Goal: Transaction & Acquisition: Book appointment/travel/reservation

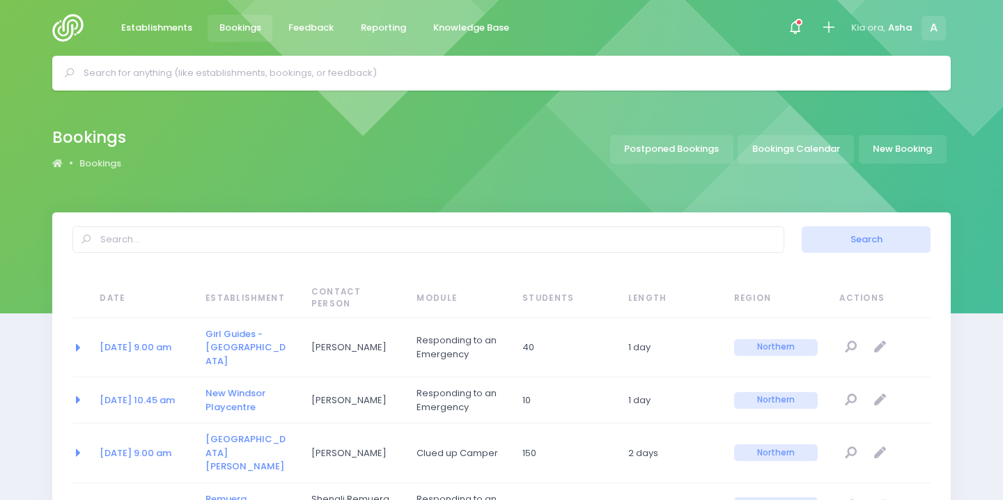
select select "20"
click at [210, 75] on input "text" at bounding box center [507, 73] width 847 height 21
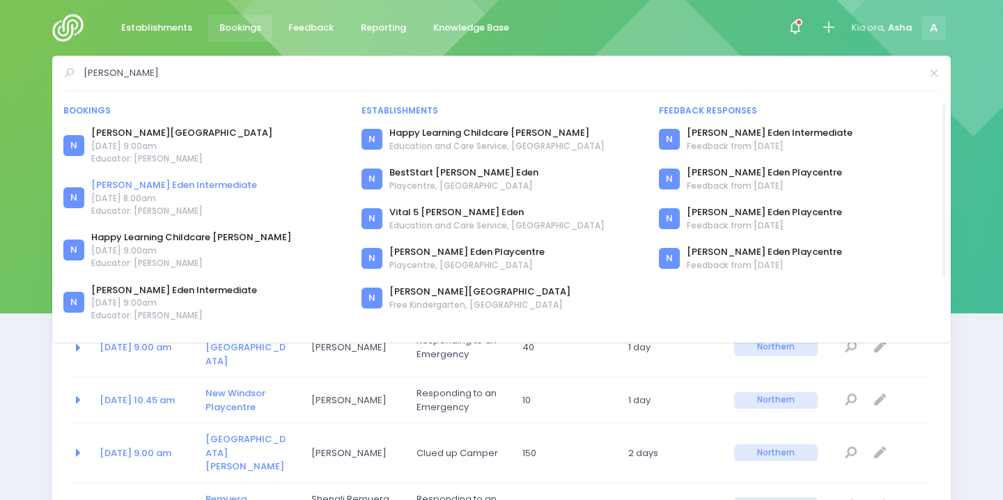
type input "glen eden"
click at [174, 182] on link "Glen Eden Intermediate" at bounding box center [174, 185] width 166 height 14
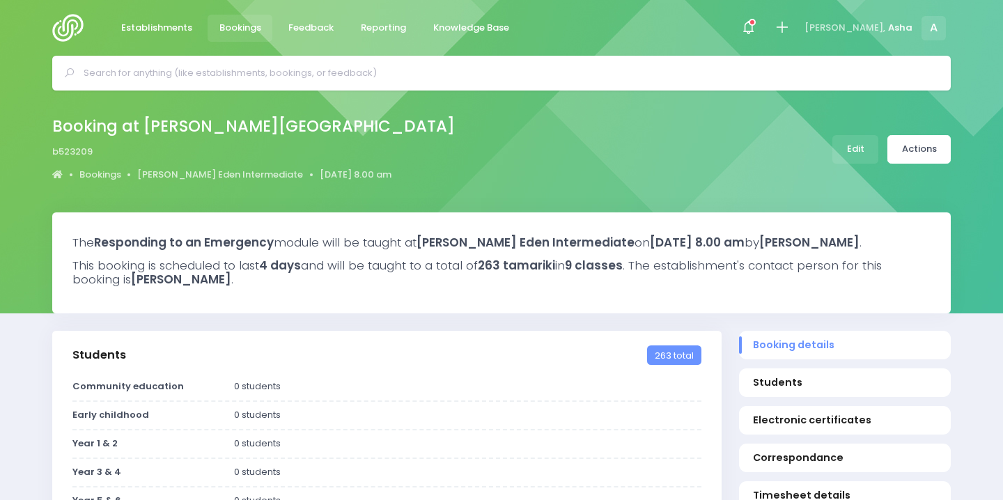
select select "5"
click at [230, 173] on link "[PERSON_NAME] Eden Intermediate" at bounding box center [220, 175] width 166 height 14
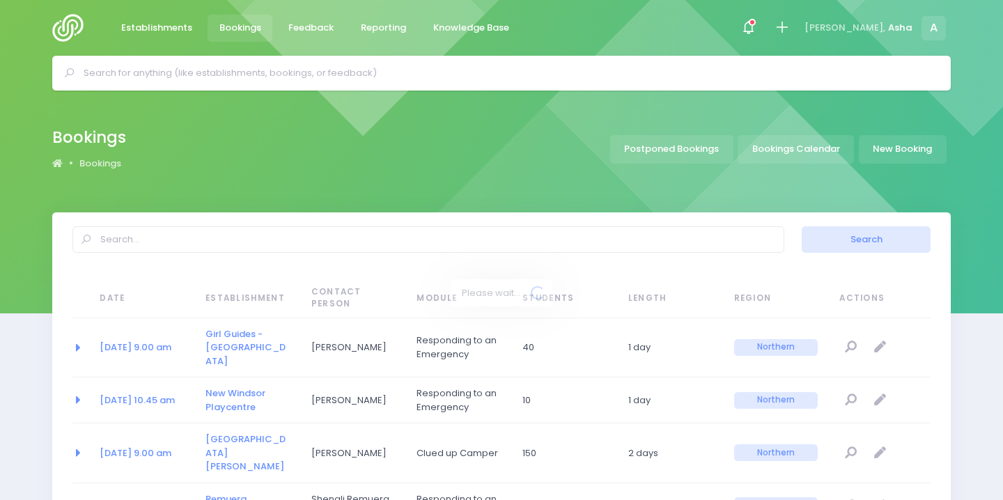
select select "20"
click at [790, 158] on link "Bookings Calendar" at bounding box center [795, 149] width 116 height 29
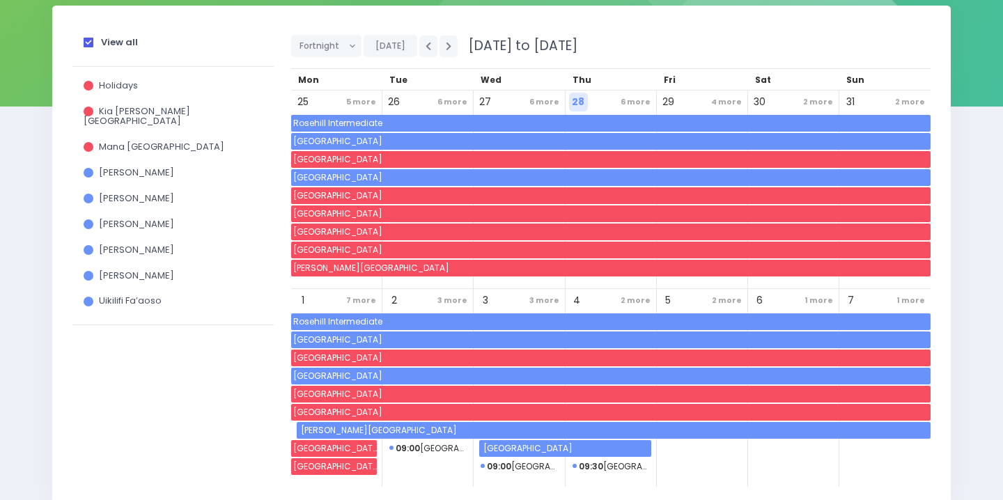
scroll to position [209, 0]
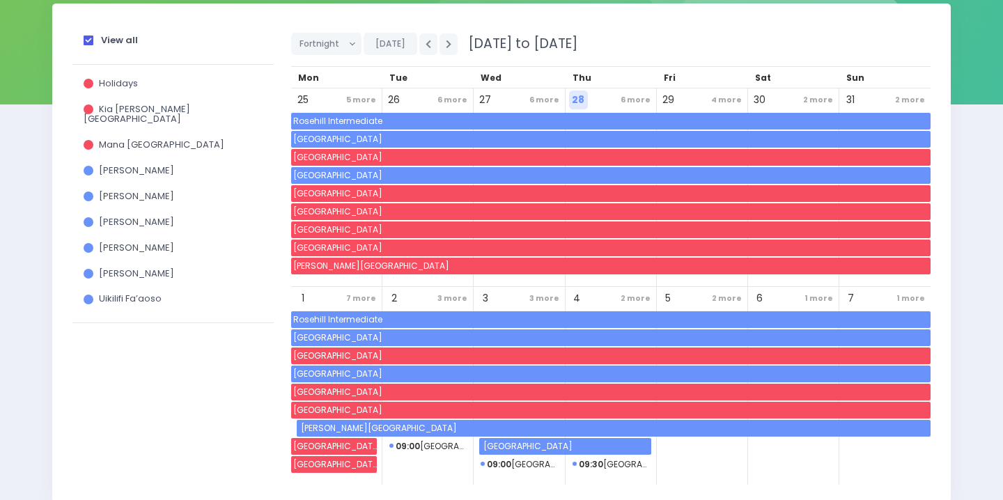
click at [345, 102] on span "5 more" at bounding box center [361, 100] width 37 height 19
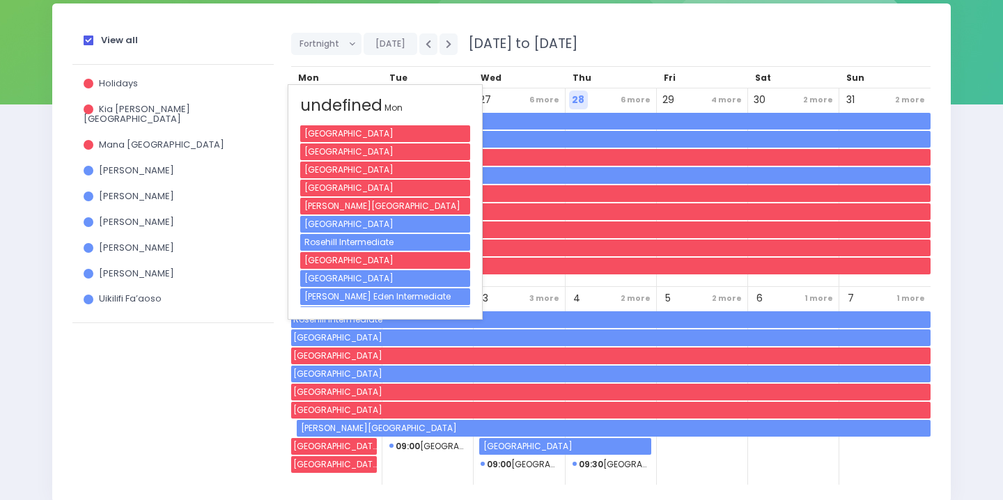
click at [331, 295] on div "[PERSON_NAME] Eden Intermediate" at bounding box center [385, 296] width 170 height 17
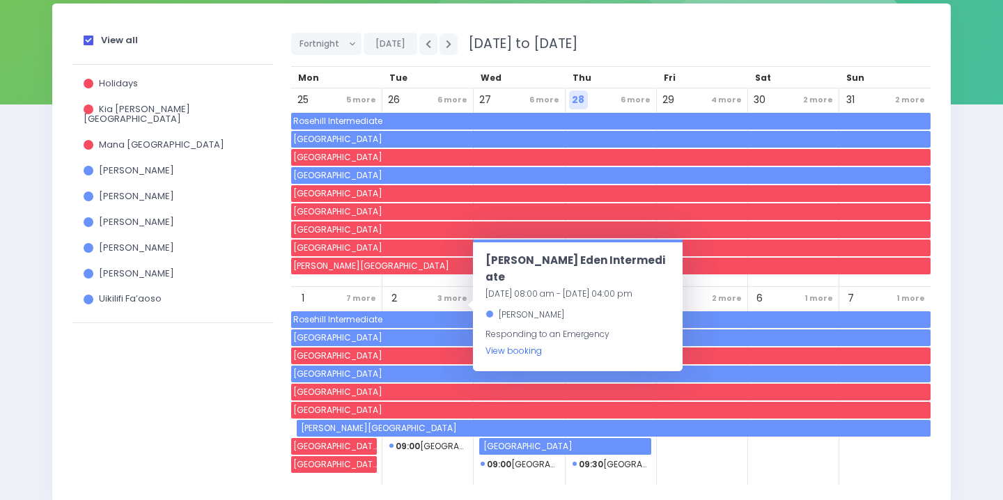
click at [496, 345] on link "View booking" at bounding box center [513, 351] width 56 height 12
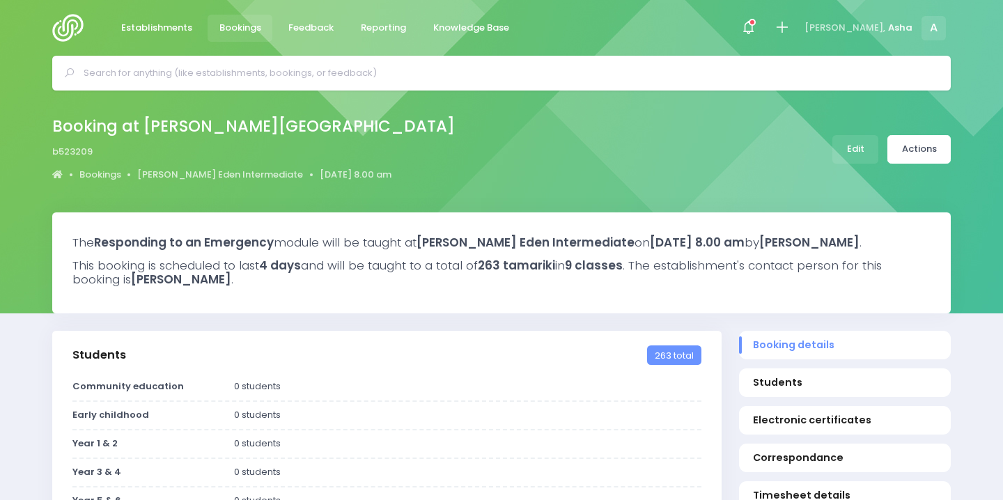
select select "5"
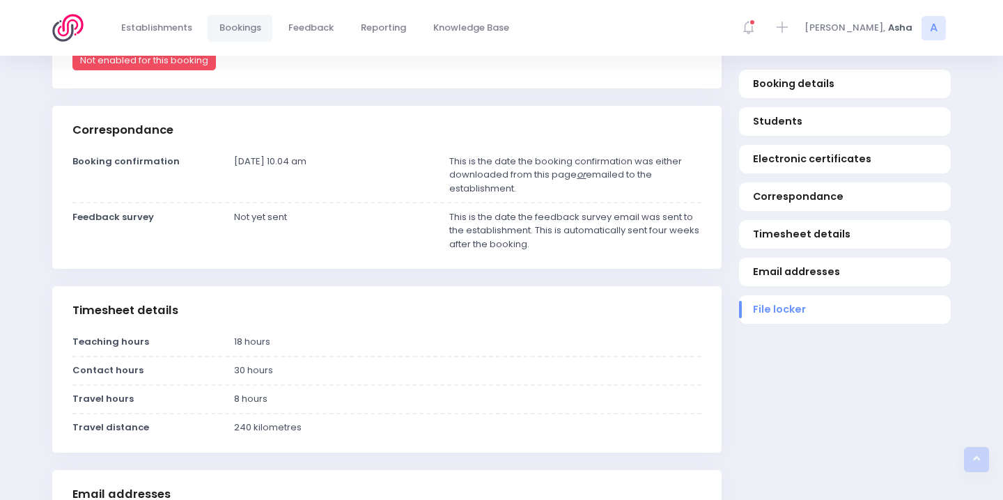
scroll to position [499, 0]
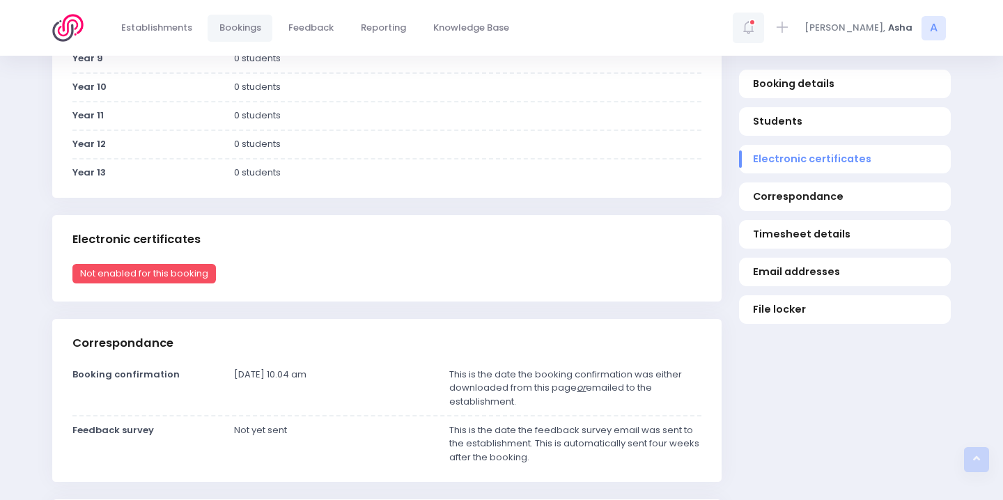
click at [755, 22] on icon at bounding box center [752, 22] width 7 height 7
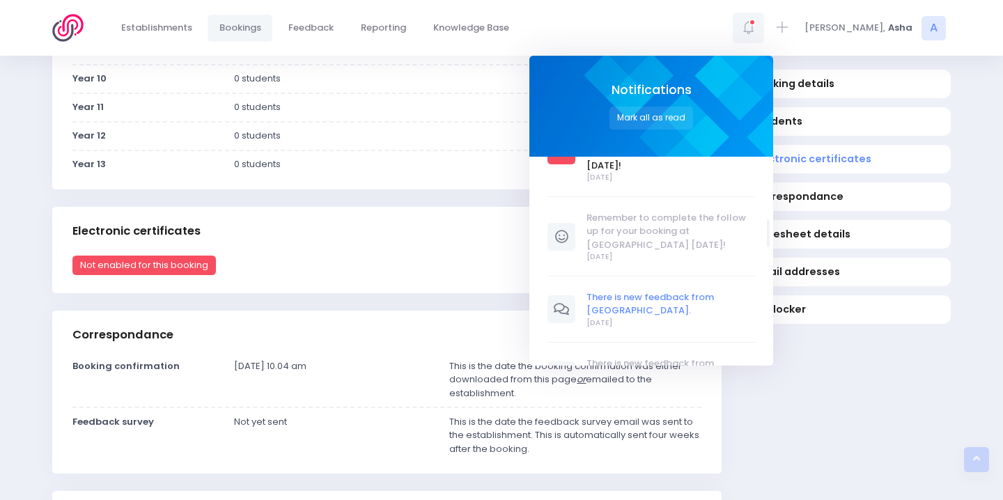
scroll to position [569, 0]
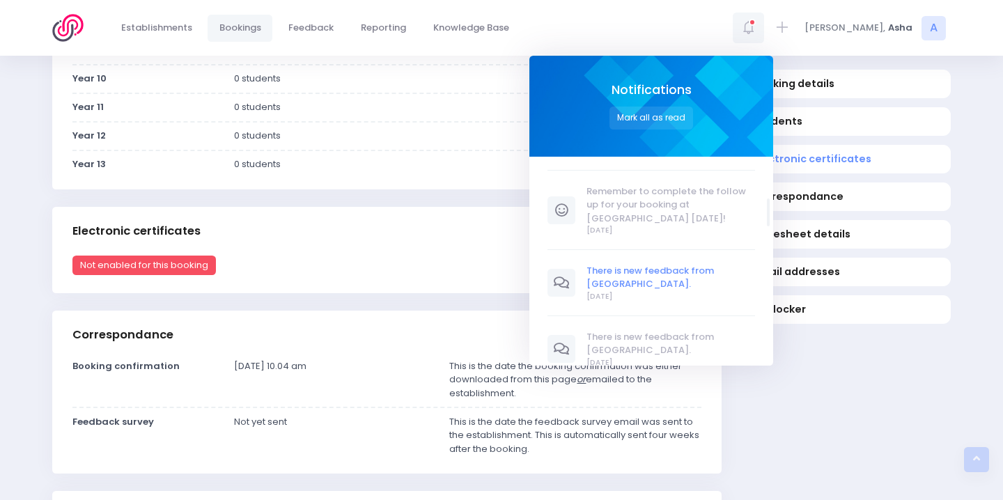
click at [696, 264] on span "There is new feedback from [GEOGRAPHIC_DATA]." at bounding box center [671, 277] width 169 height 27
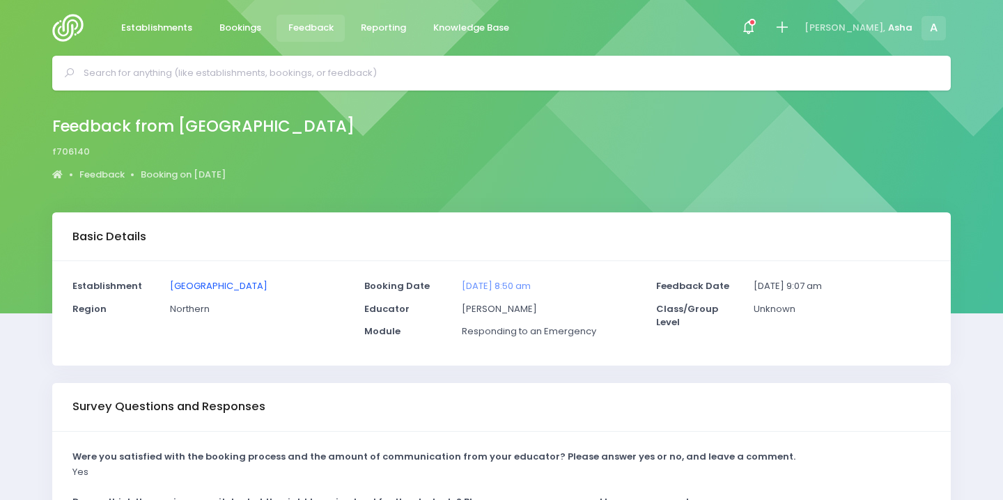
click at [229, 287] on link "[GEOGRAPHIC_DATA]" at bounding box center [218, 285] width 97 height 13
click at [308, 84] on div at bounding box center [501, 73] width 898 height 35
click at [306, 81] on input "text" at bounding box center [507, 73] width 847 height 21
type input "kelly"
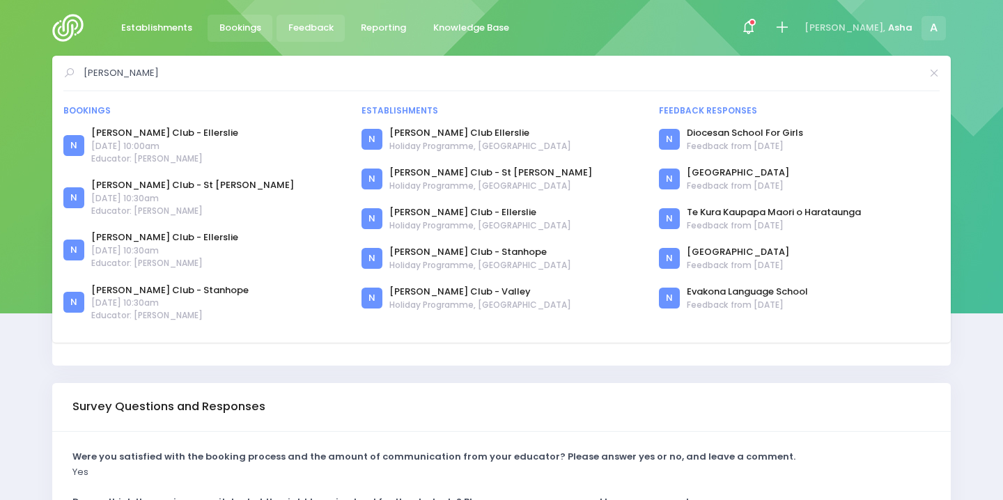
click at [231, 29] on span "Bookings" at bounding box center [240, 28] width 42 height 14
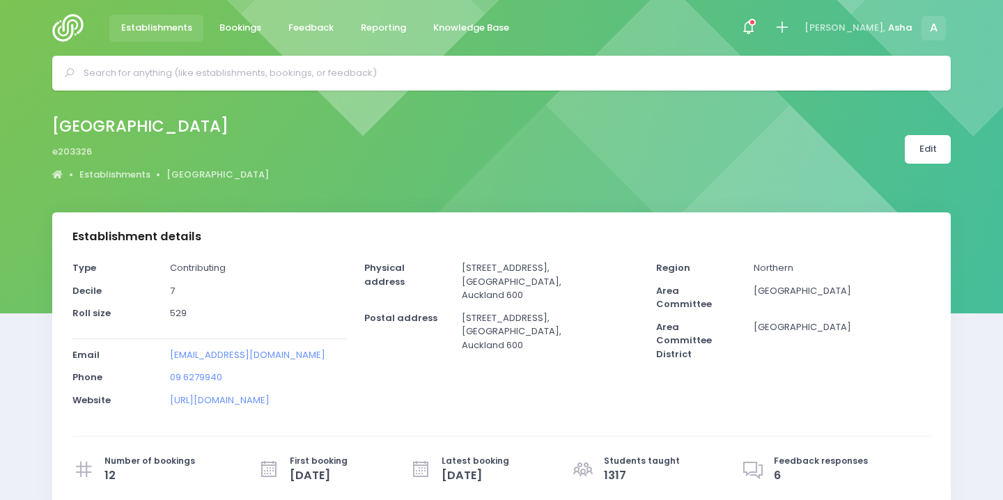
select select "5"
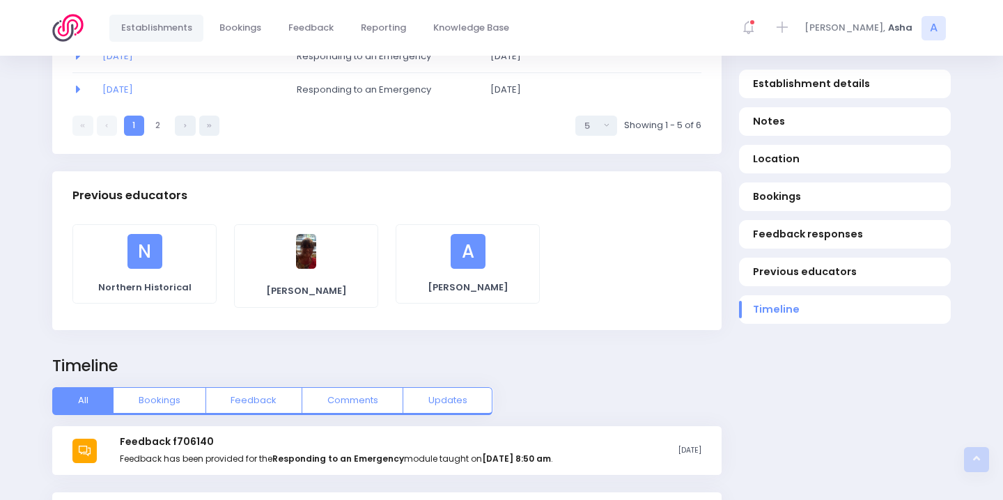
scroll to position [1687, 0]
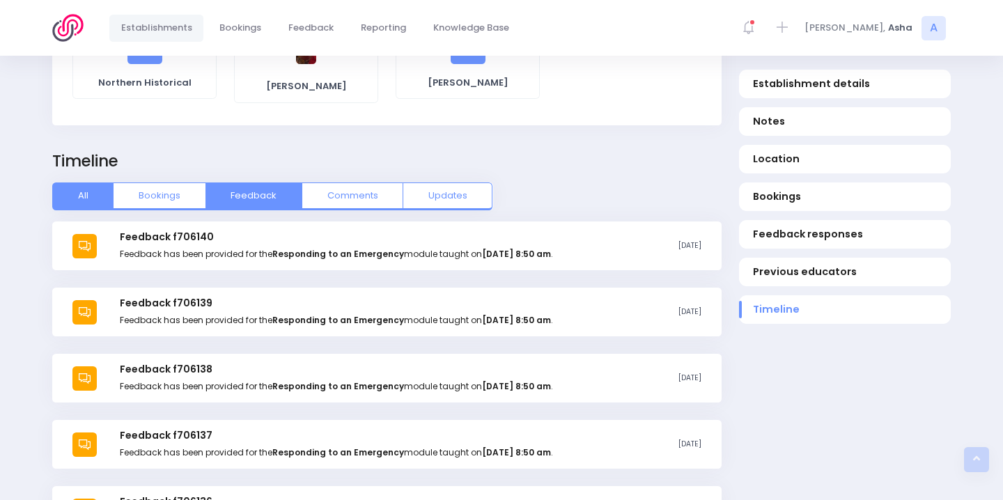
click at [260, 194] on button "Feedback" at bounding box center [253, 196] width 97 height 28
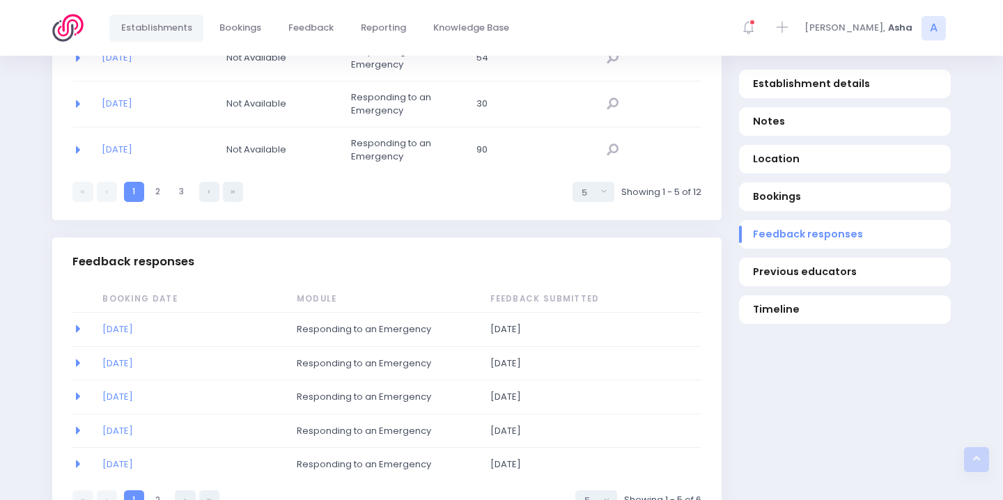
scroll to position [856, 0]
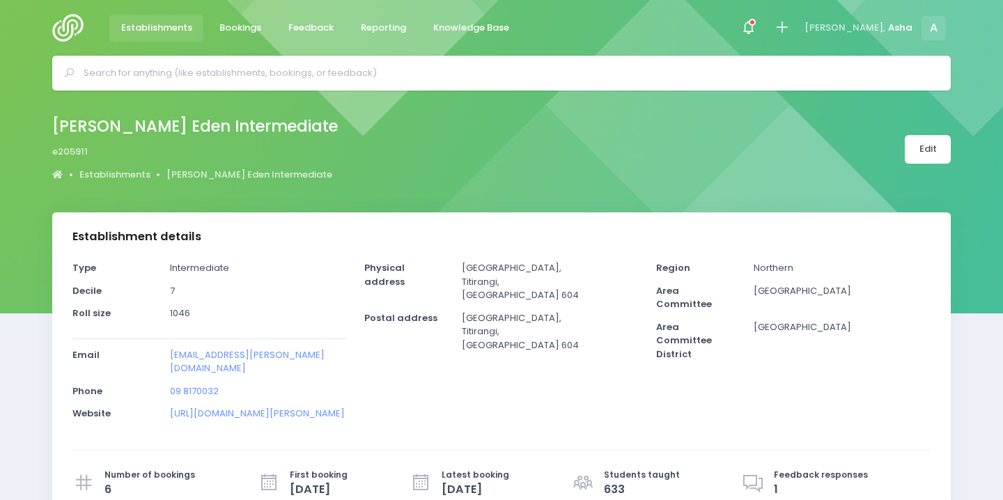
select select "5"
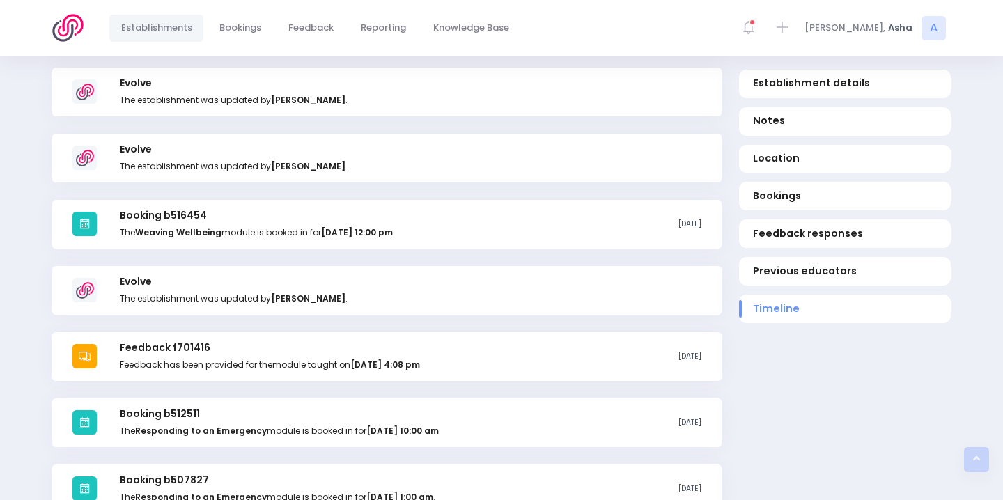
scroll to position [2245, 0]
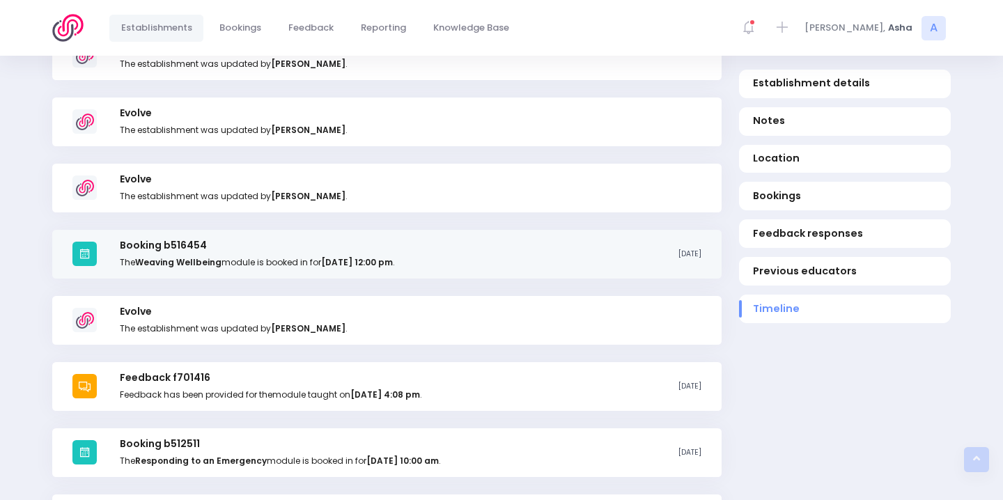
click at [315, 256] on p "The Weaving Wellbeing module is booked in for Thursday the 6th of August 2020 a…" at bounding box center [257, 262] width 274 height 13
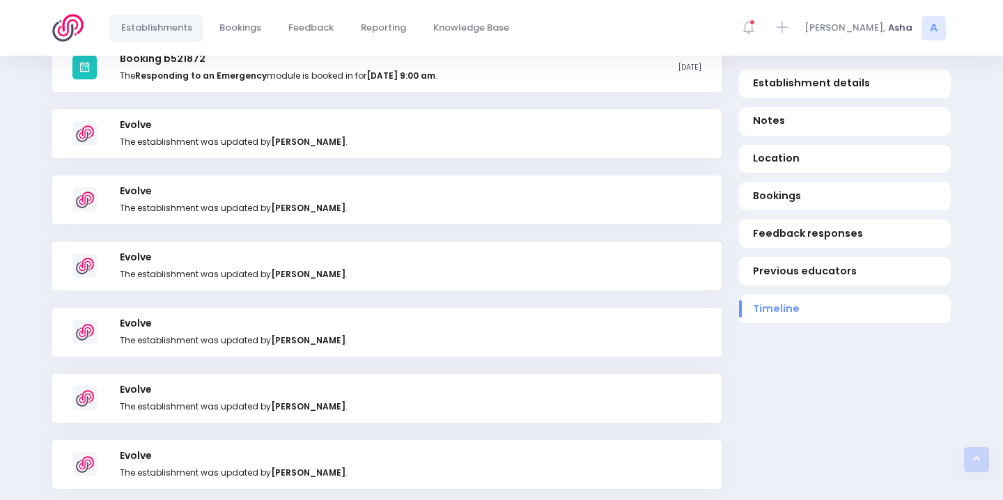
scroll to position [1893, 0]
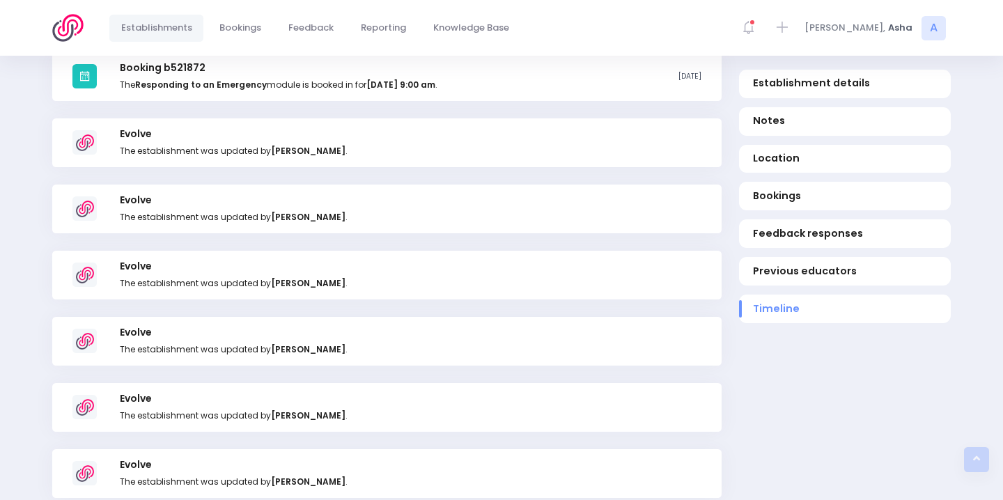
click at [244, 145] on p "The establishment was updated by Moengaroa Tana ." at bounding box center [233, 151] width 227 height 13
click at [308, 145] on strong "[PERSON_NAME]" at bounding box center [308, 151] width 75 height 12
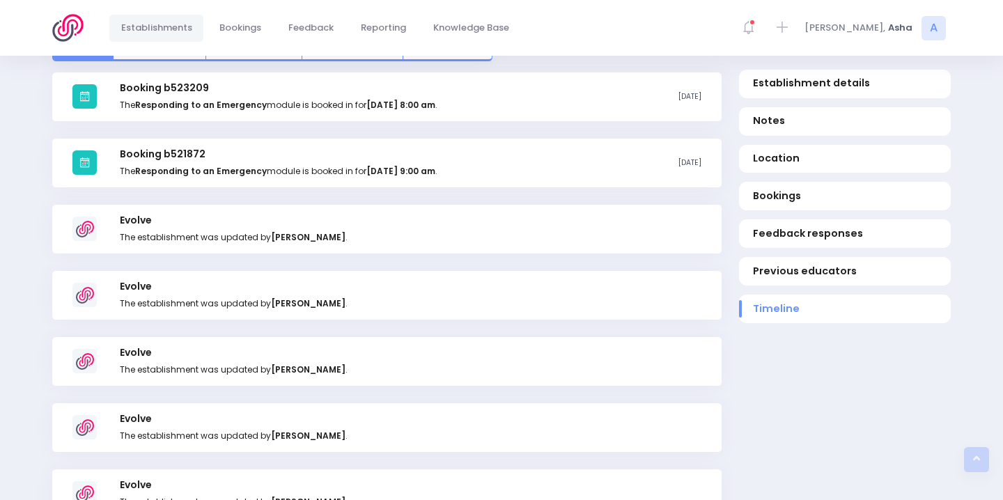
scroll to position [1770, 0]
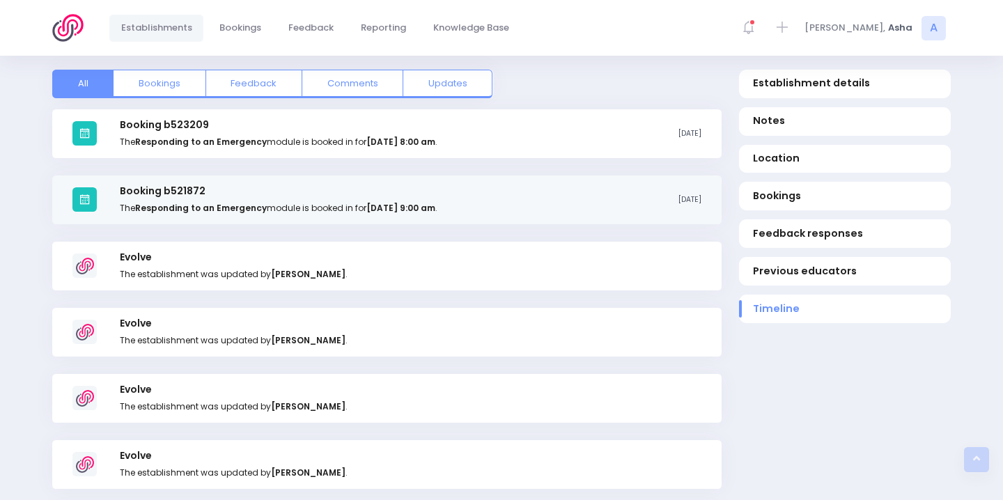
click at [306, 202] on p "The Responding to an Emergency module is booked in for Monday the 27th of May 2…" at bounding box center [278, 208] width 317 height 13
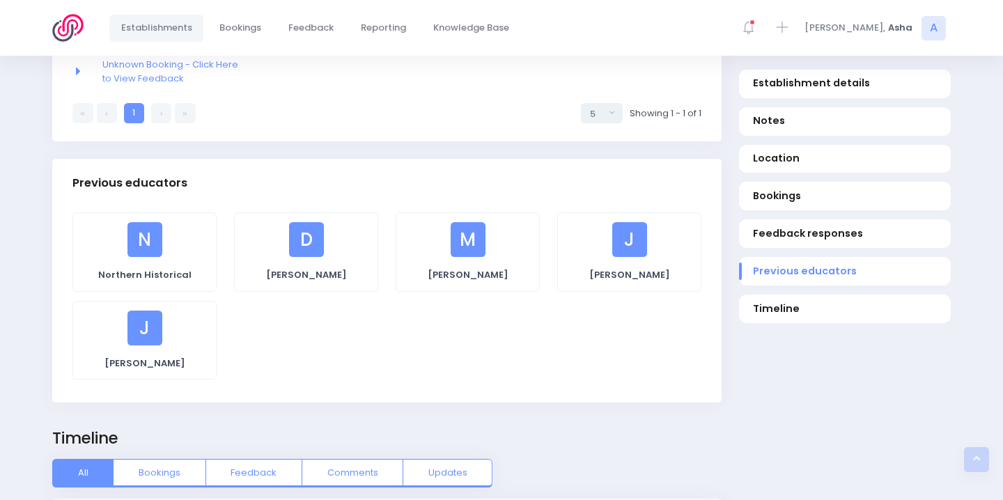
scroll to position [1521, 0]
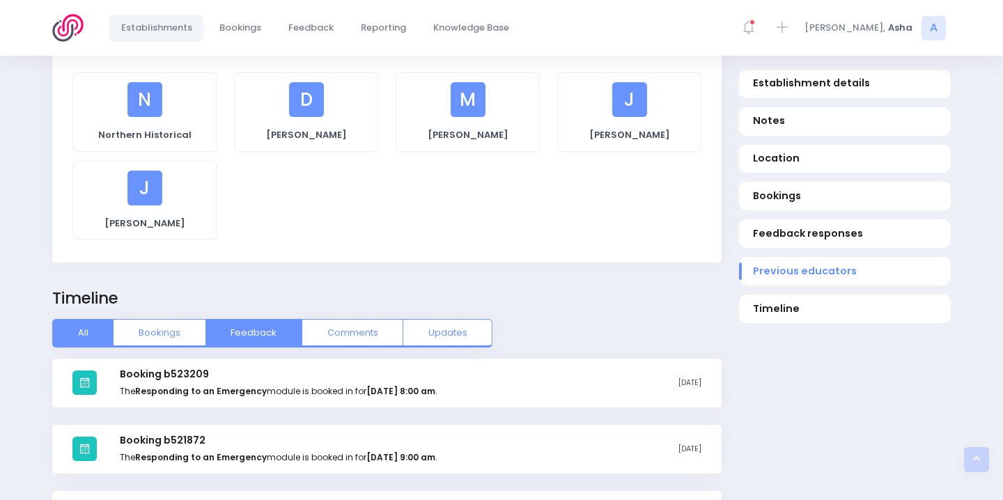
click at [247, 329] on button "Feedback" at bounding box center [253, 333] width 97 height 28
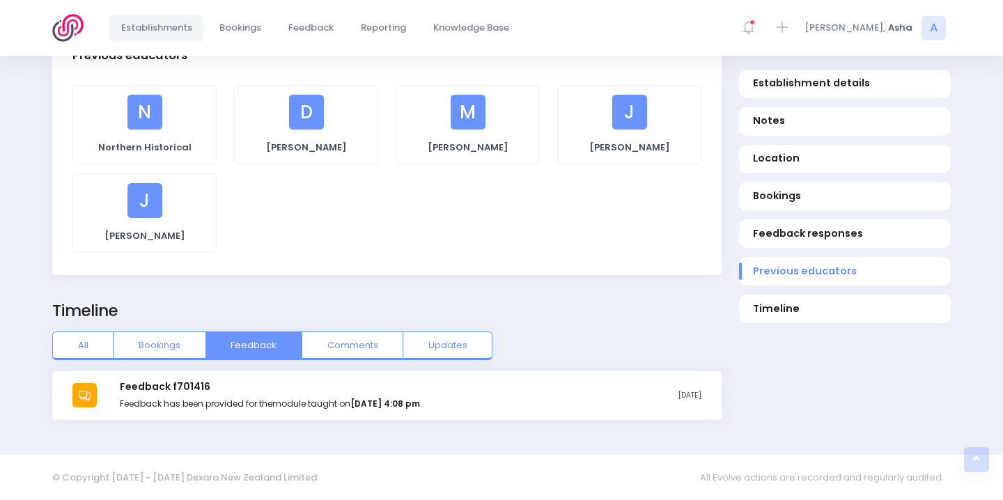
scroll to position [1494, 0]
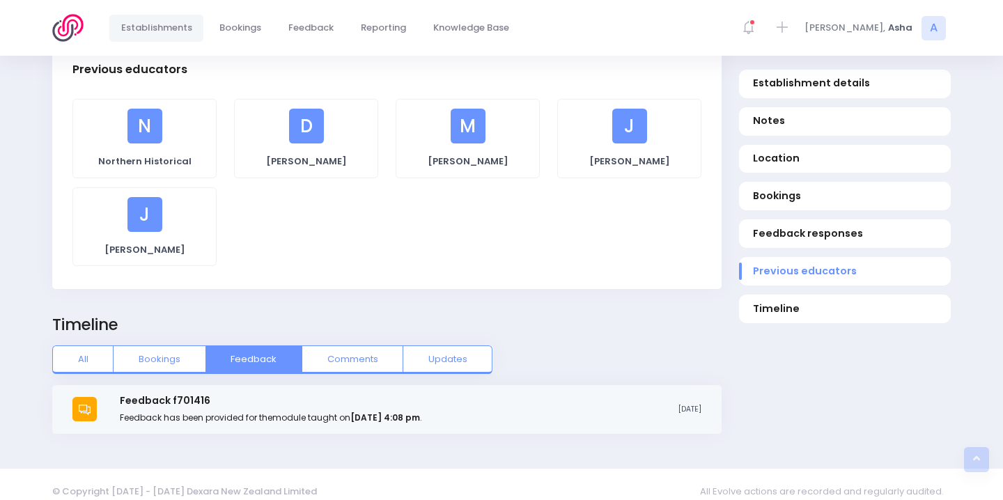
click at [258, 412] on p "Feedback has been provided for the module taught on Thursday the 28th of August…" at bounding box center [271, 418] width 302 height 13
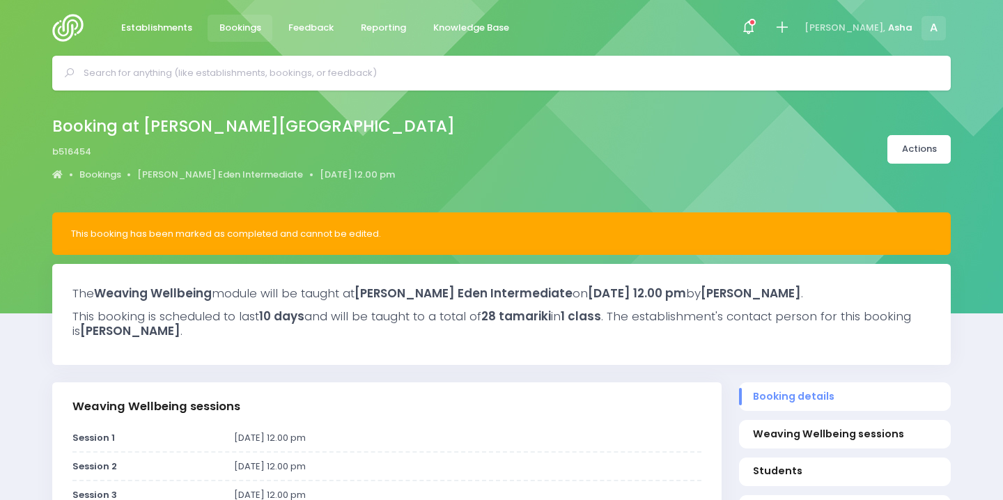
select select "5"
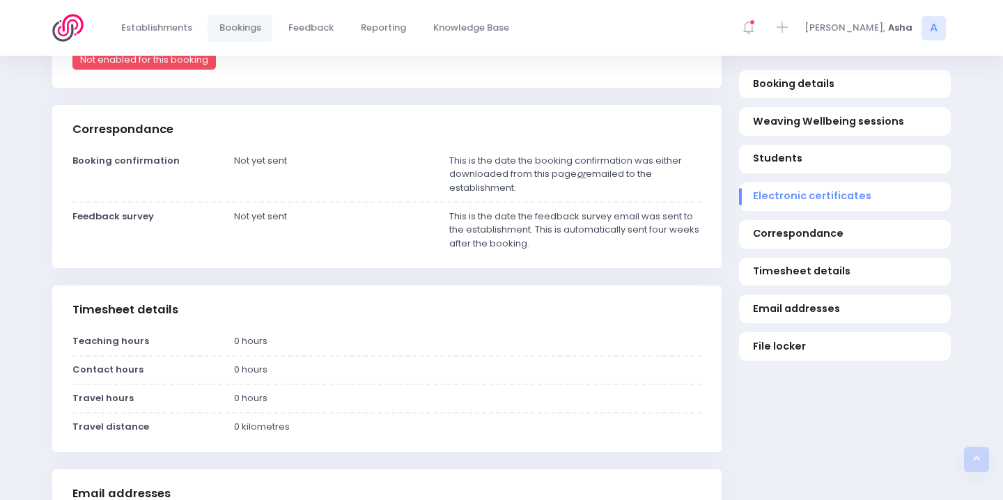
scroll to position [1342, 0]
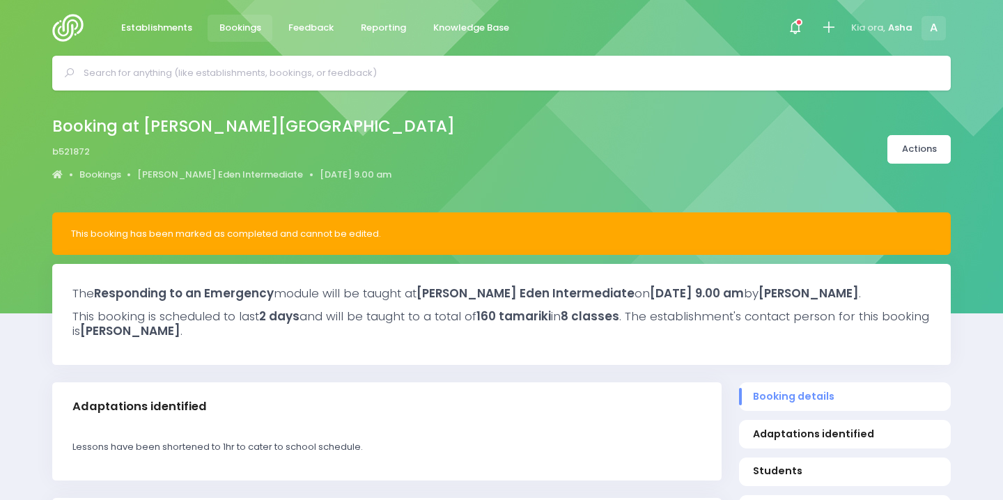
select select "5"
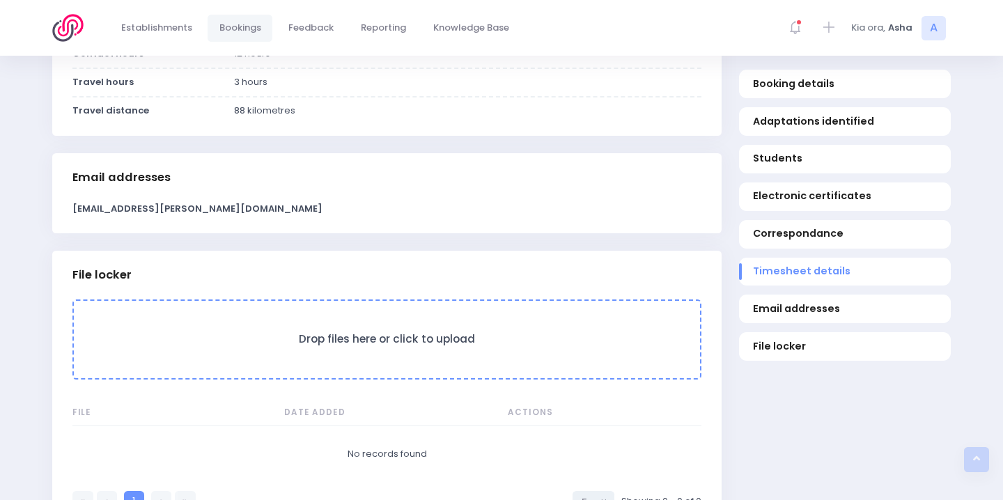
scroll to position [1410, 0]
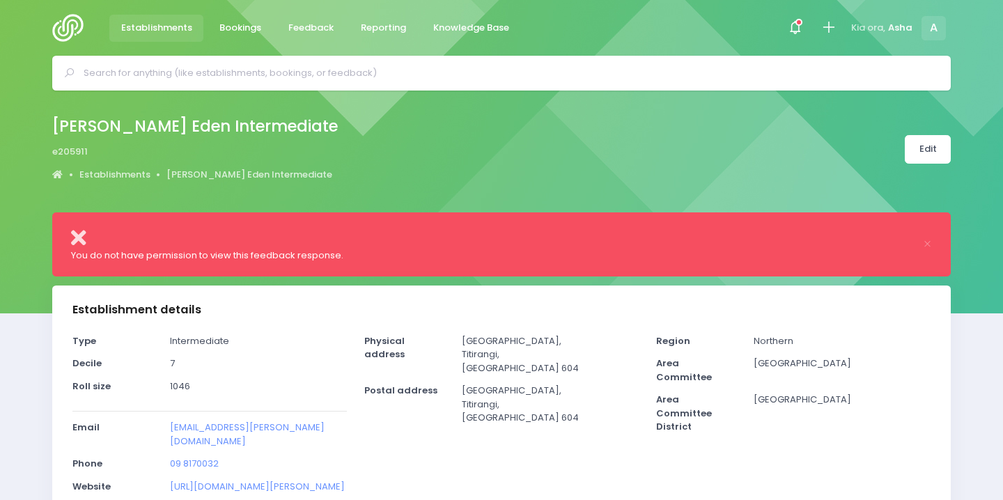
select select "5"
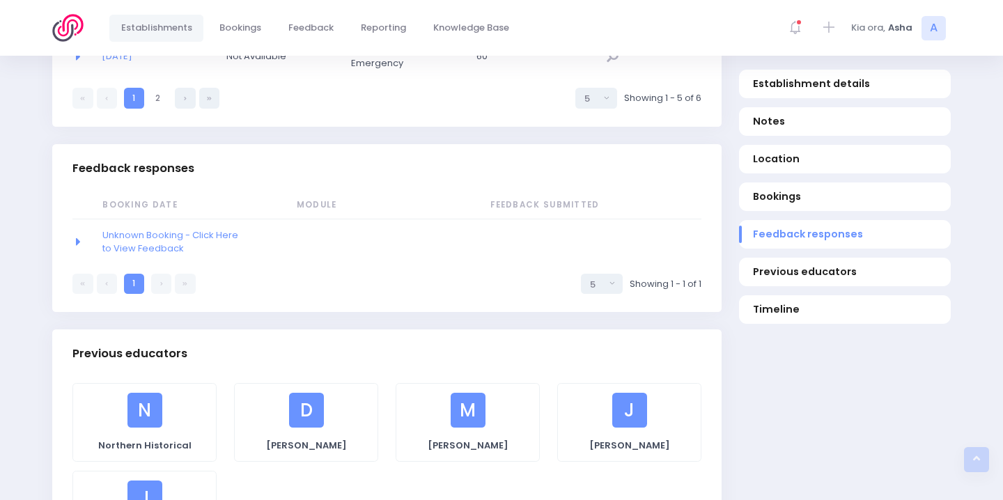
scroll to position [1597, 0]
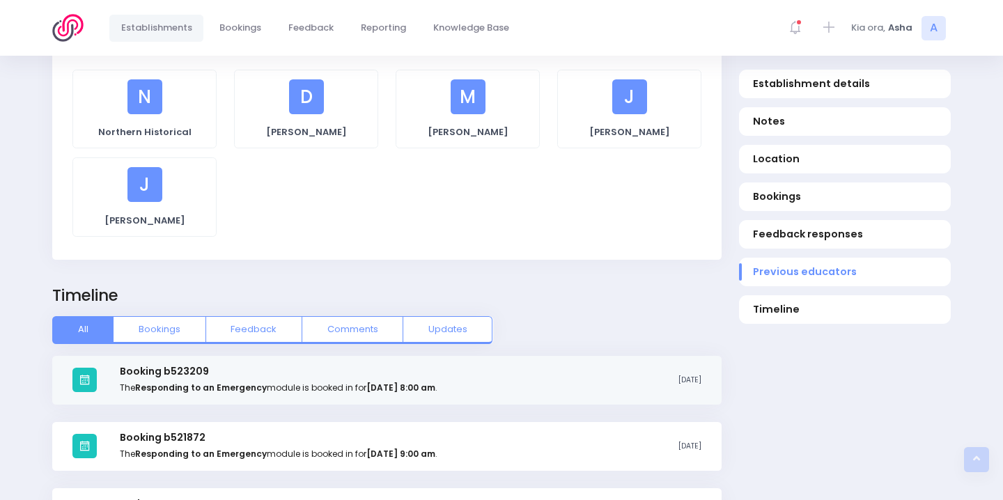
click at [181, 382] on strong "Responding to an Emergency" at bounding box center [201, 388] width 132 height 12
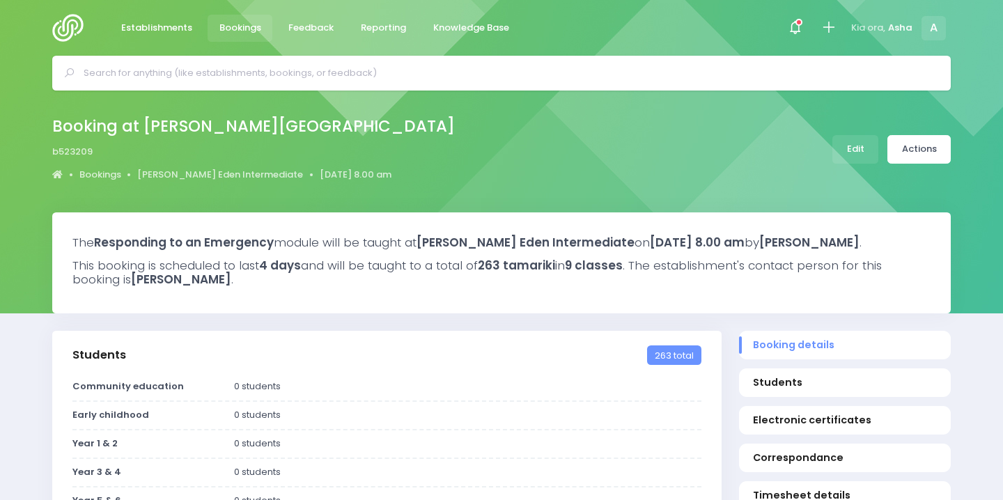
select select "5"
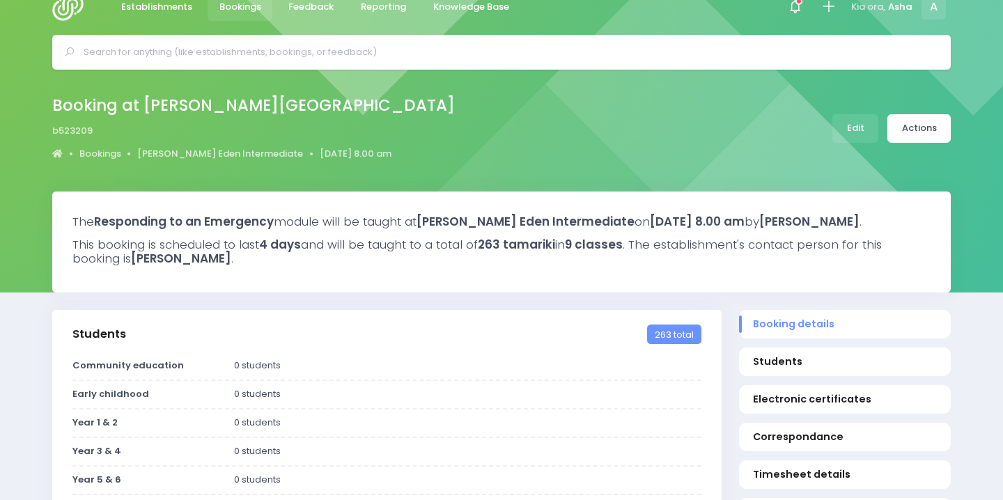
scroll to position [19, 0]
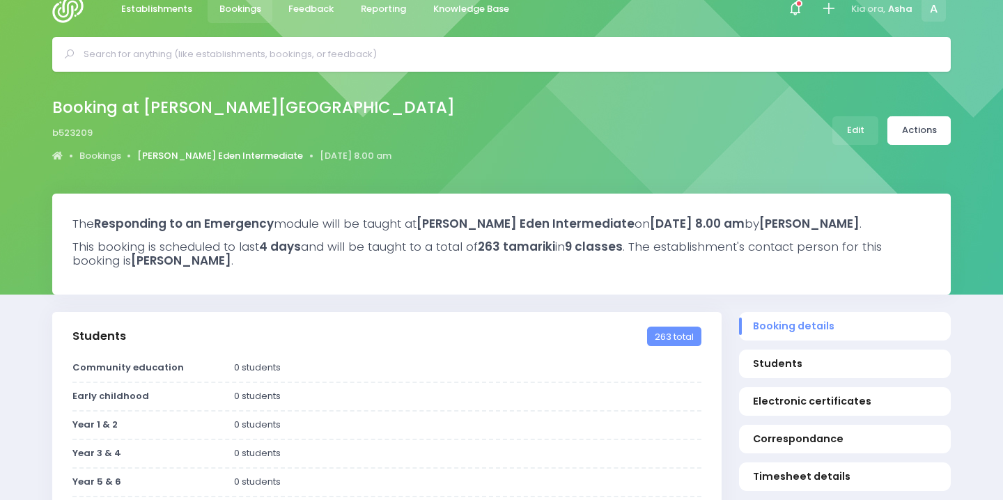
click at [217, 152] on link "[PERSON_NAME] Eden Intermediate" at bounding box center [220, 156] width 166 height 14
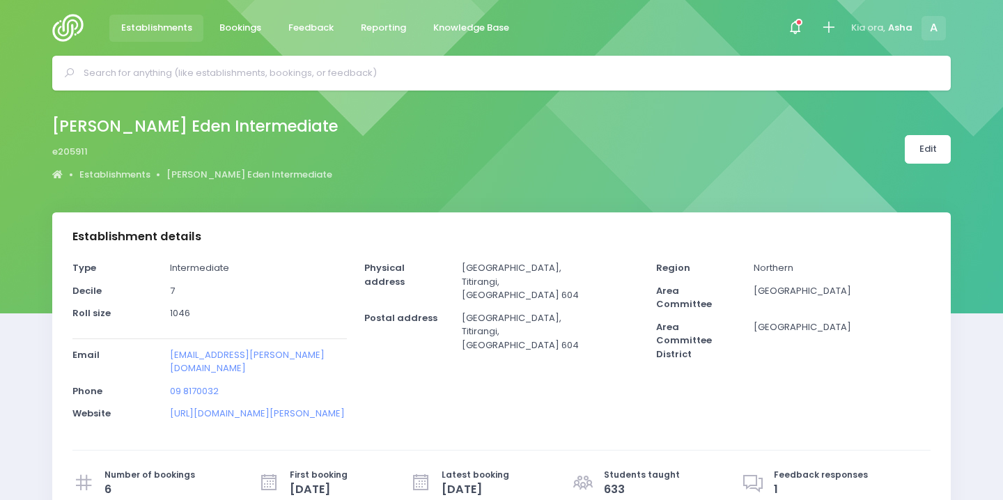
select select "5"
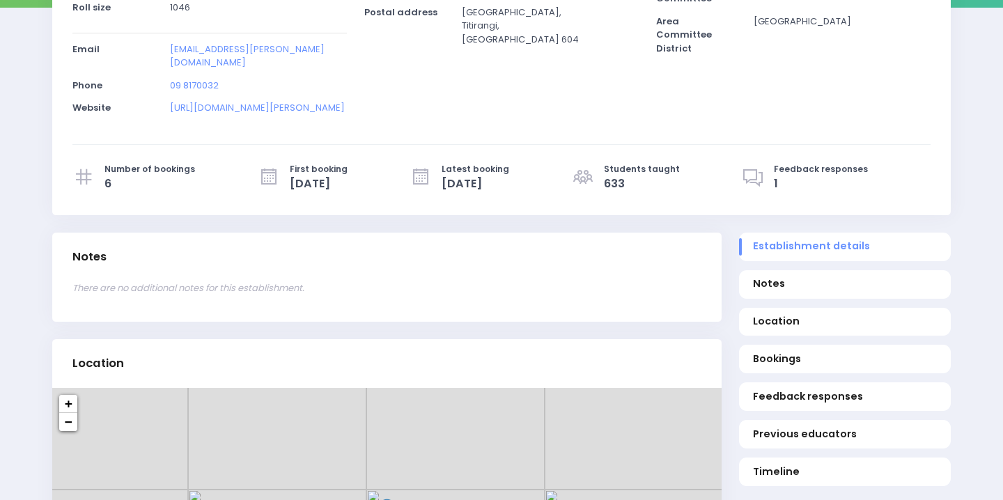
scroll to position [509, 0]
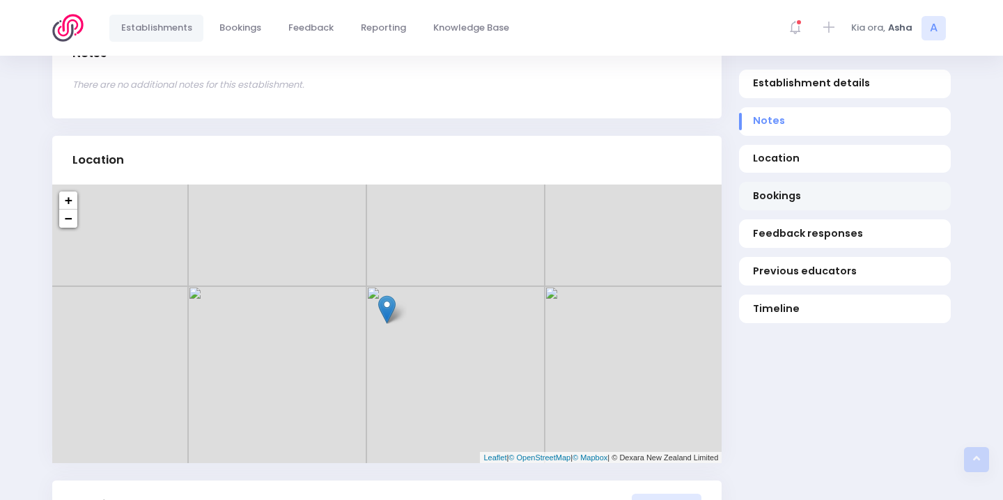
click at [781, 194] on span "Bookings" at bounding box center [845, 196] width 185 height 15
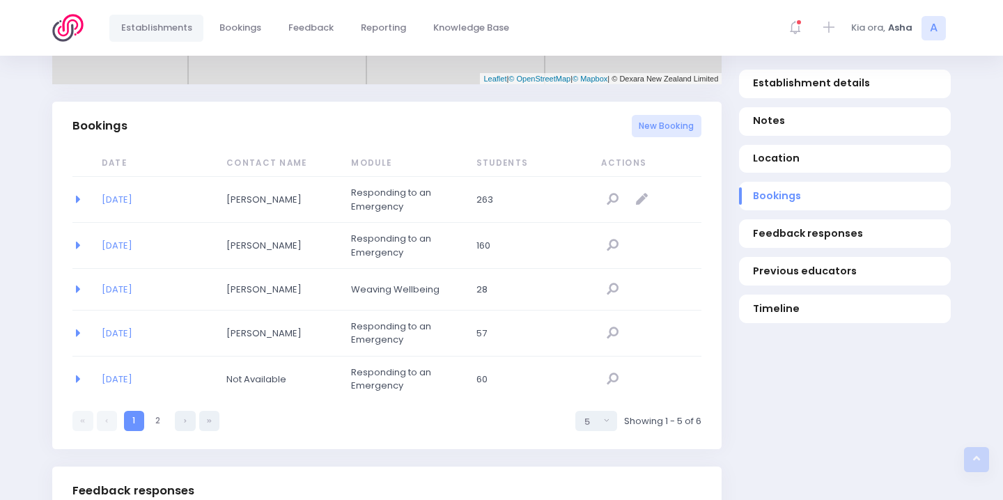
scroll to position [906, 0]
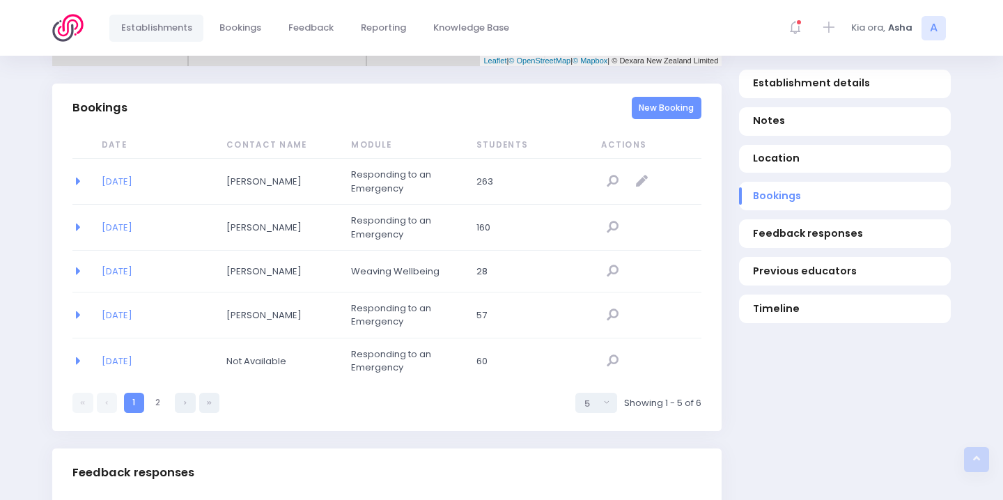
click at [691, 97] on link "New Booking" at bounding box center [667, 108] width 70 height 23
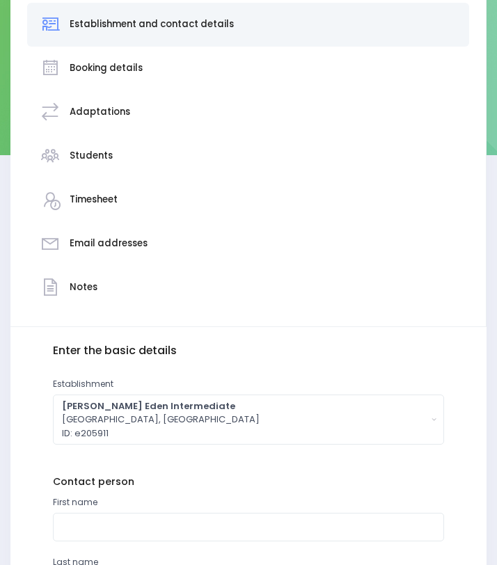
scroll to position [363, 0]
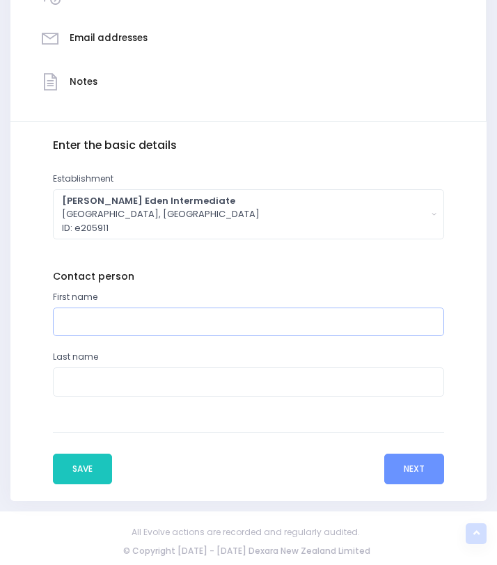
click at [111, 318] on input "text" at bounding box center [248, 322] width 391 height 29
type input "Julie"
click at [118, 386] on input "text" at bounding box center [248, 382] width 391 height 29
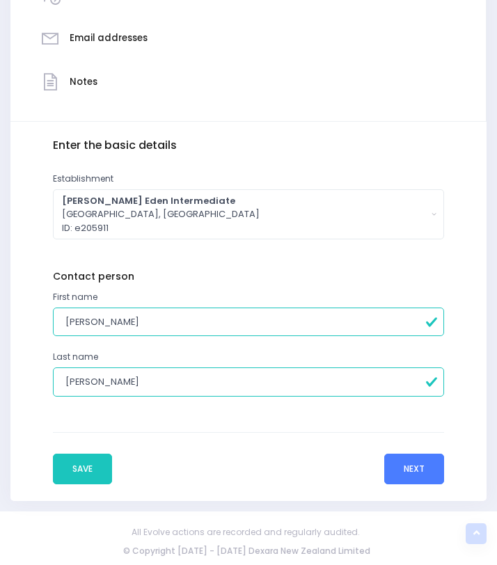
type input "Stephenson"
click at [414, 462] on button "Next" at bounding box center [414, 469] width 60 height 31
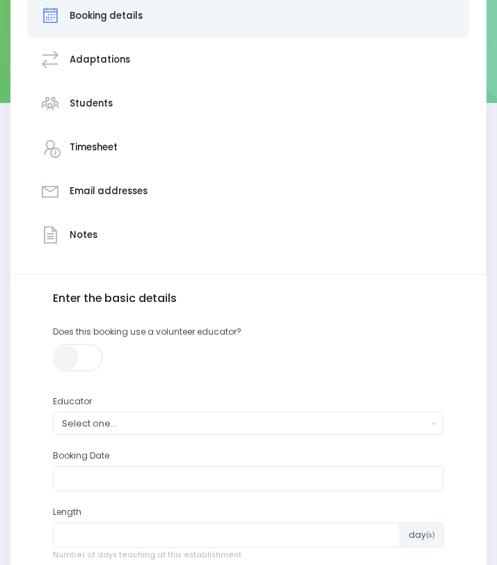
scroll to position [473, 0]
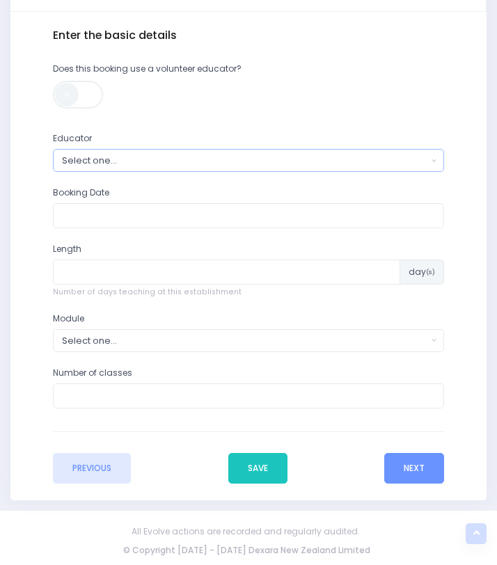
click at [180, 158] on div "Select one..." at bounding box center [245, 160] width 366 height 13
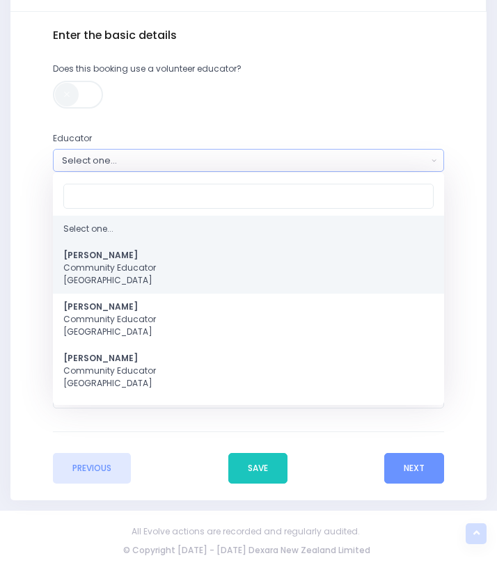
click at [165, 252] on link "Asha Bogdanowicz Community Educator Northern Region" at bounding box center [248, 268] width 391 height 52
select select "321315"
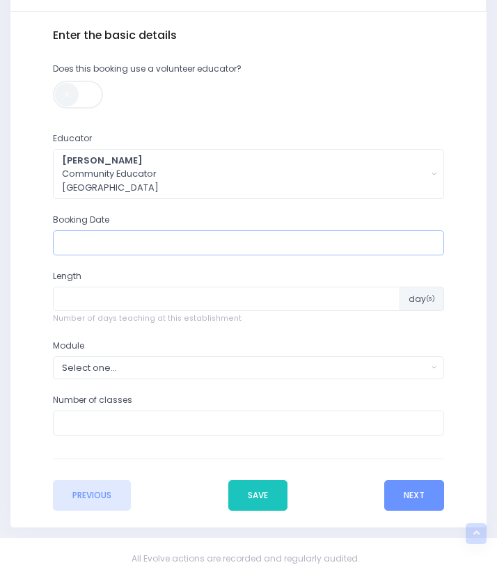
click at [152, 240] on input "text" at bounding box center [248, 242] width 391 height 25
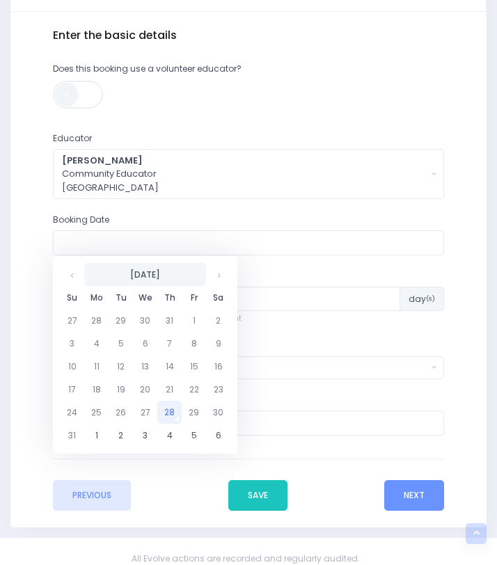
click at [99, 268] on th "August 2025" at bounding box center [145, 274] width 122 height 23
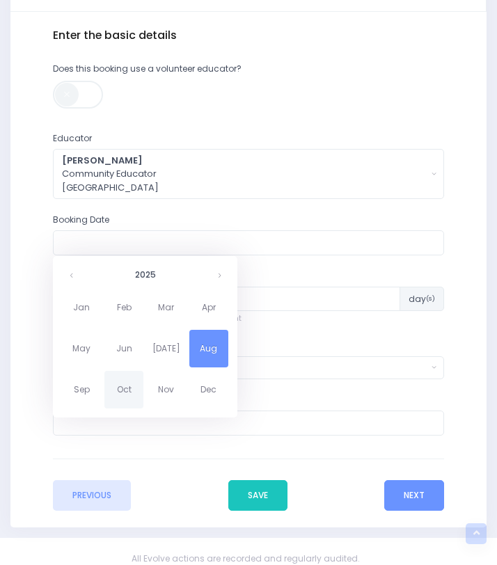
click at [125, 387] on span "Oct" at bounding box center [123, 390] width 39 height 38
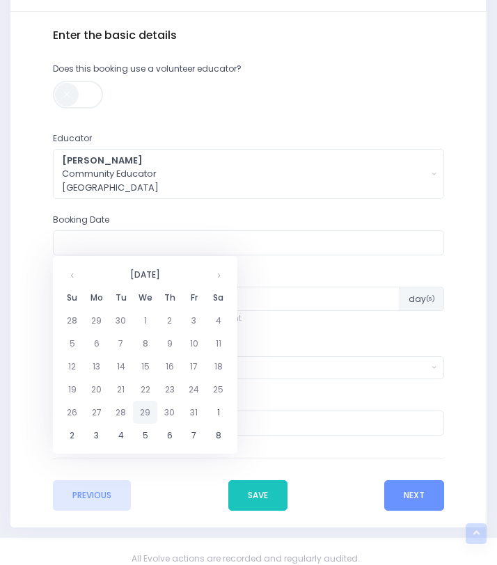
click at [147, 408] on td "29" at bounding box center [145, 412] width 24 height 23
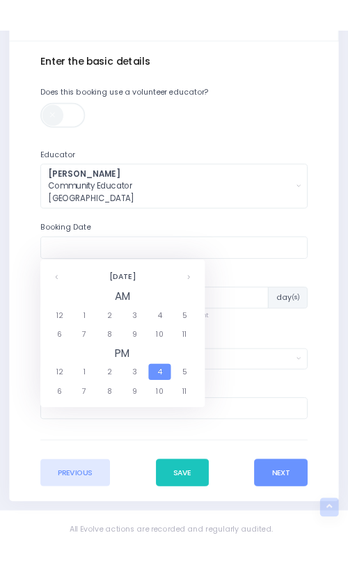
scroll to position [472, 0]
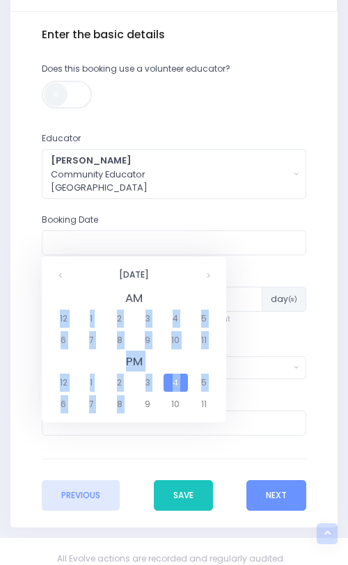
drag, startPoint x: 145, startPoint y: 400, endPoint x: 143, endPoint y: 328, distance: 72.4
click at [143, 328] on td "AM 12 1 2 3 4 5 6 7 8 9 10 11 PM 12 1 2 3 4 5 6 7 8 9 10 11" at bounding box center [134, 351] width 171 height 129
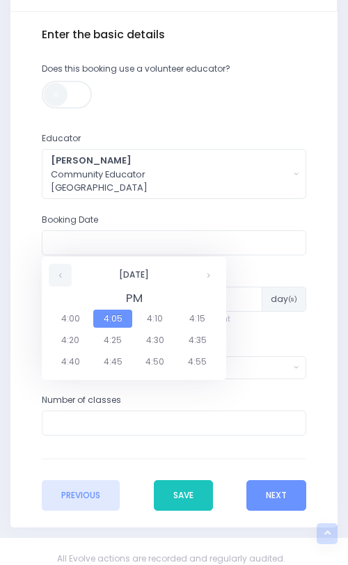
click at [57, 281] on th at bounding box center [60, 275] width 23 height 23
click at [65, 268] on th at bounding box center [60, 275] width 23 height 23
click at [139, 269] on th "29 October 2025" at bounding box center [134, 275] width 125 height 23
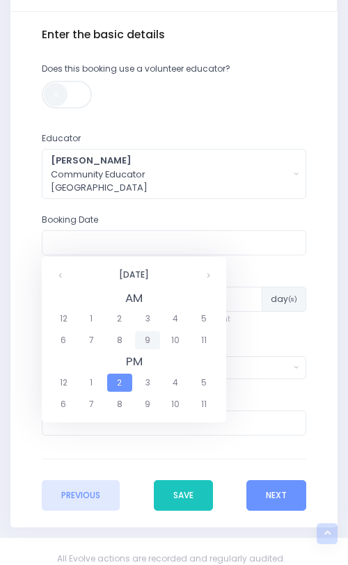
click at [148, 341] on span "9" at bounding box center [147, 340] width 24 height 18
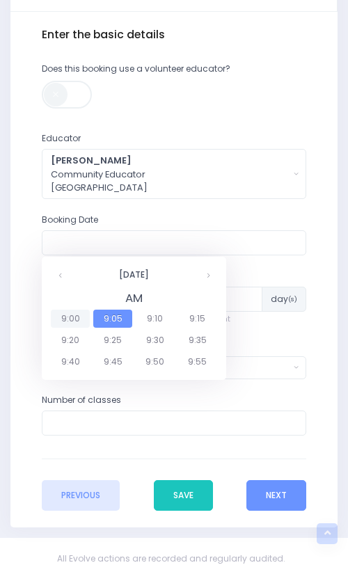
click at [77, 321] on span "9:00" at bounding box center [70, 319] width 39 height 18
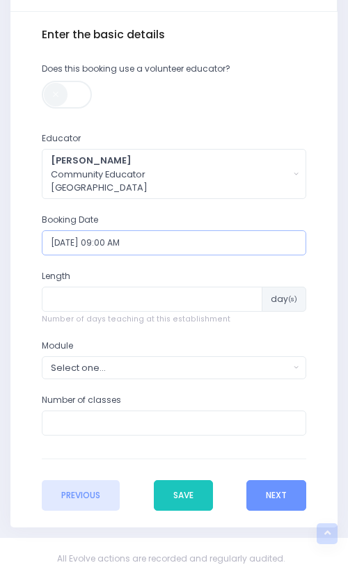
click at [101, 247] on input "29/10/2025 09:00 AM" at bounding box center [174, 242] width 265 height 25
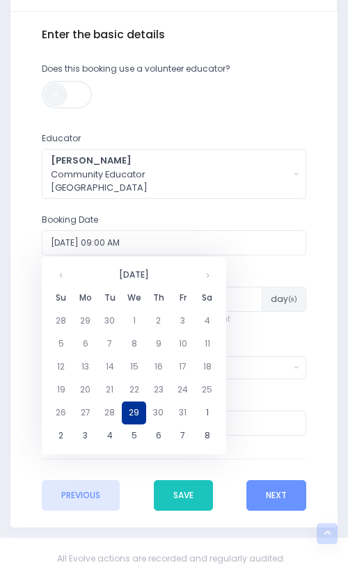
click at [132, 411] on td "29" at bounding box center [134, 413] width 24 height 23
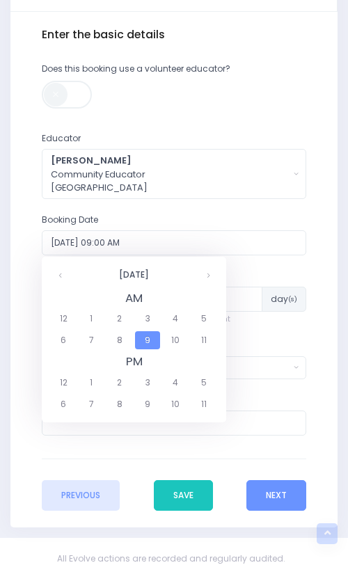
click at [150, 339] on span "9" at bounding box center [147, 340] width 24 height 18
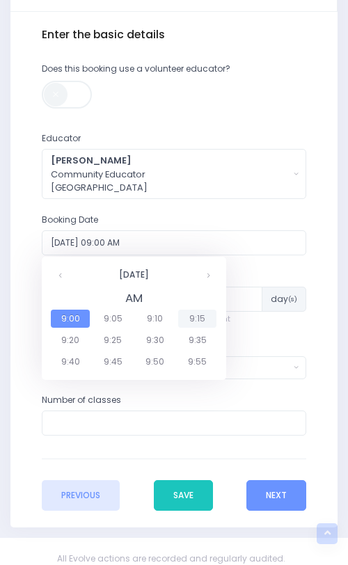
click at [196, 321] on span "9:15" at bounding box center [197, 319] width 39 height 18
type input "29/10/2025 09:15 AM"
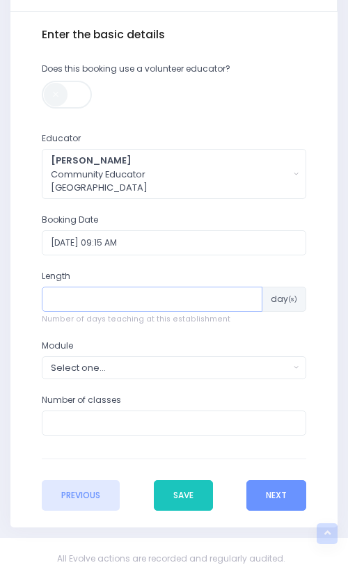
click at [75, 307] on input "number" at bounding box center [152, 299] width 221 height 25
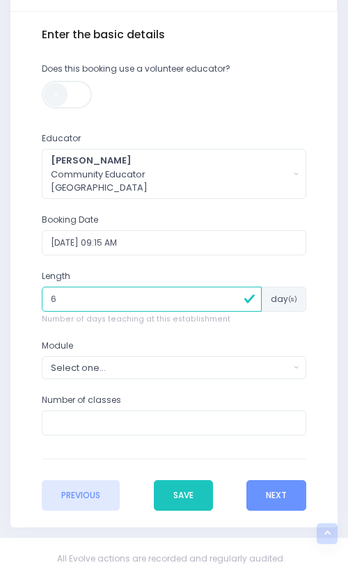
type input "6"
click at [114, 366] on div "Select one..." at bounding box center [170, 367] width 239 height 13
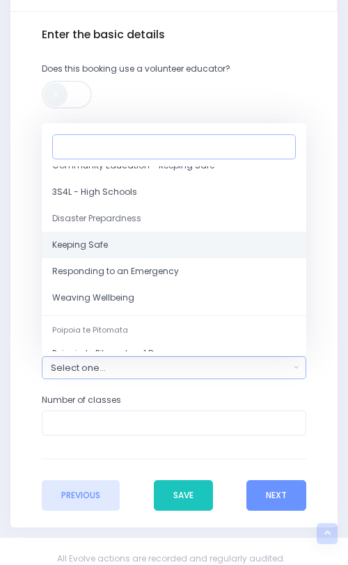
scroll to position [135, 0]
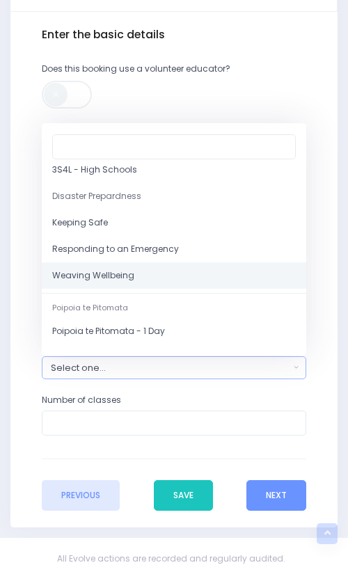
click at [121, 267] on link "Weaving Wellbeing" at bounding box center [174, 276] width 265 height 26
select select "Weaving Wellbeing"
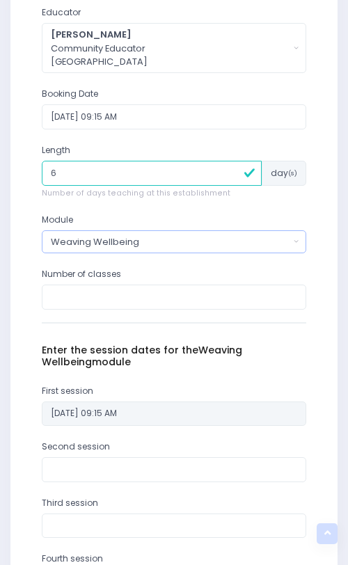
scroll to position [655, 0]
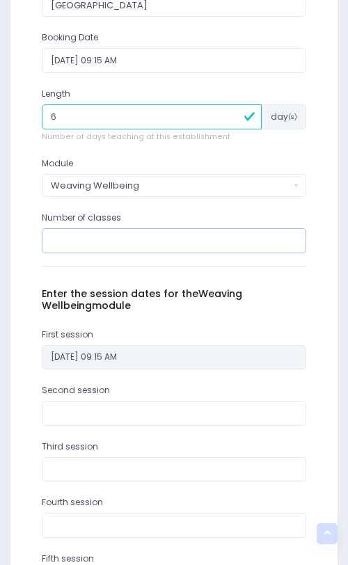
click at [96, 244] on input "number" at bounding box center [174, 240] width 265 height 25
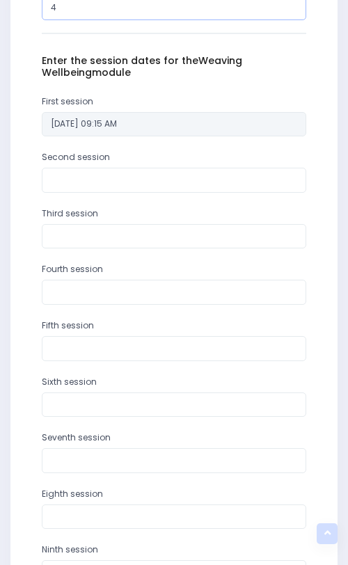
type input "4"
click at [100, 187] on input "text" at bounding box center [174, 180] width 265 height 25
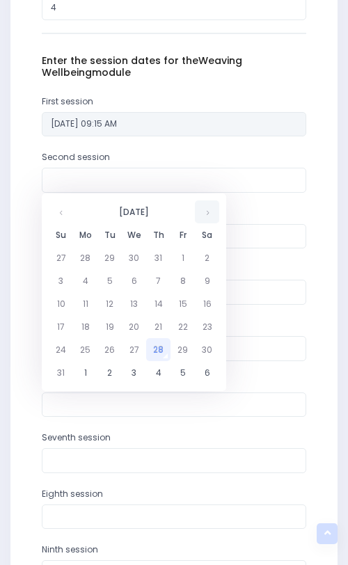
click at [207, 210] on th at bounding box center [207, 212] width 24 height 23
click at [207, 212] on th at bounding box center [207, 212] width 24 height 23
click at [131, 377] on td "5" at bounding box center [134, 372] width 24 height 23
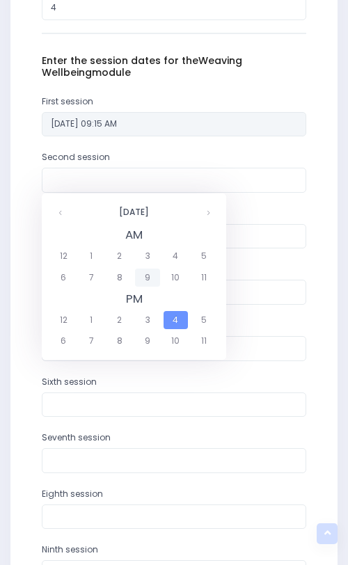
click at [155, 272] on span "9" at bounding box center [147, 278] width 24 height 18
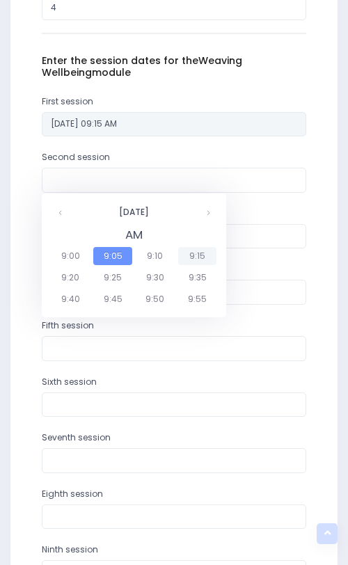
click at [203, 251] on span "9:15" at bounding box center [197, 256] width 39 height 18
type input "05/11/2025 09:15 AM"
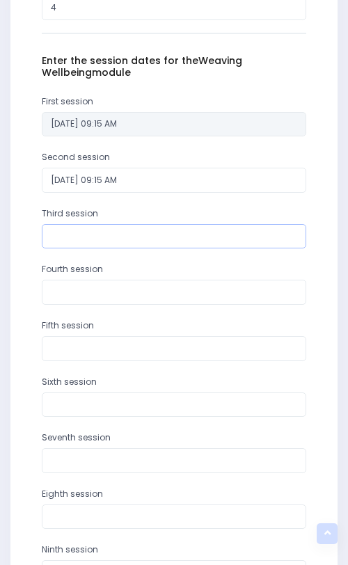
click at [169, 233] on input "text" at bounding box center [174, 236] width 265 height 25
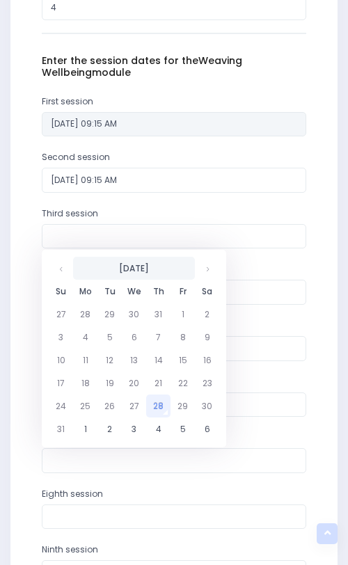
click at [164, 263] on th "August 2025" at bounding box center [134, 268] width 122 height 23
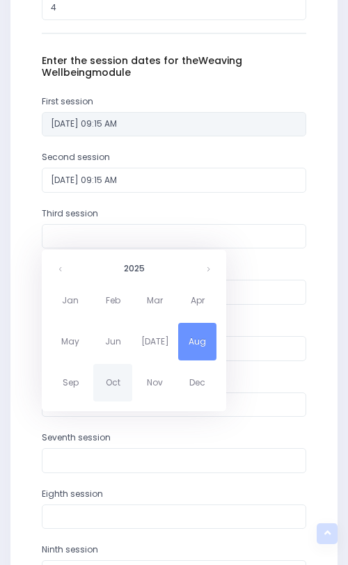
click at [116, 370] on span "Oct" at bounding box center [112, 383] width 39 height 38
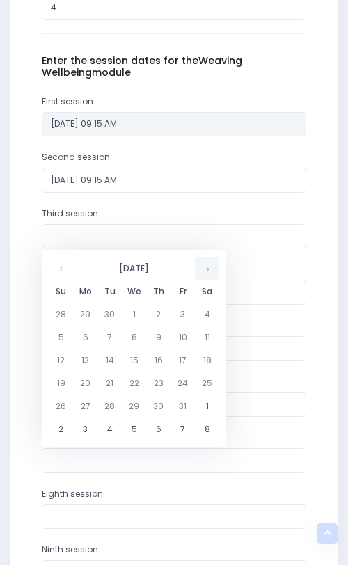
click at [203, 269] on th at bounding box center [207, 268] width 24 height 23
click at [136, 357] on td "12" at bounding box center [134, 360] width 24 height 23
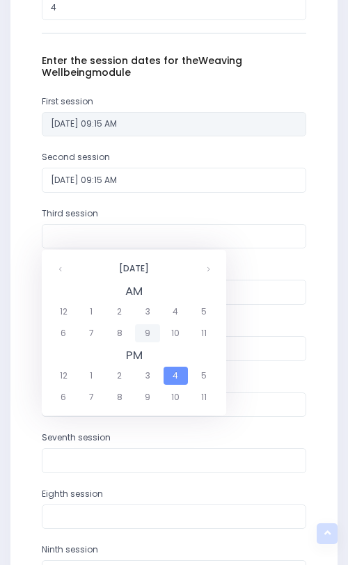
click at [143, 335] on span "9" at bounding box center [147, 333] width 24 height 18
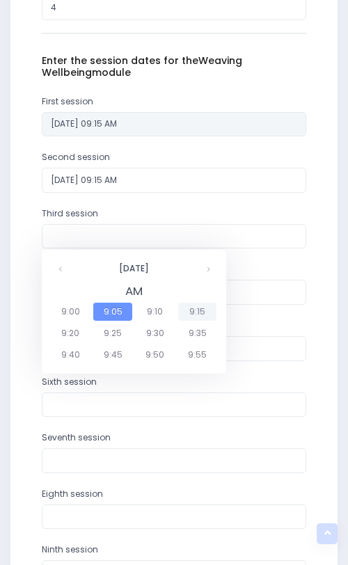
click at [195, 312] on span "9:15" at bounding box center [197, 312] width 39 height 18
type input "12/11/2025 09:15 AM"
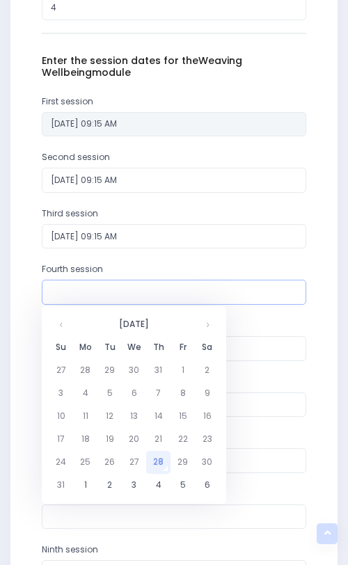
click at [150, 290] on input "text" at bounding box center [174, 292] width 265 height 25
click at [201, 325] on th at bounding box center [207, 324] width 24 height 23
click at [201, 326] on th at bounding box center [207, 324] width 24 height 23
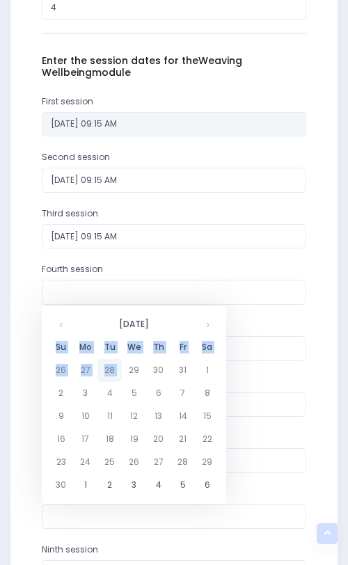
drag, startPoint x: 201, startPoint y: 326, endPoint x: 118, endPoint y: 368, distance: 93.1
click at [120, 370] on table "November 2025 Su Mo Tu We Th Fr Sa 26 27 28 29 30 31 1 2 3 4 5 6 7 8 9 10 11 12…" at bounding box center [134, 405] width 171 height 184
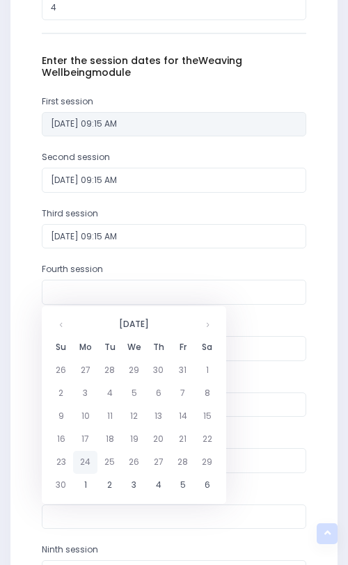
click at [77, 464] on td "24" at bounding box center [85, 462] width 24 height 23
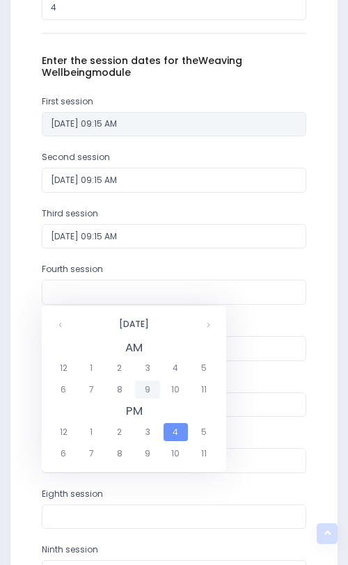
click at [152, 387] on span "9" at bounding box center [147, 390] width 24 height 18
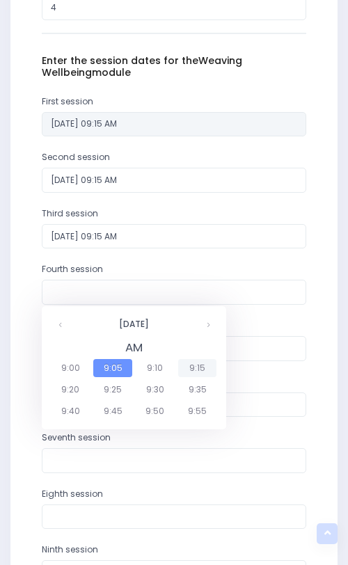
click at [185, 370] on span "9:15" at bounding box center [197, 368] width 39 height 18
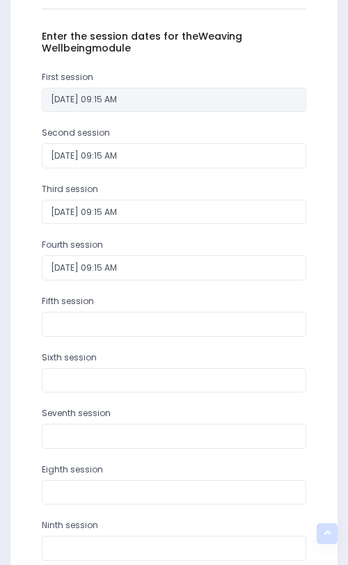
scroll to position [914, 0]
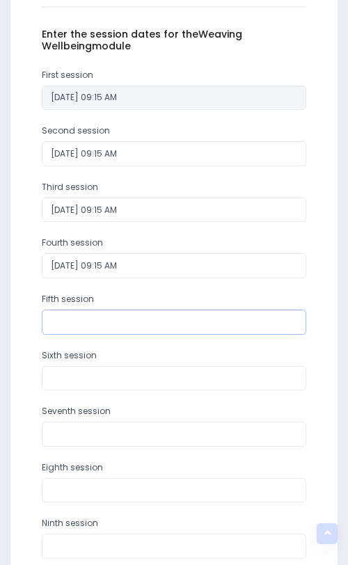
click at [157, 315] on input "text" at bounding box center [174, 322] width 265 height 25
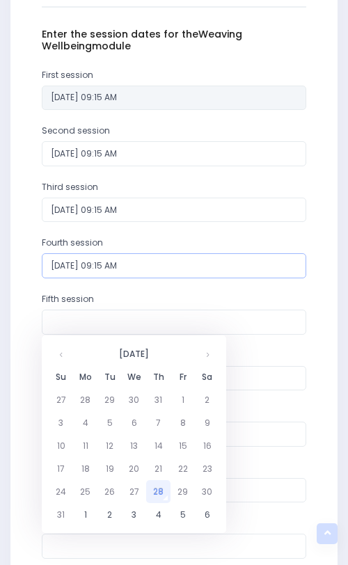
click at [125, 269] on input "24/11/2025 09:15 AM" at bounding box center [174, 265] width 265 height 25
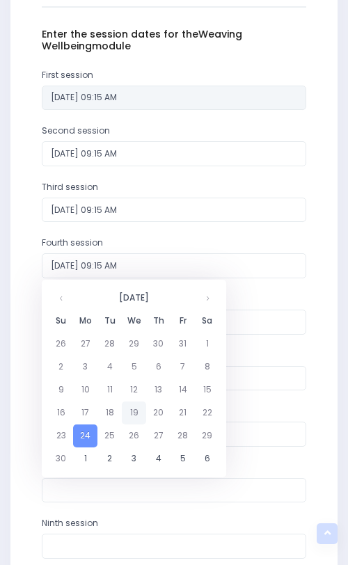
click at [130, 409] on td "19" at bounding box center [134, 413] width 24 height 23
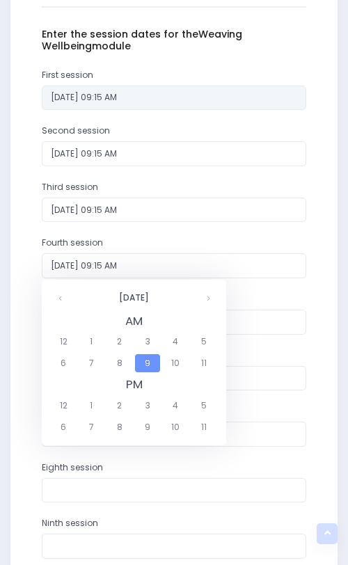
click at [146, 357] on span "9" at bounding box center [147, 363] width 24 height 18
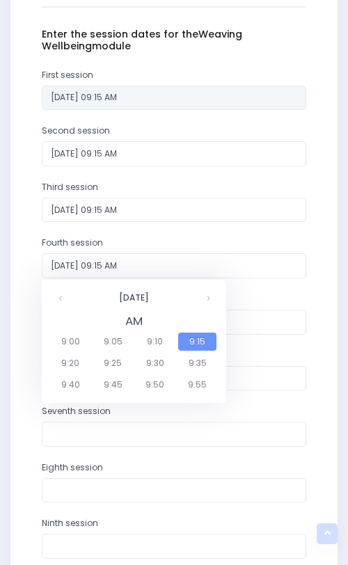
click at [187, 340] on span "9:15" at bounding box center [197, 342] width 39 height 18
type input "19/11/2025 09:15 AM"
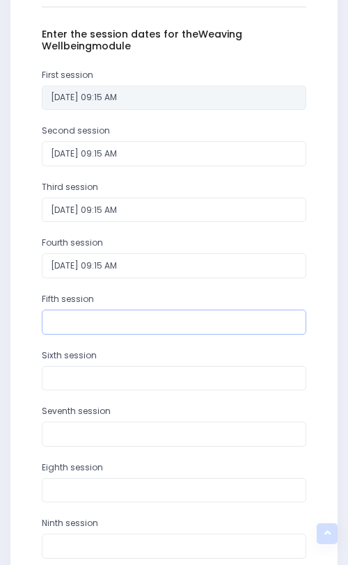
click at [162, 324] on input "text" at bounding box center [174, 322] width 265 height 25
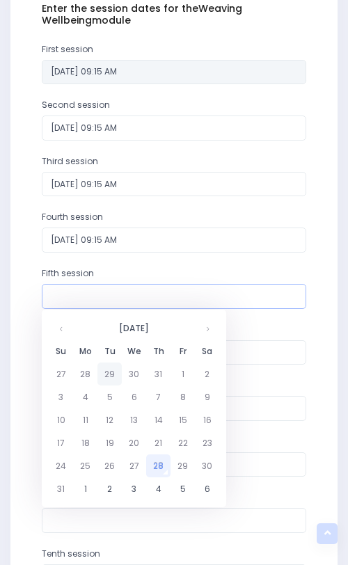
scroll to position [950, 0]
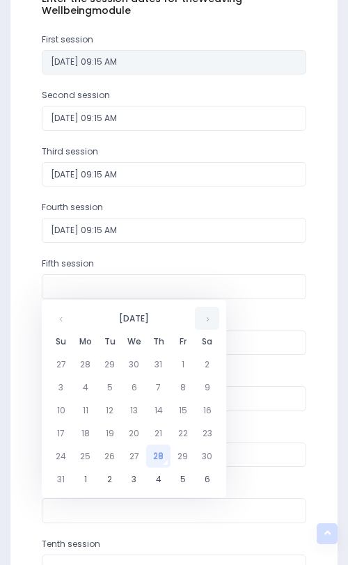
click at [203, 322] on th at bounding box center [207, 318] width 24 height 23
click at [200, 324] on th at bounding box center [207, 318] width 24 height 23
click at [80, 455] on td "24" at bounding box center [85, 456] width 24 height 23
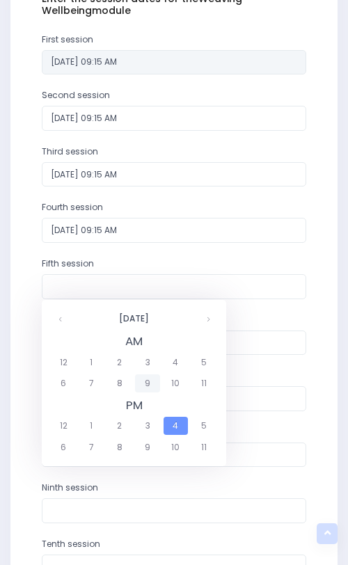
click at [151, 384] on span "9" at bounding box center [147, 384] width 24 height 18
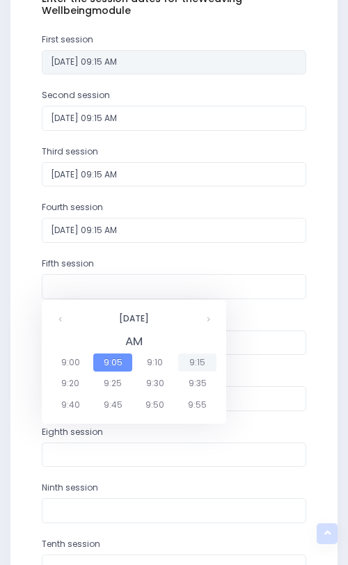
click at [199, 363] on span "9:15" at bounding box center [197, 363] width 39 height 18
type input "24/11/2025 09:15 AM"
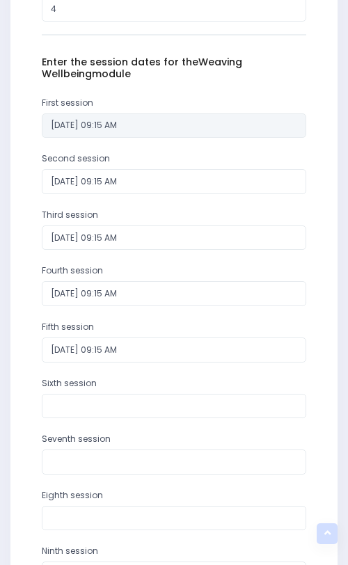
scroll to position [902, 0]
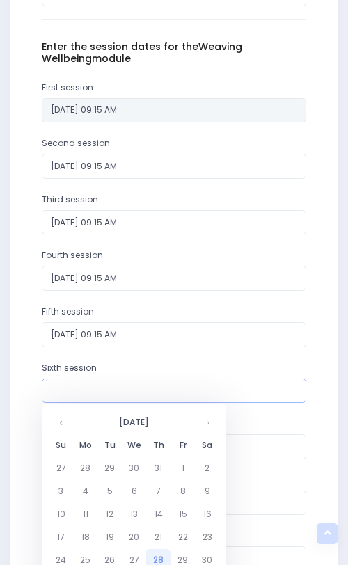
click at [108, 394] on input "text" at bounding box center [174, 391] width 265 height 25
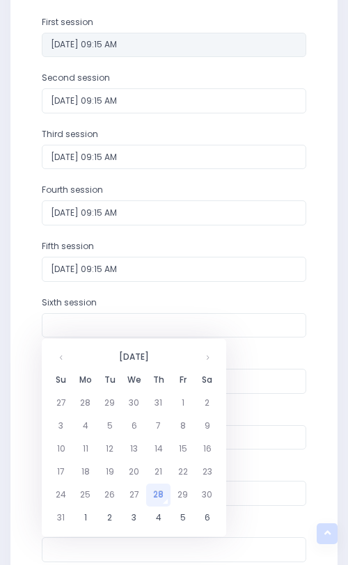
scroll to position [1019, 0]
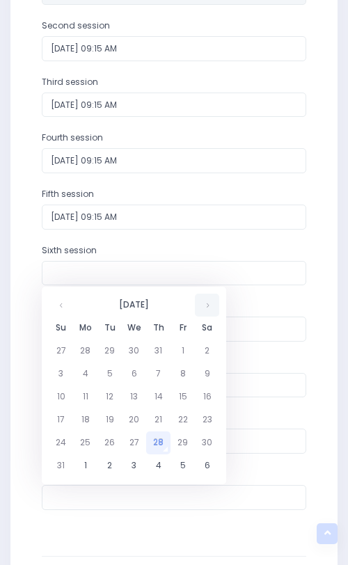
click at [207, 305] on th at bounding box center [207, 305] width 24 height 23
click at [111, 375] on td "9" at bounding box center [109, 374] width 24 height 23
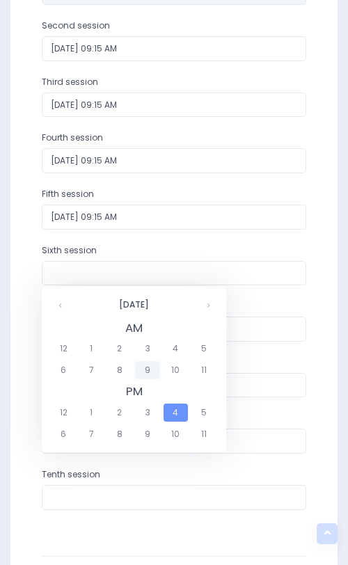
click at [147, 369] on span "9" at bounding box center [147, 370] width 24 height 18
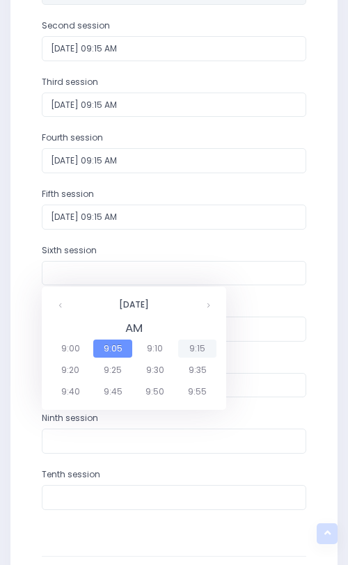
click at [203, 352] on span "9:15" at bounding box center [197, 349] width 39 height 18
type input "09/12/2025 09:15 AM"
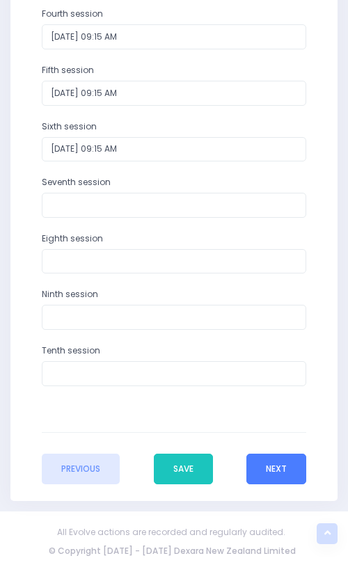
click at [277, 463] on button "Next" at bounding box center [276, 469] width 60 height 31
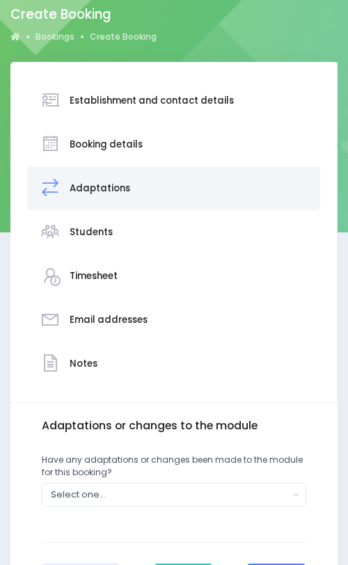
scroll to position [191, 0]
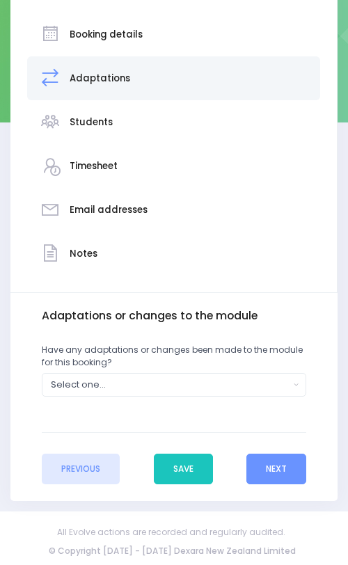
click at [233, 359] on label "Have any adaptations or changes been made to the module for this booking?" at bounding box center [174, 356] width 265 height 25
click at [233, 375] on button "Select one..." at bounding box center [174, 384] width 265 height 23
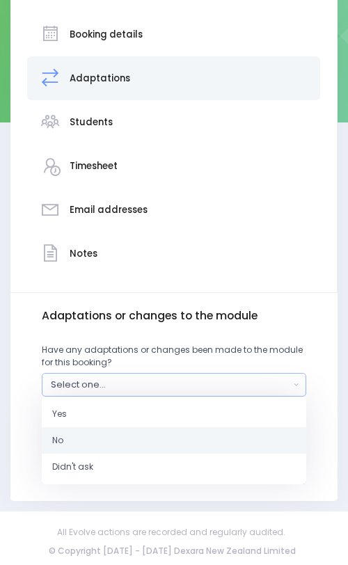
click at [196, 437] on link "No" at bounding box center [174, 441] width 265 height 26
select select "No"
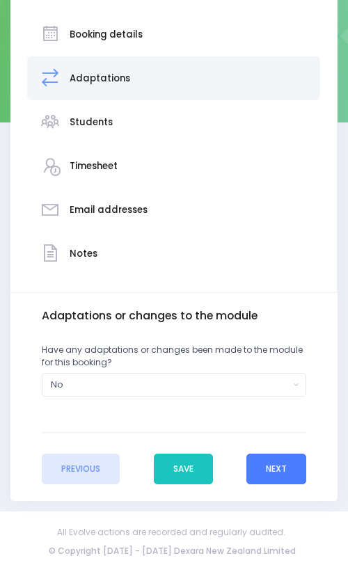
click at [255, 467] on button "Next" at bounding box center [276, 469] width 60 height 31
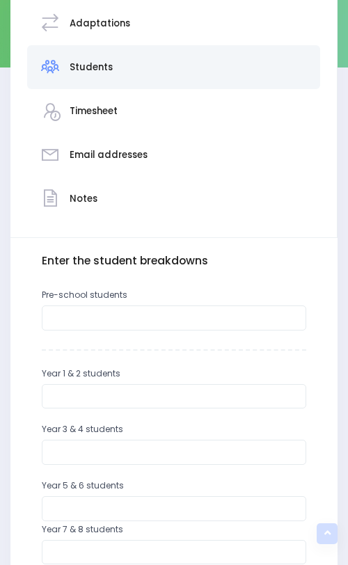
scroll to position [434, 0]
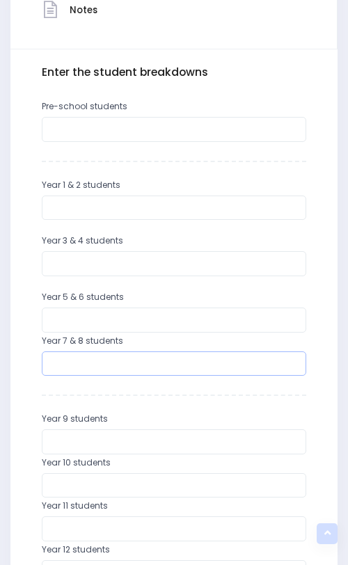
click at [170, 364] on input "number" at bounding box center [174, 364] width 265 height 25
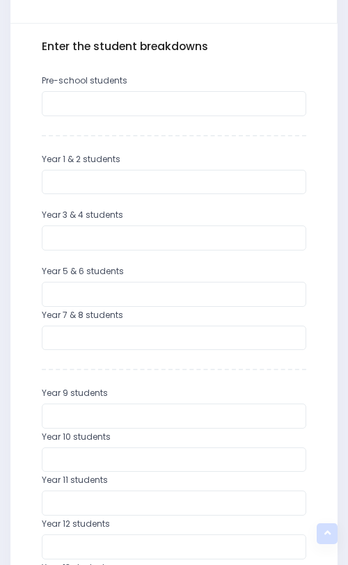
scroll to position [468, 0]
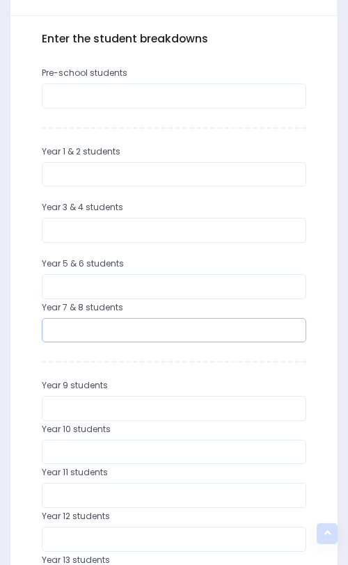
click at [125, 331] on input "number" at bounding box center [174, 330] width 265 height 25
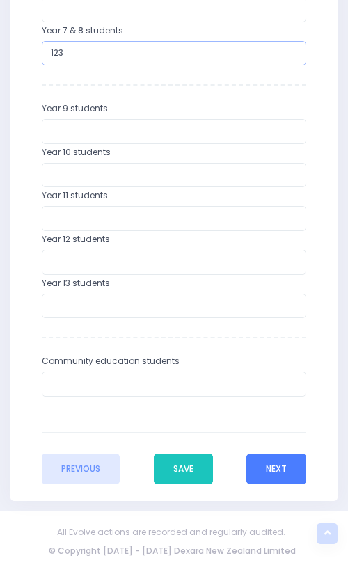
type input "123"
click at [273, 480] on button "Next" at bounding box center [276, 469] width 60 height 31
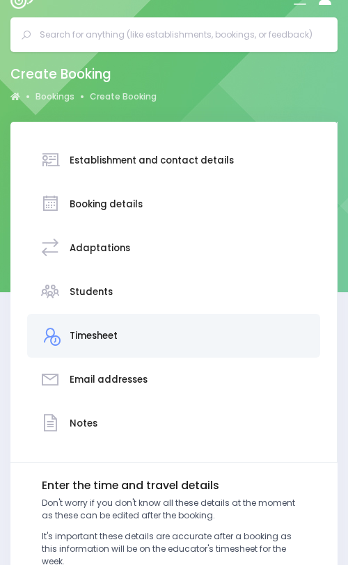
scroll to position [0, 0]
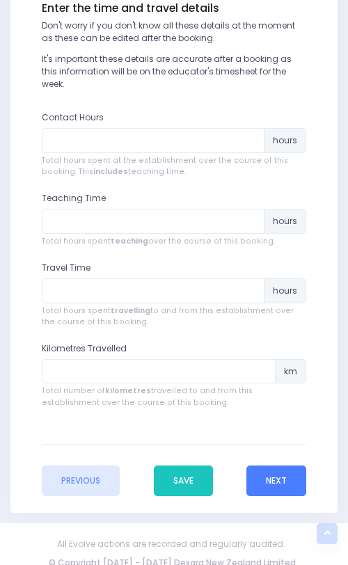
click at [271, 466] on button "Next" at bounding box center [276, 481] width 60 height 31
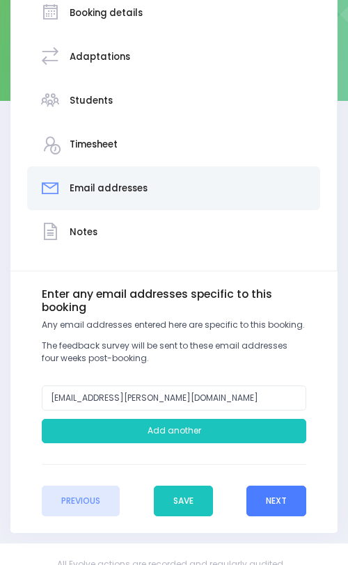
scroll to position [235, 0]
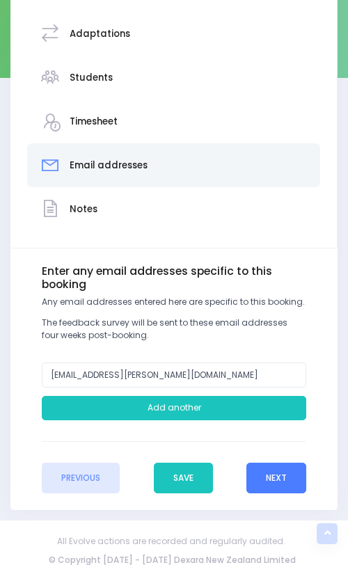
click at [285, 482] on button "Next" at bounding box center [276, 478] width 60 height 31
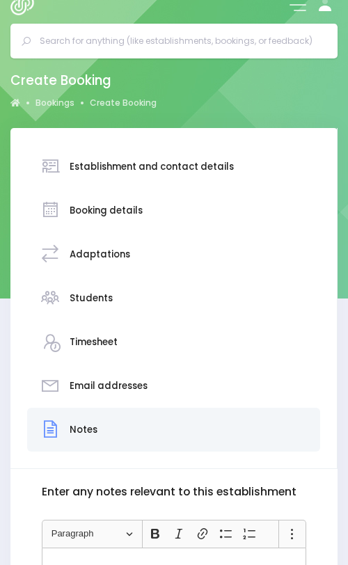
scroll to position [0, 0]
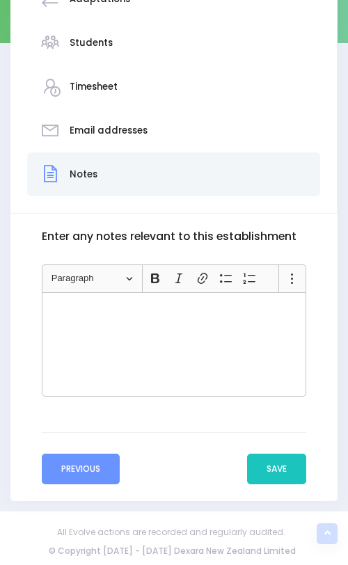
click at [69, 462] on button "Previous" at bounding box center [81, 469] width 78 height 31
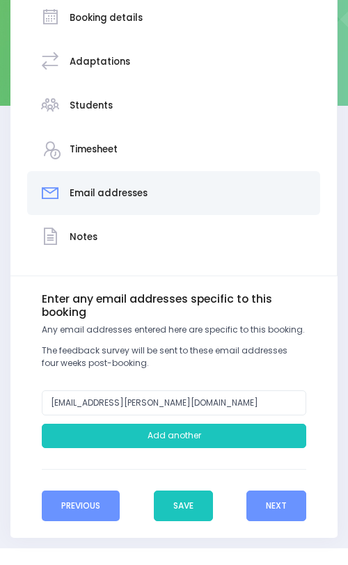
scroll to position [245, 0]
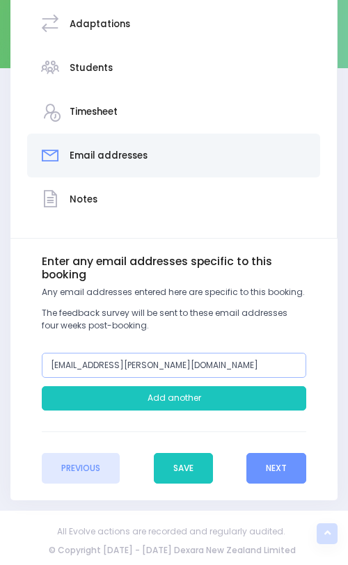
drag, startPoint x: 84, startPoint y: 368, endPoint x: 36, endPoint y: 368, distance: 48.0
click at [36, 368] on div "phoebel@geis.school.nz" at bounding box center [174, 365] width 282 height 25
type input "julies@geis.school.nz"
click at [291, 463] on button "Next" at bounding box center [276, 468] width 60 height 31
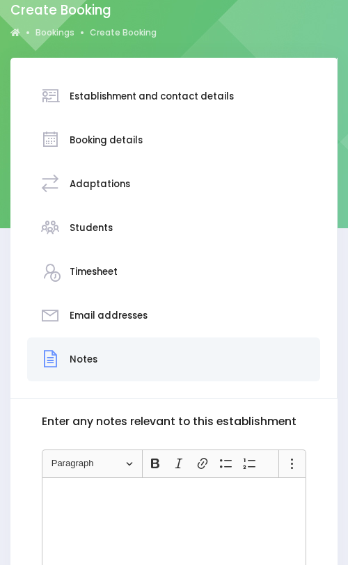
scroll to position [270, 0]
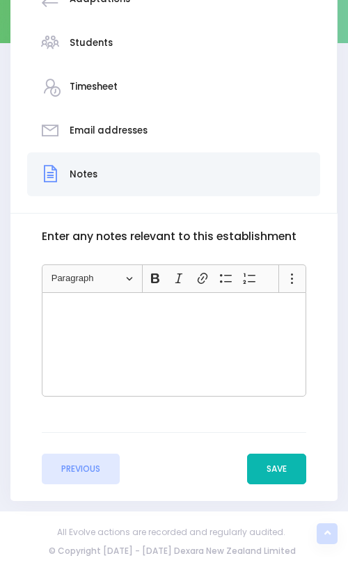
click at [281, 473] on button "Save" at bounding box center [276, 469] width 59 height 31
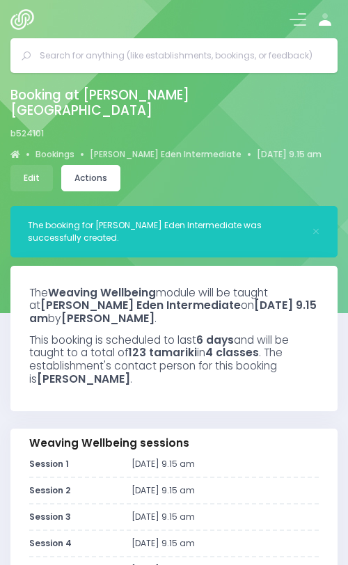
select select "5"
click at [97, 167] on link "Actions" at bounding box center [90, 178] width 59 height 26
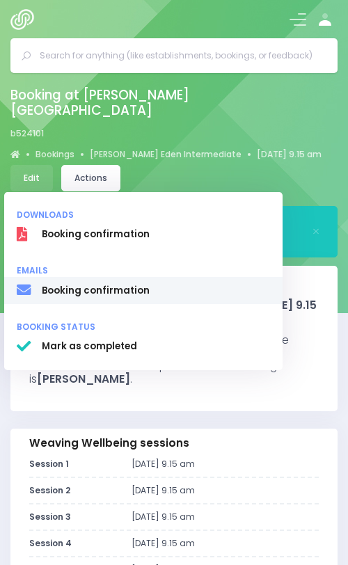
click at [78, 284] on span "Booking confirmation" at bounding box center [156, 291] width 228 height 14
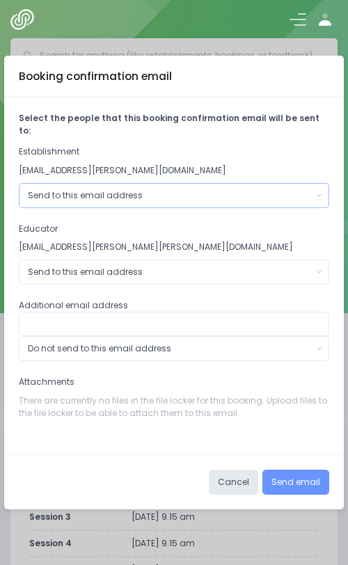
click at [130, 193] on div "Send to this email address" at bounding box center [170, 195] width 285 height 13
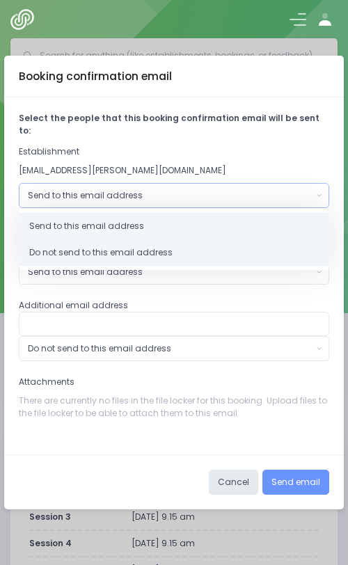
click at [111, 246] on span "Do not send to this email address" at bounding box center [100, 252] width 143 height 13
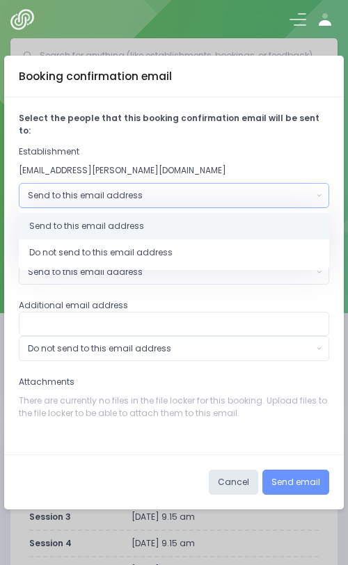
select select "no_email"
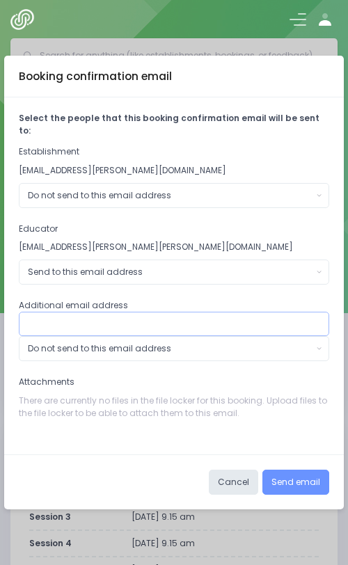
click at [90, 312] on input "text" at bounding box center [174, 324] width 311 height 25
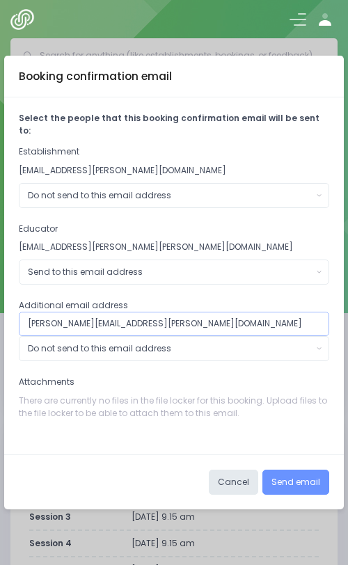
type input "[PERSON_NAME][EMAIL_ADDRESS][PERSON_NAME][DOMAIN_NAME]"
click at [187, 346] on div "Do not send to this email address" at bounding box center [170, 349] width 285 height 13
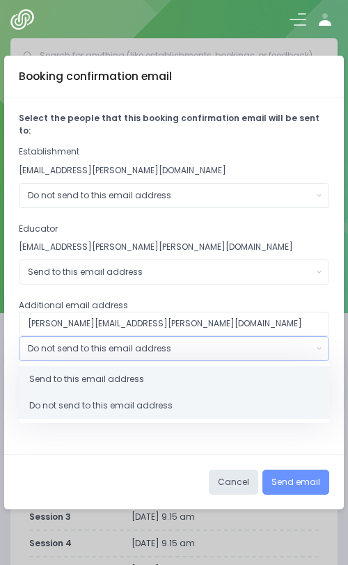
click at [159, 378] on link "Send to this email address" at bounding box center [174, 379] width 311 height 26
select select "send"
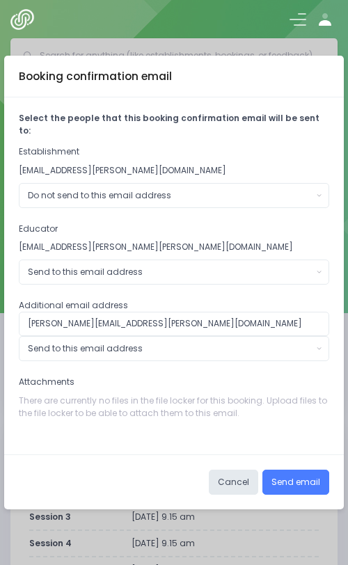
click at [308, 476] on button "Send email" at bounding box center [296, 482] width 67 height 25
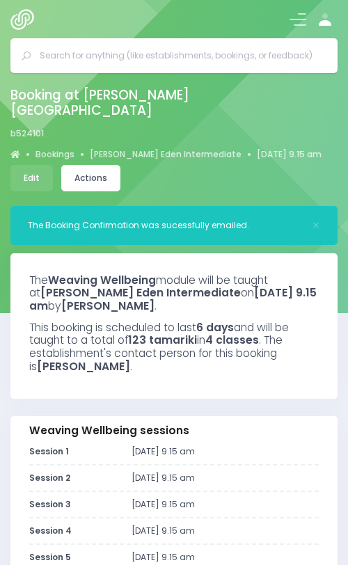
select select "5"
click at [146, 148] on link "[PERSON_NAME] Eden Intermediate" at bounding box center [166, 154] width 152 height 13
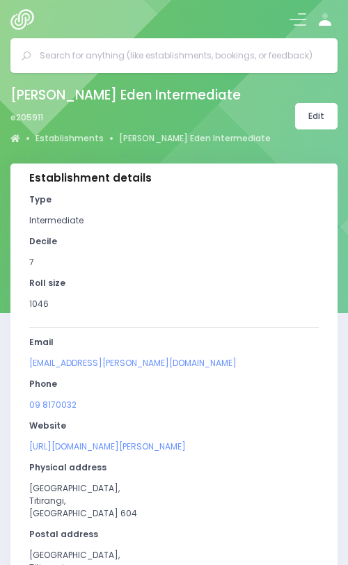
select select "5"
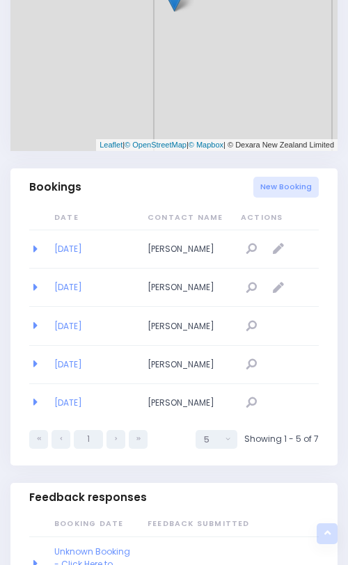
scroll to position [1225, 0]
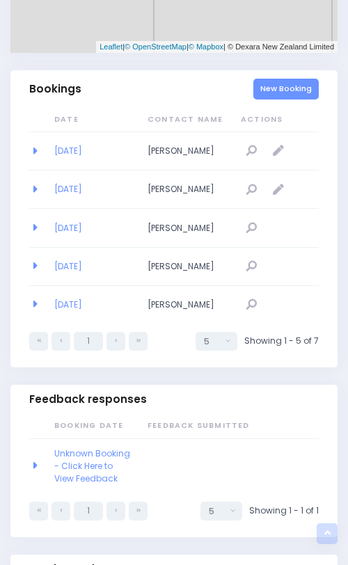
click at [273, 81] on link "New Booking" at bounding box center [285, 89] width 65 height 21
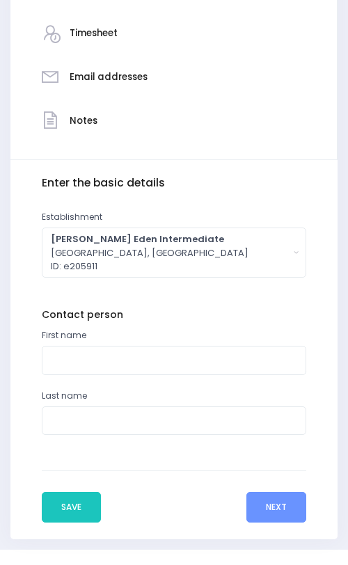
scroll to position [363, 0]
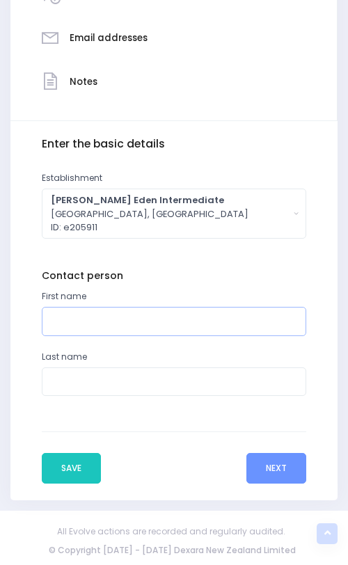
click at [102, 314] on input "text" at bounding box center [174, 321] width 265 height 29
type input "Julie"
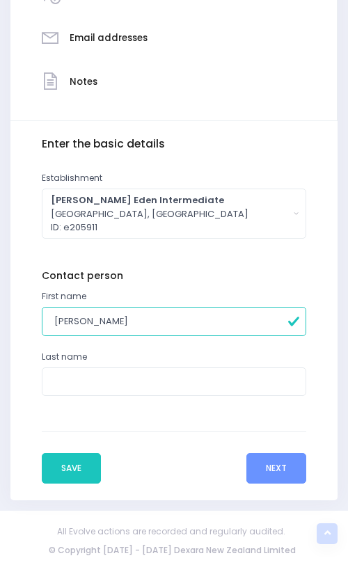
click at [154, 403] on div "Last name" at bounding box center [174, 381] width 282 height 60
click at [150, 396] on input "text" at bounding box center [174, 382] width 265 height 29
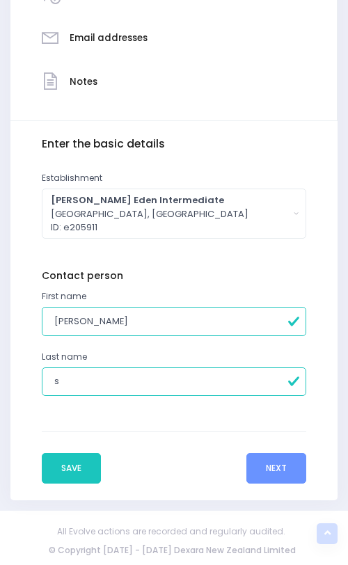
type input "Stephenson"
click at [249, 481] on button "Next" at bounding box center [276, 468] width 60 height 31
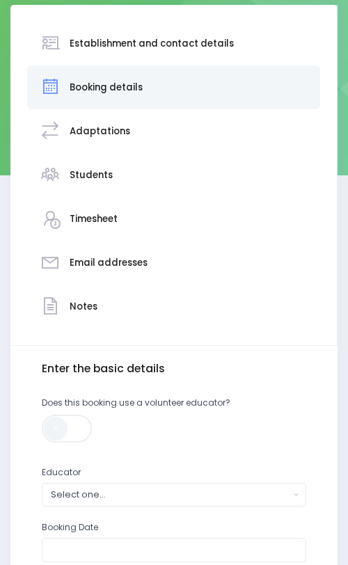
scroll to position [462, 0]
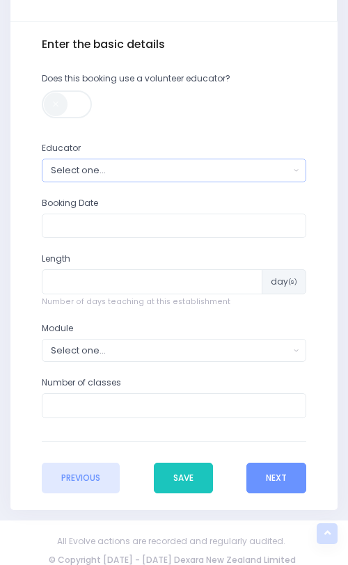
click at [144, 159] on button "Select one..." at bounding box center [174, 170] width 265 height 23
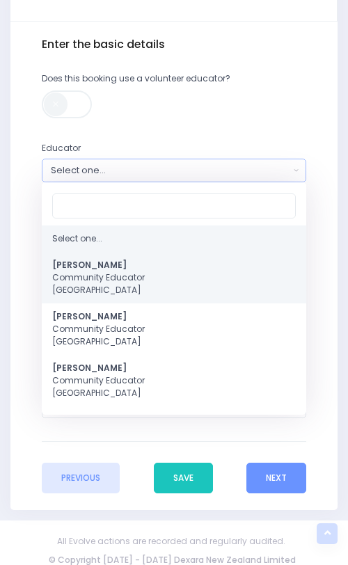
click at [135, 263] on span "Asha Bogdanowicz Community Educator Northern Region" at bounding box center [98, 278] width 93 height 38
select select "321315"
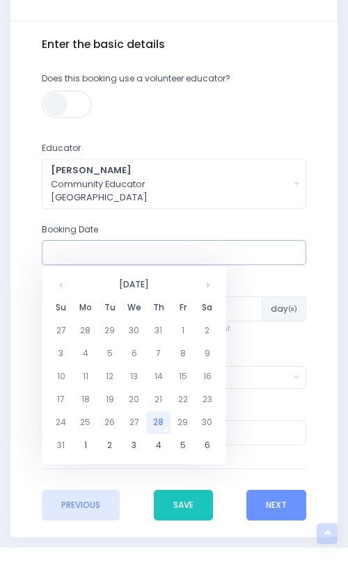
click at [126, 260] on input "text" at bounding box center [174, 252] width 265 height 25
click at [208, 285] on th at bounding box center [207, 285] width 24 height 23
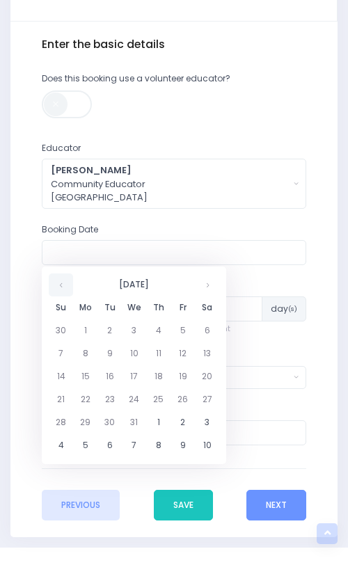
click at [56, 288] on th at bounding box center [61, 285] width 24 height 23
click at [59, 291] on th at bounding box center [61, 285] width 24 height 23
click at [155, 423] on td "30" at bounding box center [158, 423] width 24 height 23
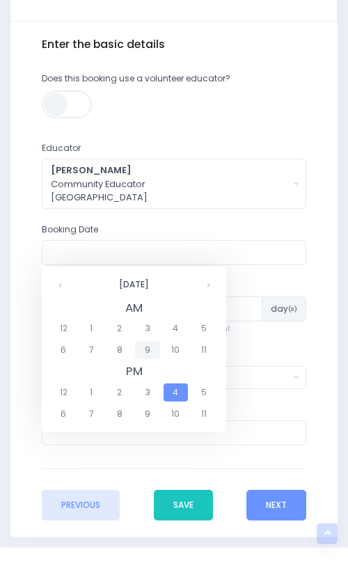
click at [150, 355] on span "9" at bounding box center [147, 350] width 24 height 18
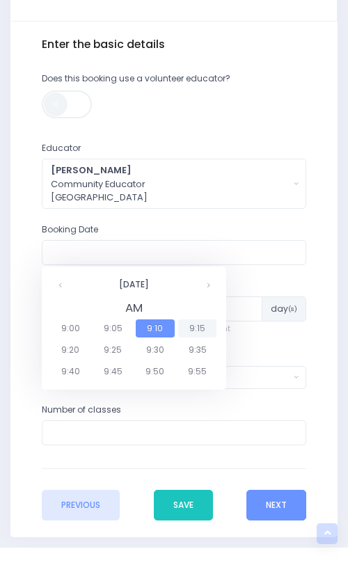
click at [192, 322] on span "9:15" at bounding box center [197, 329] width 39 height 18
type input "30/10/2025 09:15 AM"
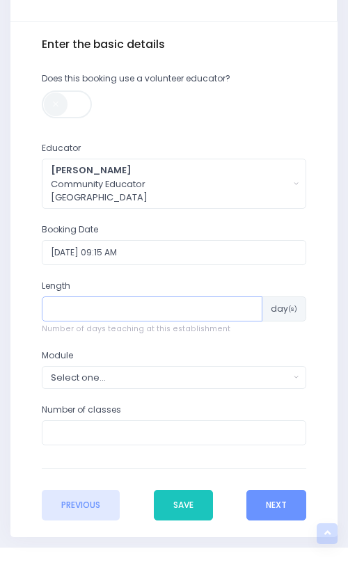
click at [185, 318] on input "number" at bounding box center [152, 309] width 221 height 25
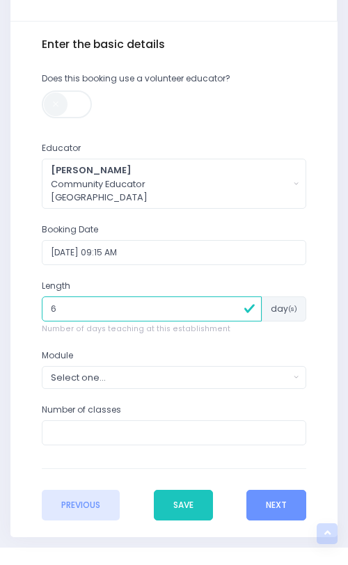
type input "6"
click at [135, 378] on div "Select one..." at bounding box center [170, 377] width 239 height 13
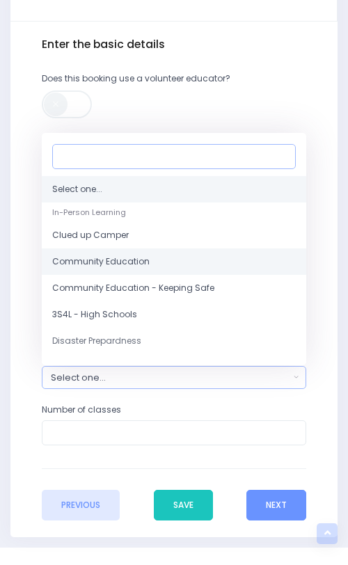
scroll to position [65, 0]
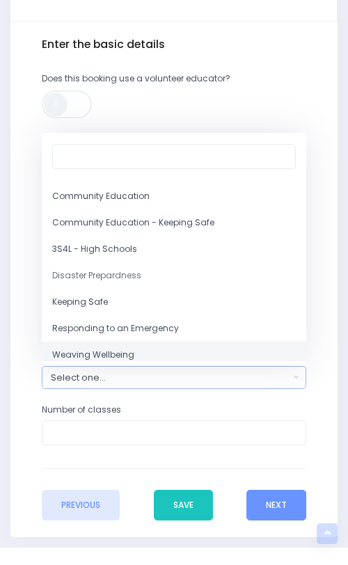
click at [107, 348] on link "Weaving Wellbeing" at bounding box center [174, 355] width 265 height 26
select select "Weaving Wellbeing"
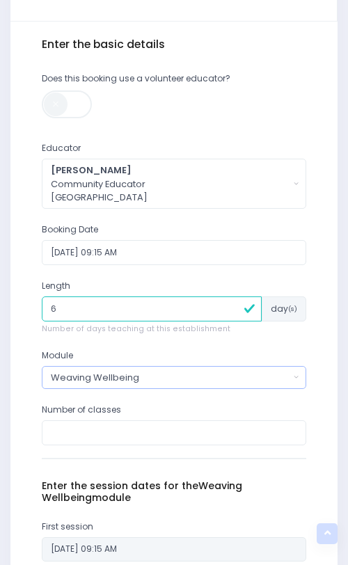
scroll to position [720, 0]
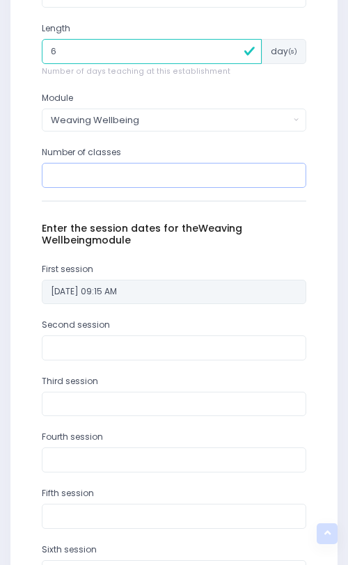
click at [100, 180] on input "number" at bounding box center [174, 175] width 265 height 25
type input "6"
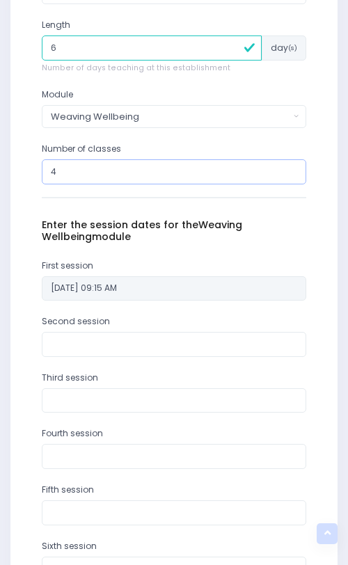
type input "4"
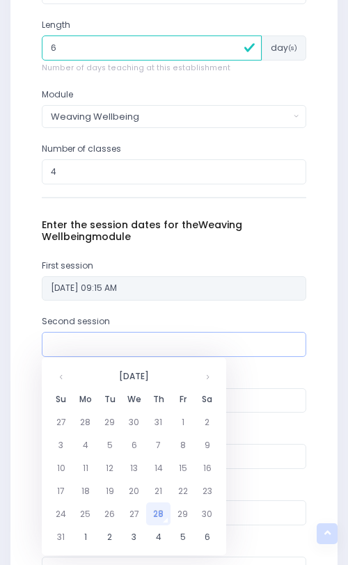
click at [115, 343] on input "text" at bounding box center [174, 344] width 265 height 25
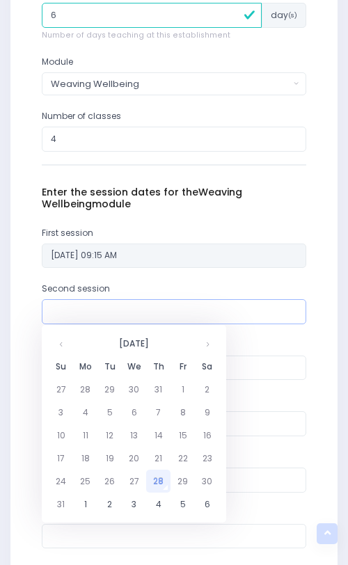
scroll to position [776, 0]
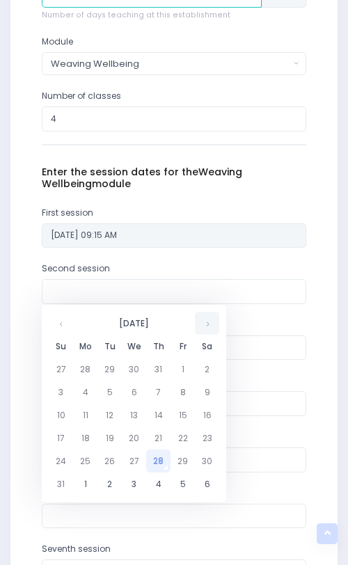
click at [205, 331] on th at bounding box center [207, 323] width 24 height 23
click at [134, 393] on td "5" at bounding box center [134, 392] width 24 height 23
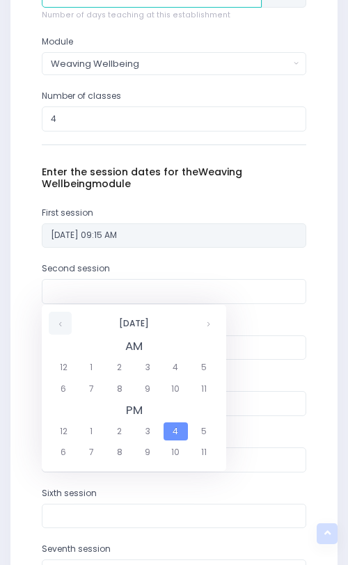
click at [62, 329] on th at bounding box center [60, 323] width 23 height 23
click at [202, 320] on th at bounding box center [207, 323] width 23 height 23
click at [202, 321] on th at bounding box center [207, 323] width 23 height 23
click at [143, 385] on span "9" at bounding box center [147, 389] width 24 height 18
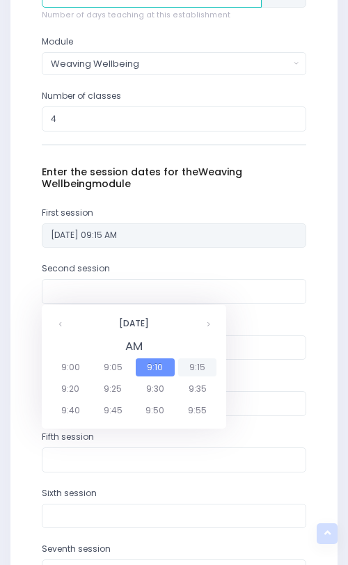
click at [183, 367] on span "9:15" at bounding box center [197, 368] width 39 height 18
type input "06/11/2025 09:15 AM"
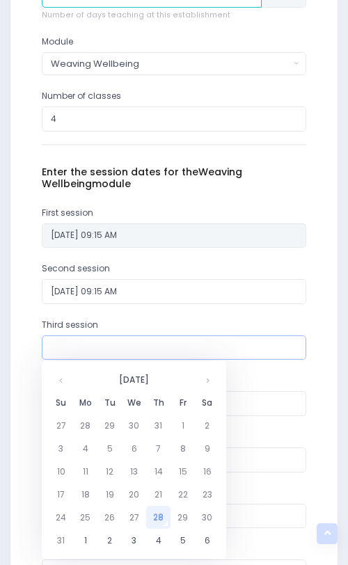
click at [155, 356] on input "text" at bounding box center [174, 348] width 265 height 25
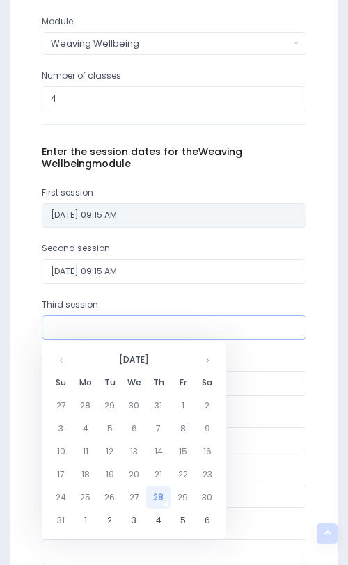
scroll to position [805, 0]
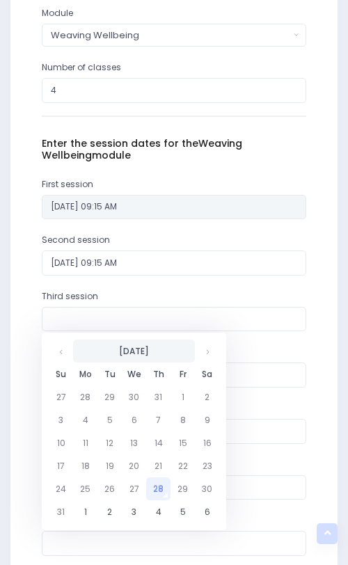
click at [154, 352] on th "August 2025" at bounding box center [134, 351] width 122 height 23
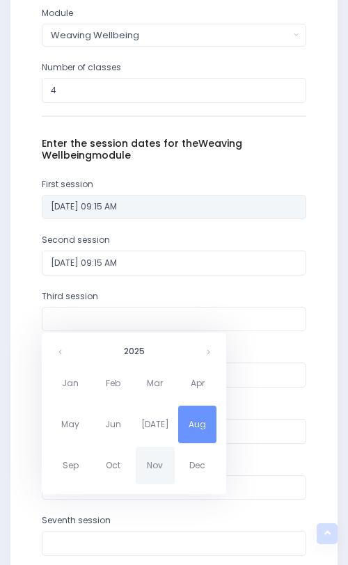
click at [148, 467] on span "Nov" at bounding box center [155, 466] width 39 height 38
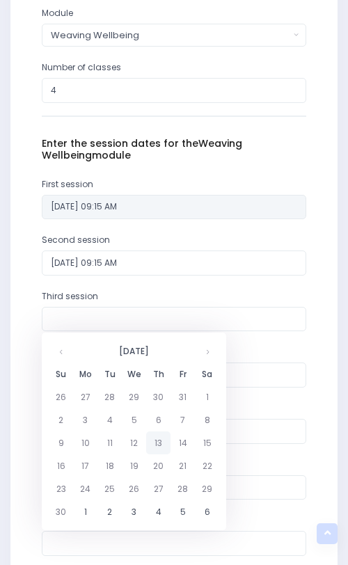
click at [152, 448] on td "13" at bounding box center [158, 443] width 24 height 23
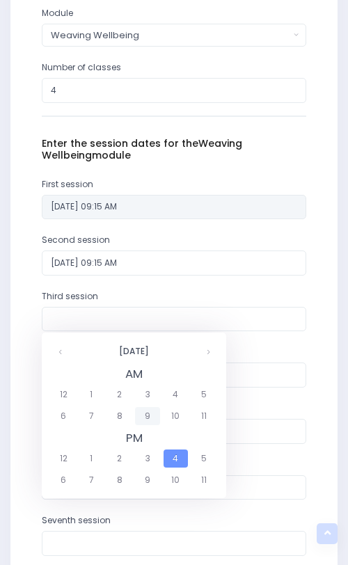
click at [147, 418] on span "9" at bounding box center [147, 416] width 24 height 18
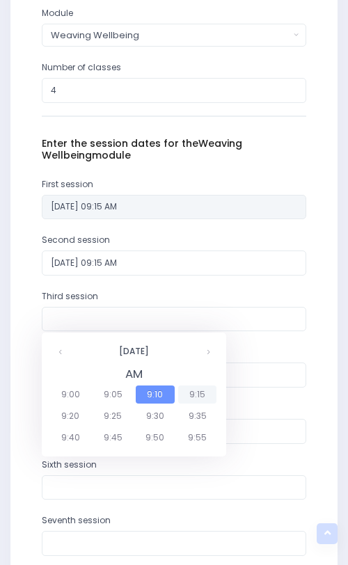
click at [204, 393] on span "9:15" at bounding box center [197, 395] width 39 height 18
type input "13/11/2025 09:15 AM"
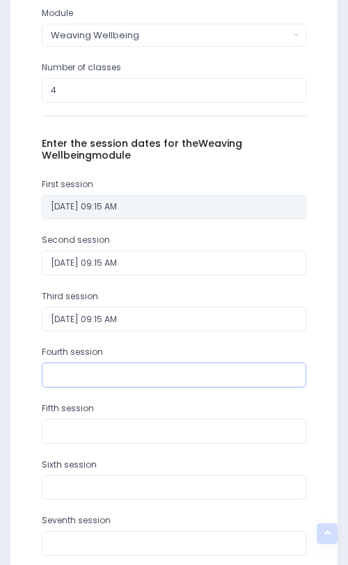
click at [176, 382] on input "text" at bounding box center [174, 375] width 265 height 25
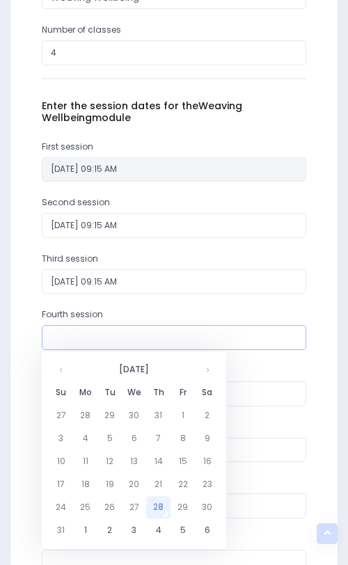
scroll to position [852, 0]
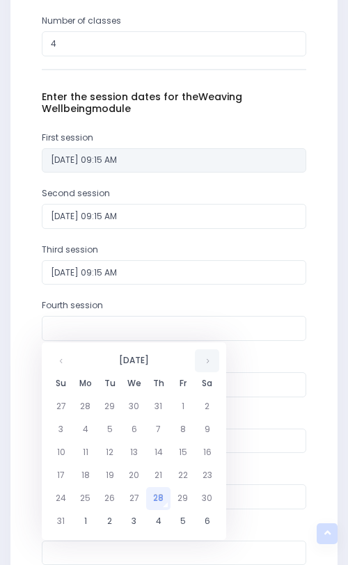
click at [203, 363] on th at bounding box center [207, 361] width 24 height 23
click at [164, 474] on td "20" at bounding box center [158, 475] width 24 height 23
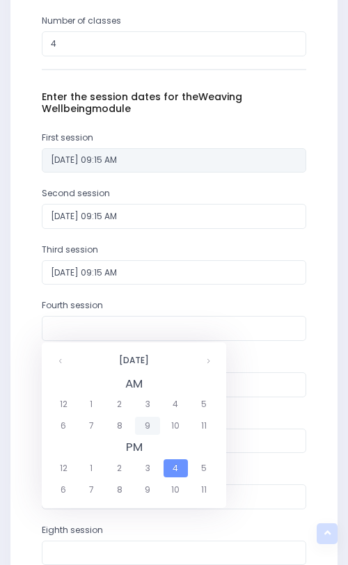
click at [152, 428] on span "9" at bounding box center [147, 426] width 24 height 18
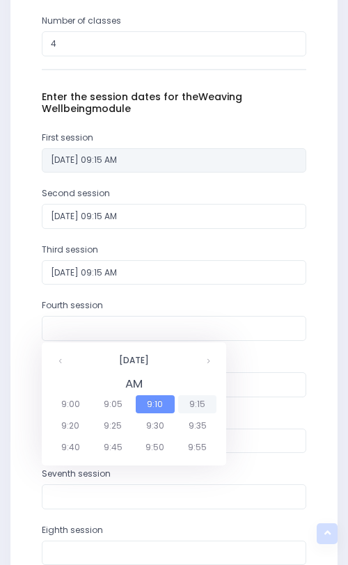
click at [196, 403] on span "9:15" at bounding box center [197, 405] width 39 height 18
type input "20/11/2025 09:15 AM"
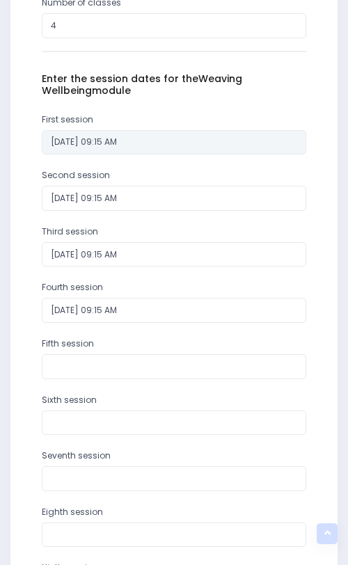
scroll to position [877, 0]
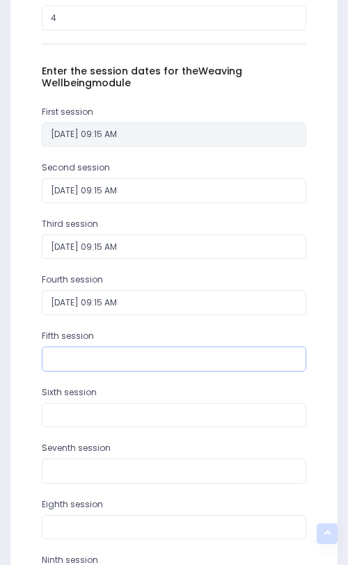
click at [142, 356] on input "text" at bounding box center [174, 359] width 265 height 25
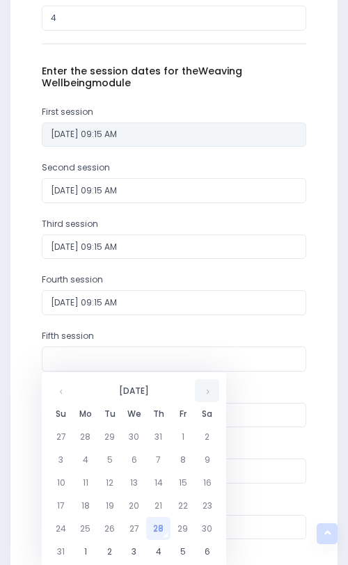
click at [203, 390] on th at bounding box center [207, 390] width 24 height 23
click at [132, 527] on td "26" at bounding box center [134, 528] width 24 height 23
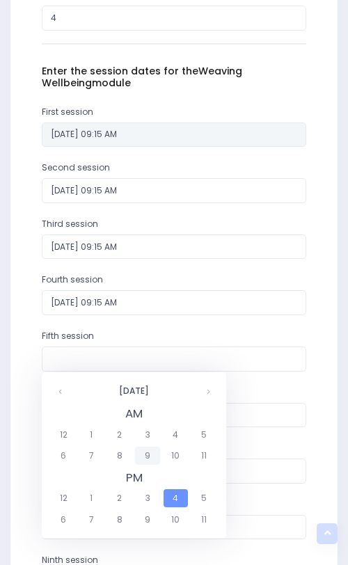
click at [153, 455] on span "9" at bounding box center [147, 456] width 24 height 18
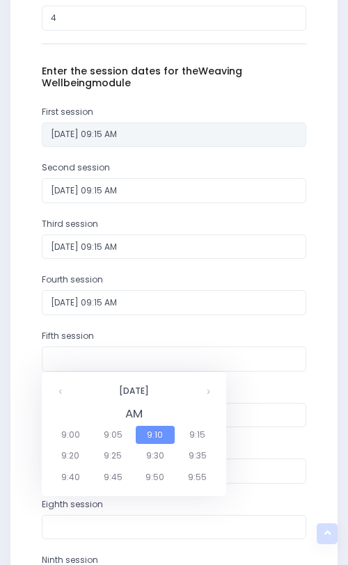
click at [208, 430] on span "9:15" at bounding box center [197, 435] width 39 height 18
type input "26/11/2025 09:15 AM"
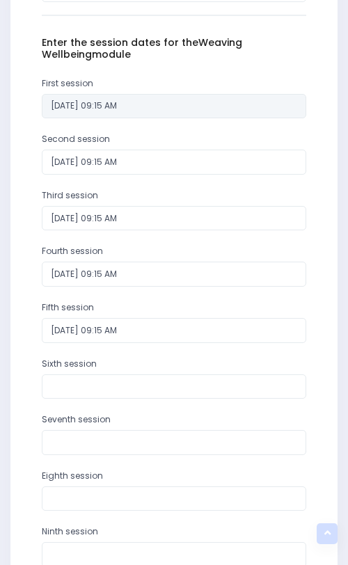
scroll to position [911, 0]
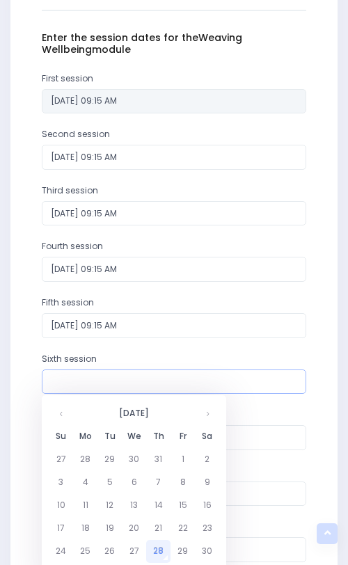
click at [173, 387] on input "text" at bounding box center [174, 382] width 265 height 25
click at [201, 411] on th at bounding box center [207, 413] width 24 height 23
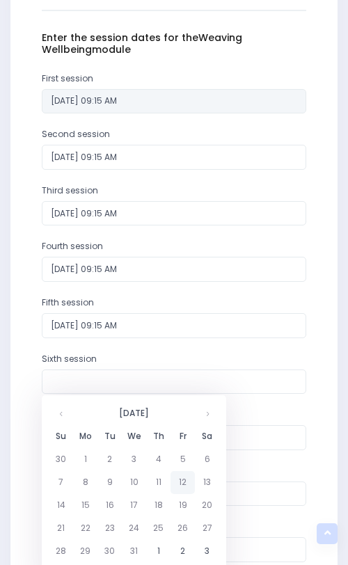
click at [190, 478] on td "12" at bounding box center [183, 482] width 24 height 23
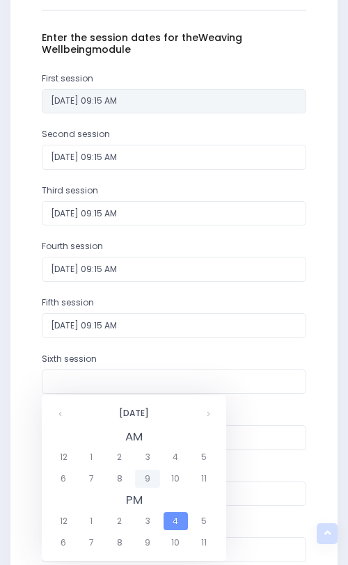
click at [153, 475] on span "9" at bounding box center [147, 479] width 24 height 18
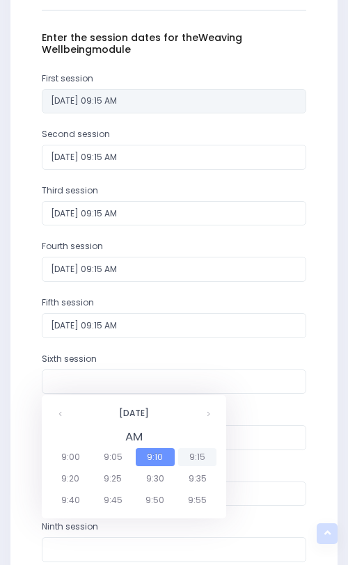
click at [188, 456] on span "9:15" at bounding box center [197, 457] width 39 height 18
type input "12/12/2025 09:15 AM"
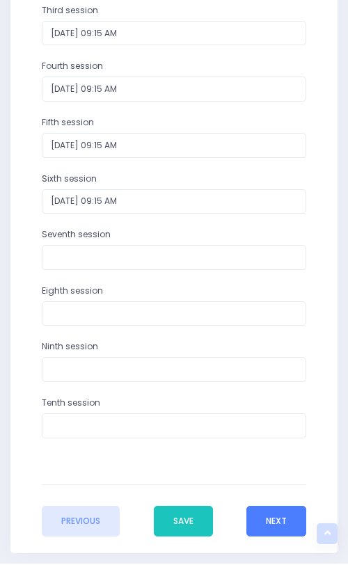
click at [265, 522] on button "Next" at bounding box center [276, 521] width 60 height 31
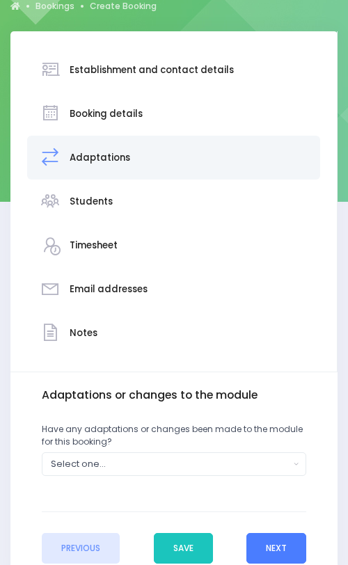
scroll to position [191, 0]
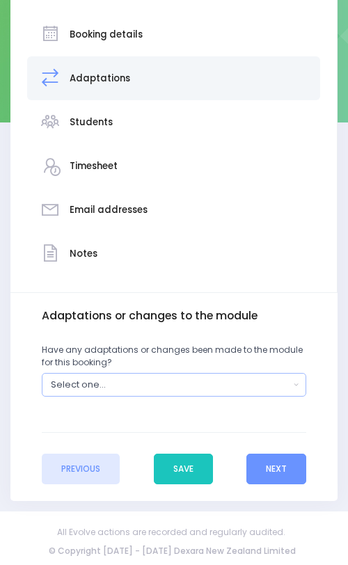
click at [235, 378] on div "Select one..." at bounding box center [170, 384] width 239 height 13
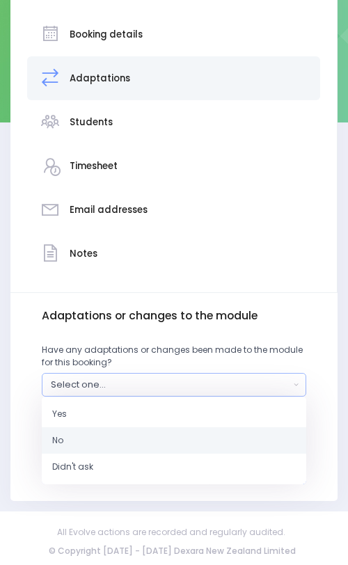
click at [227, 437] on link "No" at bounding box center [174, 441] width 265 height 26
select select "No"
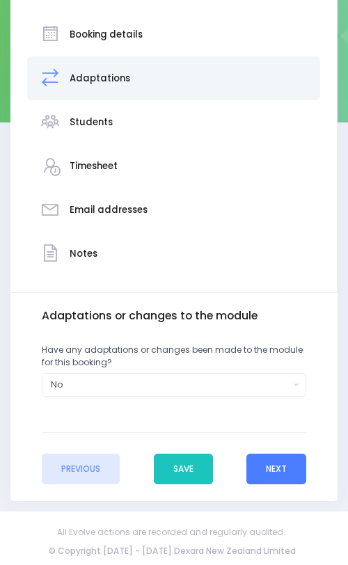
click at [265, 469] on button "Next" at bounding box center [276, 469] width 60 height 31
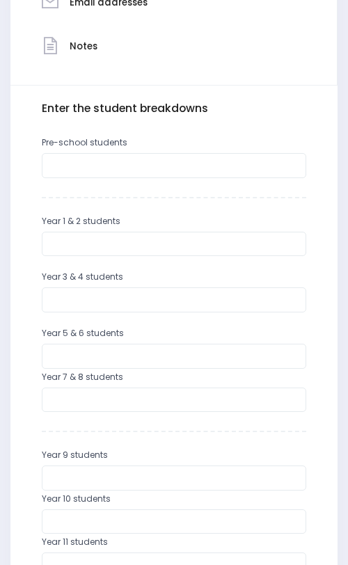
scroll to position [490, 0]
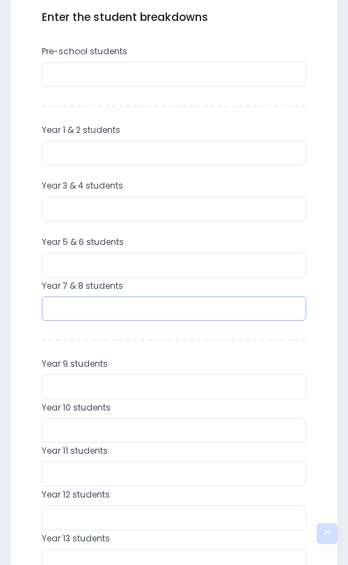
click at [196, 304] on input "number" at bounding box center [174, 309] width 265 height 25
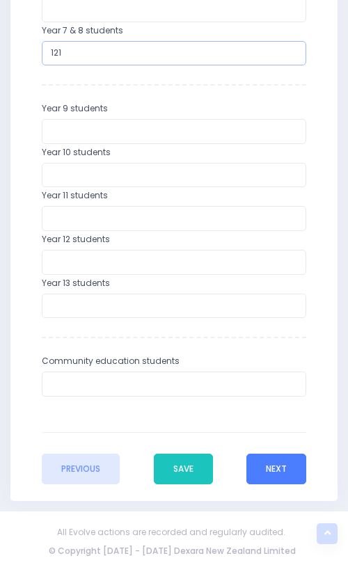
type input "121"
click at [274, 470] on button "Next" at bounding box center [276, 469] width 60 height 31
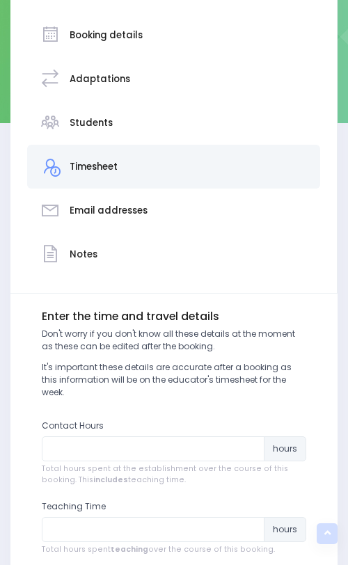
scroll to position [438, 0]
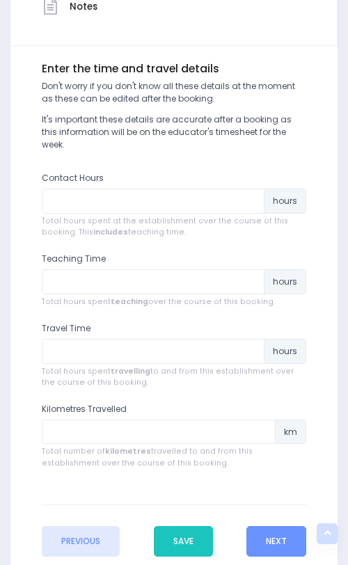
click at [271, 545] on div "Enter the basic details Establishment Select one... 'Api Fakakoloa 'Api Fakakol…" at bounding box center [173, 310] width 327 height 528
click at [271, 542] on button "Next" at bounding box center [276, 541] width 60 height 31
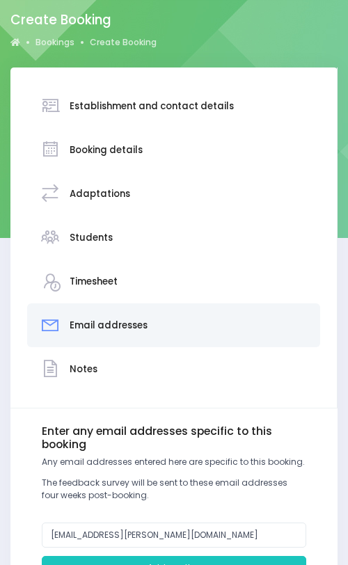
scroll to position [189, 0]
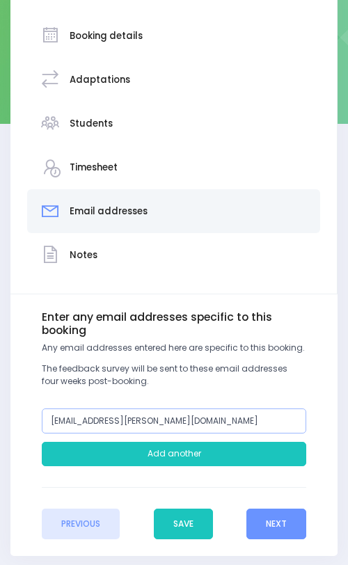
drag, startPoint x: 84, startPoint y: 421, endPoint x: 4, endPoint y: 412, distance: 79.9
click at [3, 412] on div "Establishment and contact details Booking details Students" at bounding box center [174, 254] width 348 height 603
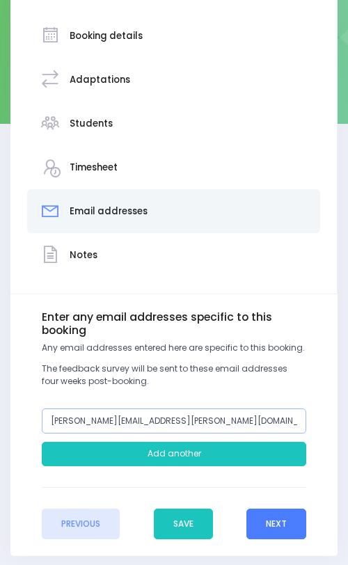
type input "julies@geis.school.nz"
click at [290, 517] on button "Next" at bounding box center [276, 524] width 60 height 31
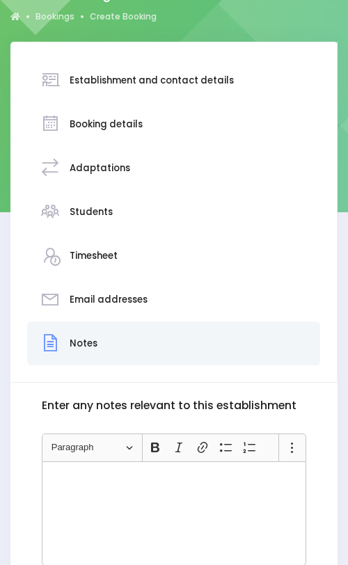
scroll to position [270, 0]
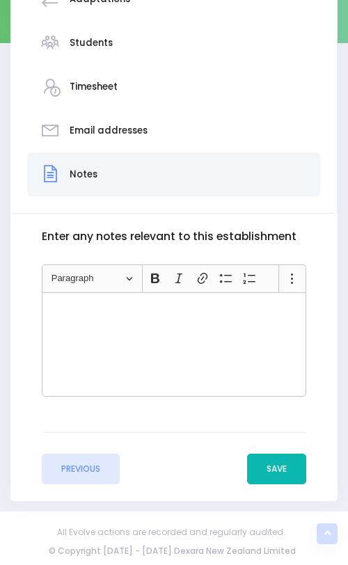
click at [282, 481] on button "Save" at bounding box center [276, 469] width 59 height 31
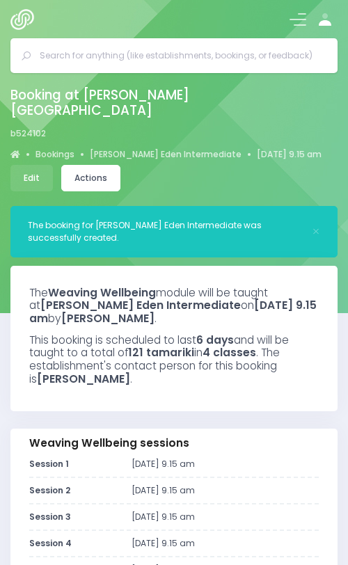
select select "5"
click at [97, 165] on link "Actions" at bounding box center [90, 178] width 59 height 26
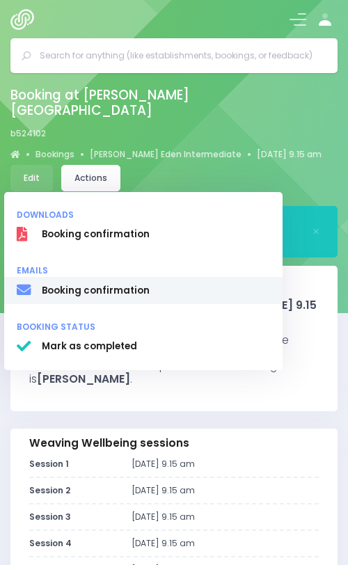
click at [87, 284] on span "Booking confirmation" at bounding box center [156, 291] width 228 height 14
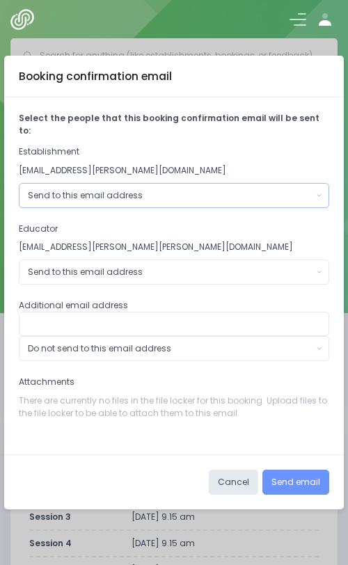
click at [119, 192] on div "Send to this email address" at bounding box center [170, 195] width 285 height 13
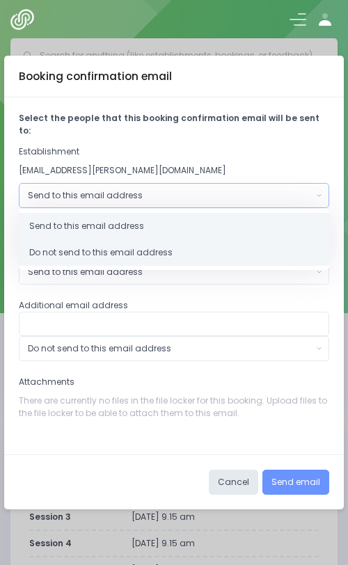
click at [113, 246] on span "Do not send to this email address" at bounding box center [100, 252] width 143 height 13
select select "no_email"
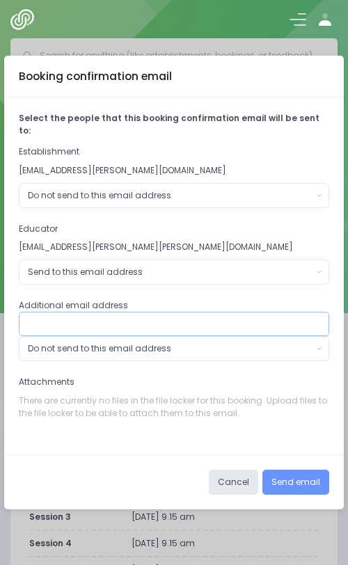
click at [95, 321] on input "text" at bounding box center [174, 324] width 311 height 25
type input "[PERSON_NAME][EMAIL_ADDRESS][PERSON_NAME][DOMAIN_NAME]"
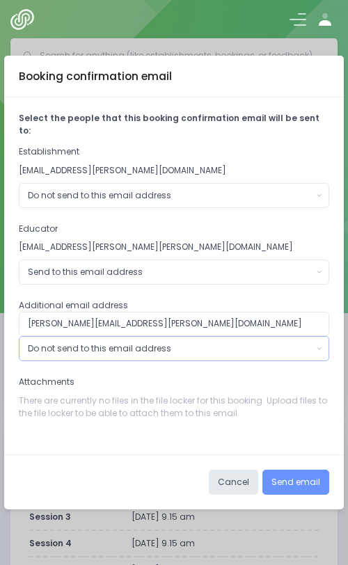
click at [183, 343] on div "Do not send to this email address" at bounding box center [170, 349] width 285 height 13
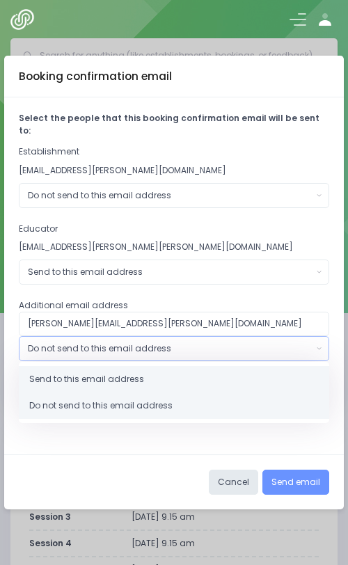
click at [180, 373] on link "Send to this email address" at bounding box center [174, 379] width 311 height 26
select select "send"
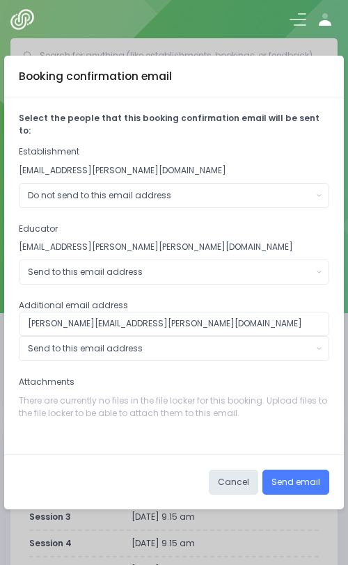
click at [278, 470] on button "Send email" at bounding box center [296, 482] width 67 height 25
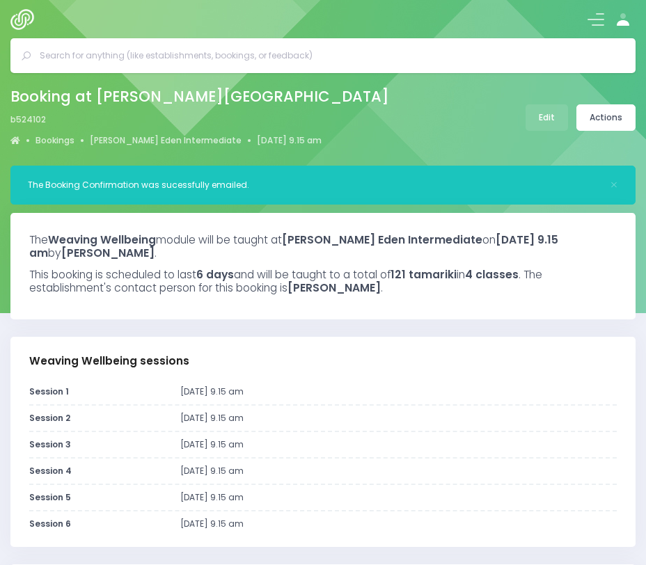
select select "5"
click at [158, 137] on link "[PERSON_NAME] Eden Intermediate" at bounding box center [166, 140] width 152 height 13
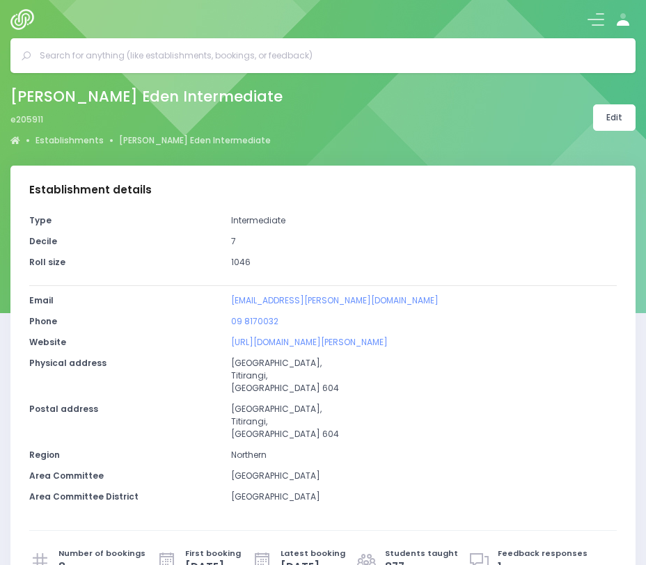
select select "5"
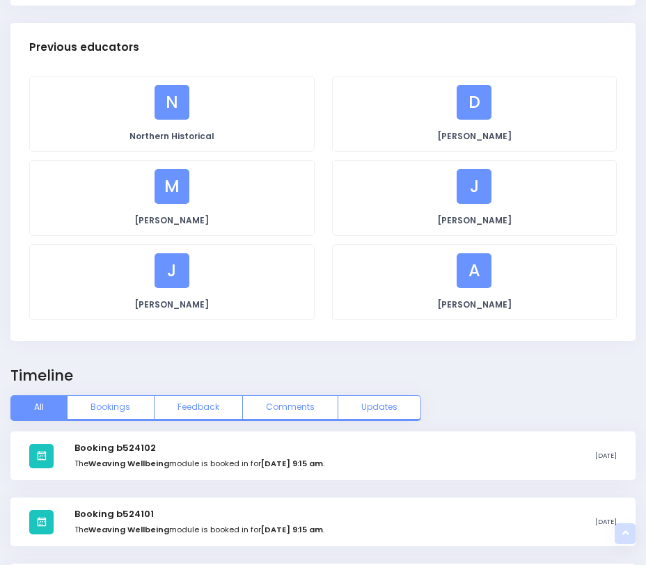
scroll to position [1887, 0]
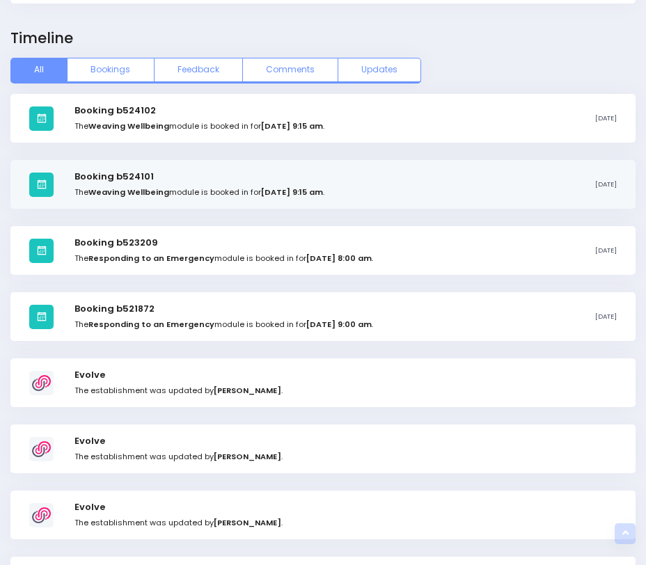
click at [251, 198] on div "Booking b524101 The Weaving Wellbeing module is booked in for [DATE] 9:15 am . …" at bounding box center [322, 184] width 625 height 49
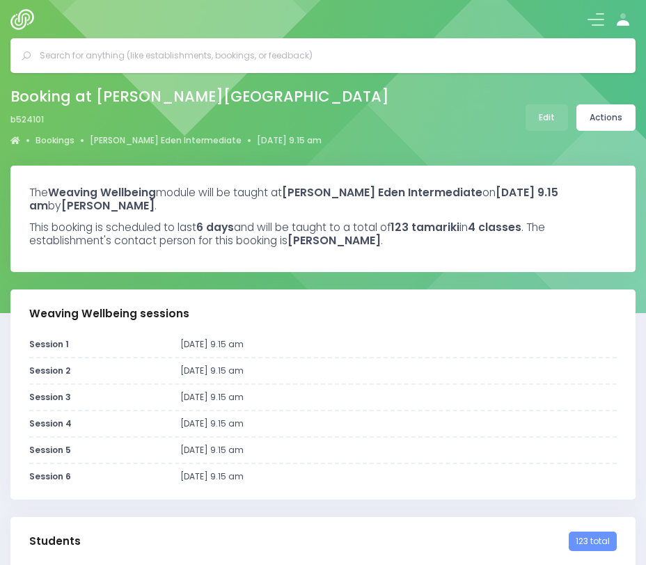
select select "5"
click at [585, 113] on link "Actions" at bounding box center [606, 117] width 59 height 26
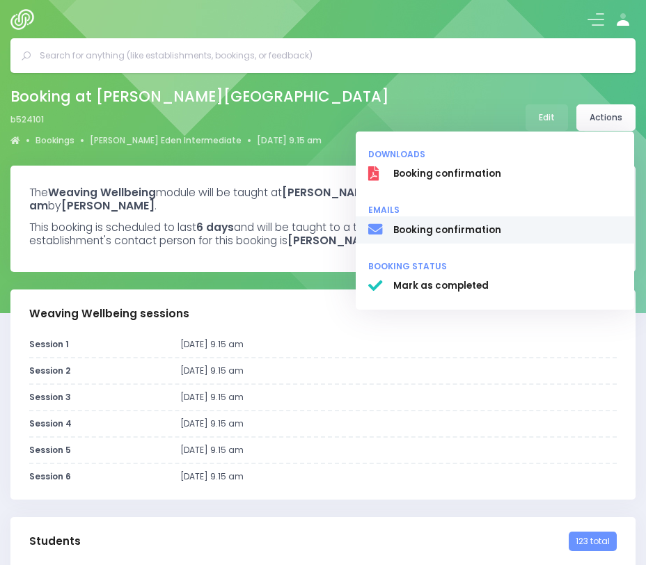
click at [489, 233] on span "Booking confirmation" at bounding box center [507, 231] width 228 height 14
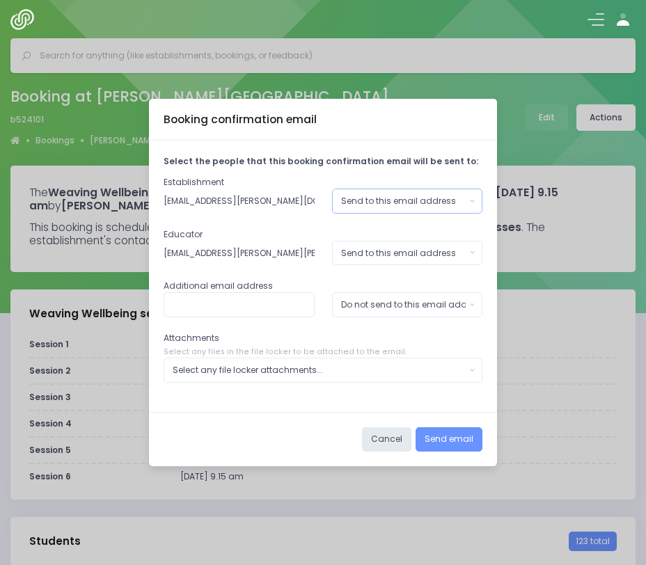
click at [342, 208] on button "Send to this email address" at bounding box center [407, 201] width 151 height 25
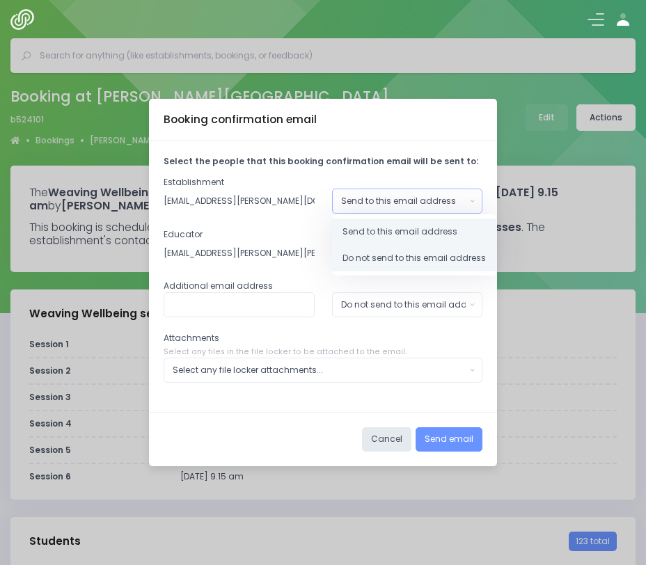
click at [366, 260] on span "Do not send to this email address" at bounding box center [414, 258] width 143 height 13
select select "no_email"
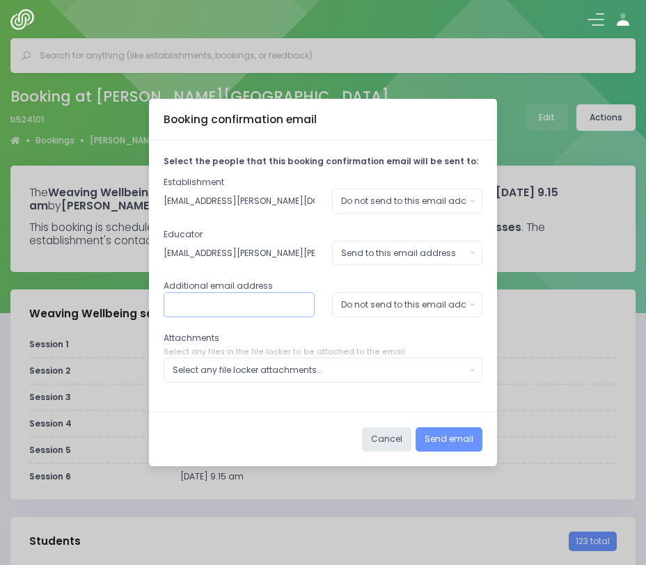
click at [274, 301] on input "text" at bounding box center [239, 304] width 151 height 25
type input "julies@geis.school.nz"
click at [363, 302] on div "Do not send to this email address" at bounding box center [403, 305] width 125 height 13
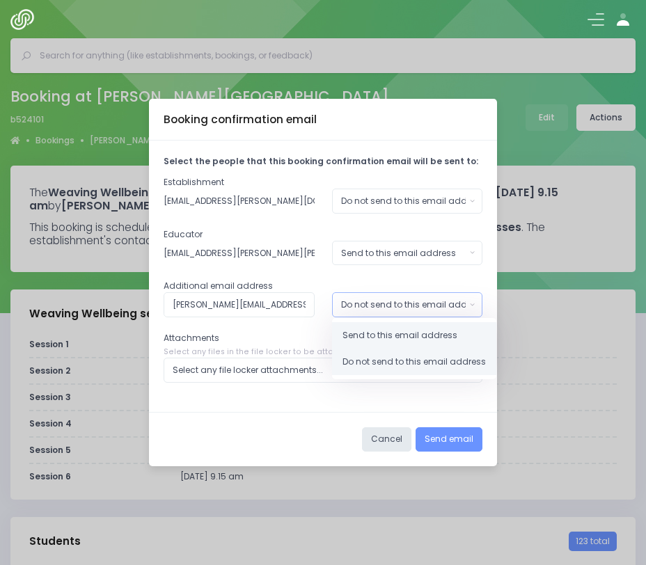
click at [363, 338] on span "Send to this email address" at bounding box center [400, 335] width 115 height 13
select select "send"
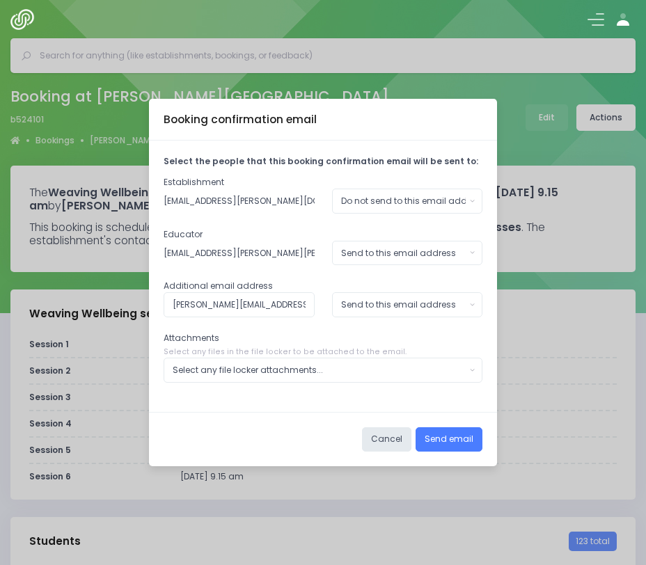
click at [450, 445] on button "Send email" at bounding box center [449, 440] width 67 height 25
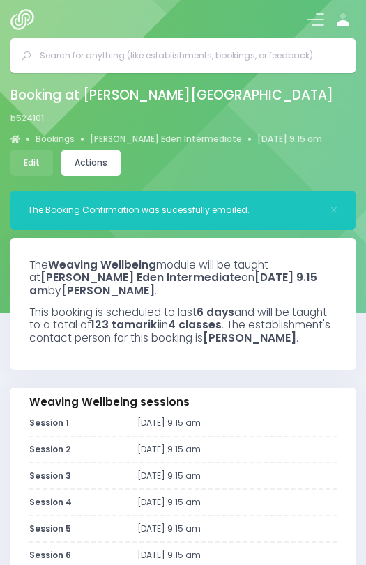
select select "5"
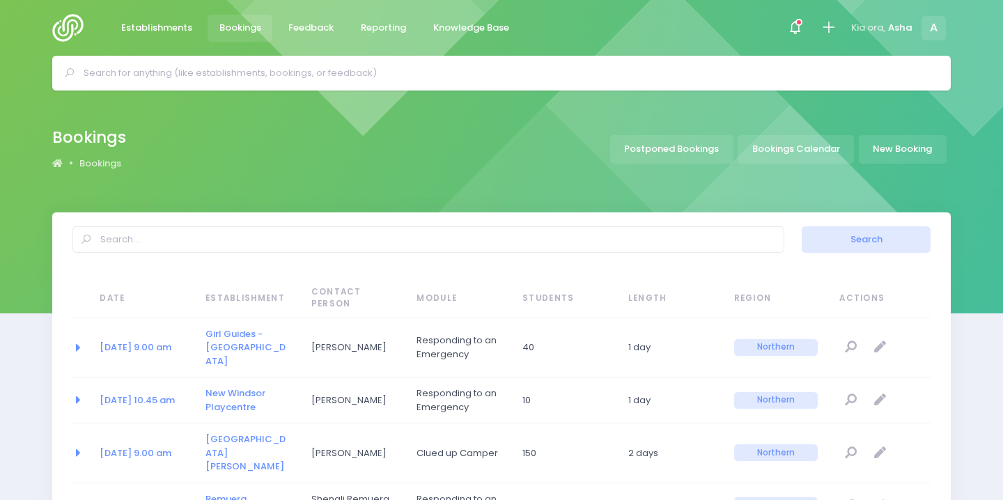
select select "20"
click at [189, 81] on input "text" at bounding box center [507, 73] width 847 height 21
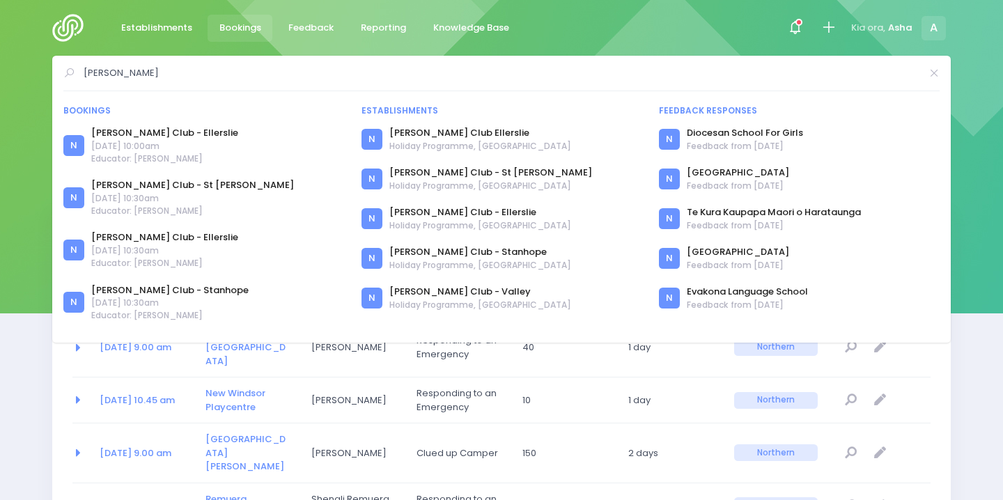
drag, startPoint x: 272, startPoint y: 70, endPoint x: 5, endPoint y: 58, distance: 267.6
click at [5, 59] on div "[PERSON_NAME] Bookings N" at bounding box center [501, 73] width 1003 height 35
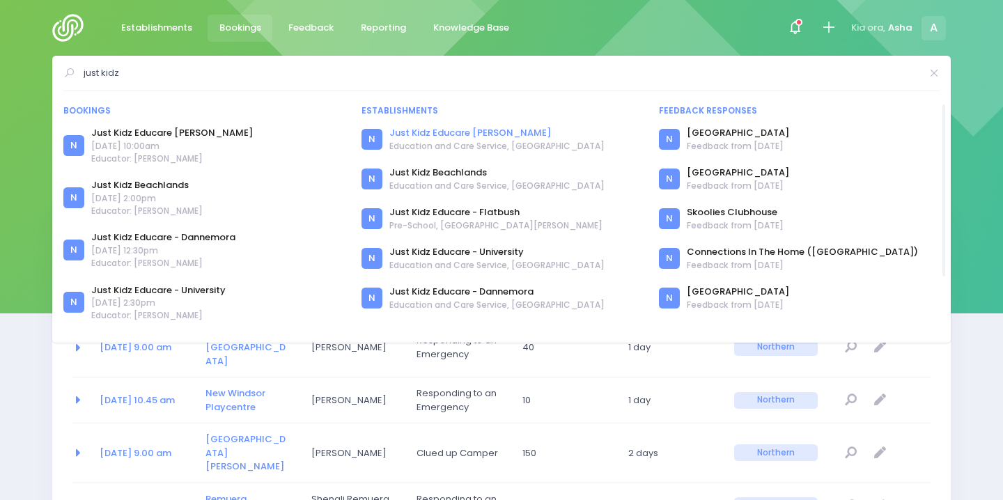
type input "just kidz"
click at [473, 136] on link "Just Kidz Educare [PERSON_NAME]" at bounding box center [496, 133] width 215 height 14
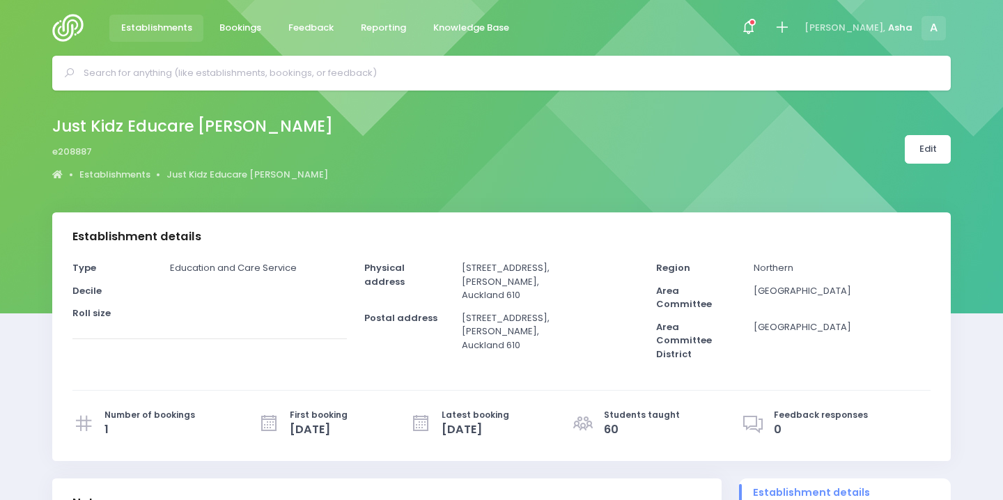
select select "5"
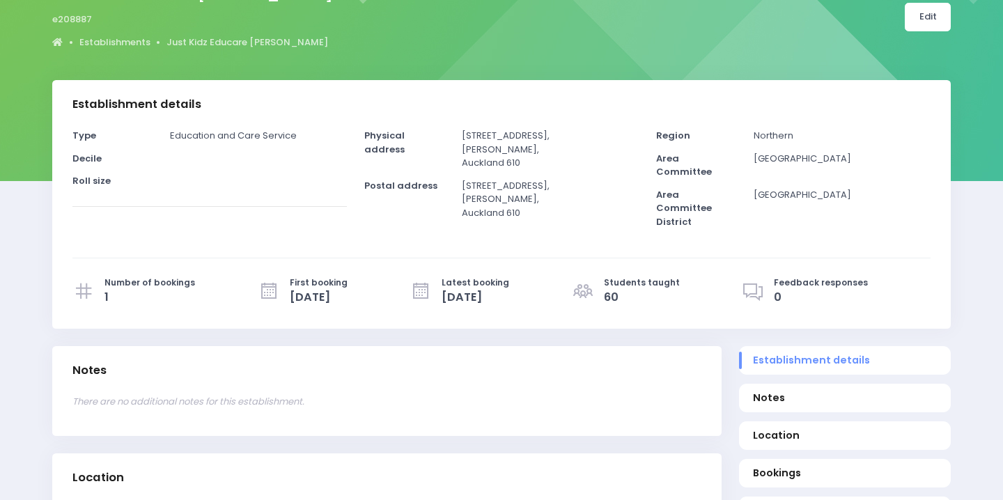
scroll to position [214, 0]
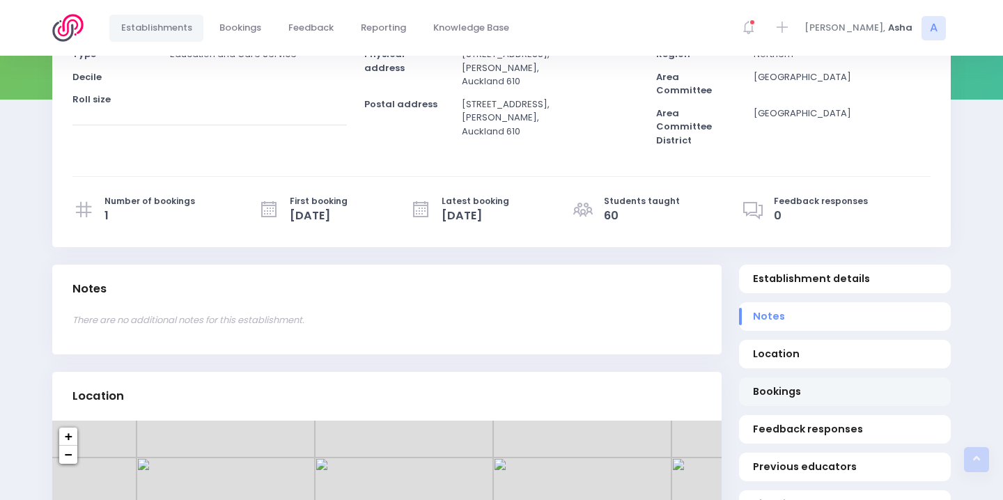
click at [770, 384] on span "Bookings" at bounding box center [845, 391] width 185 height 15
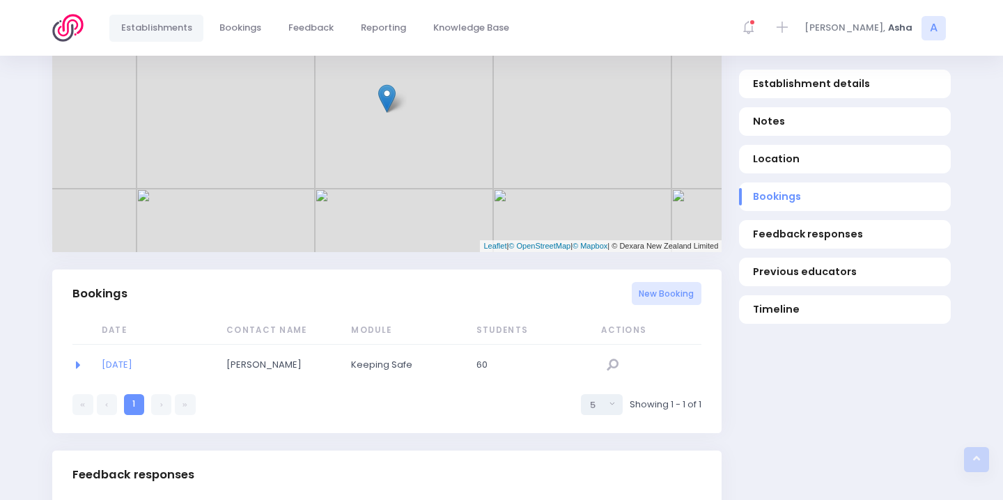
scroll to position [851, 0]
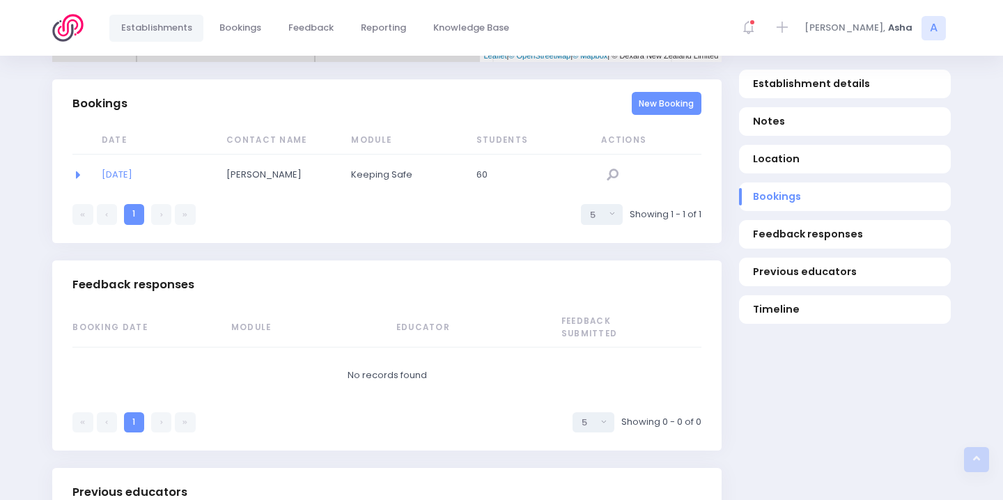
click at [649, 104] on link "New Booking" at bounding box center [667, 103] width 70 height 23
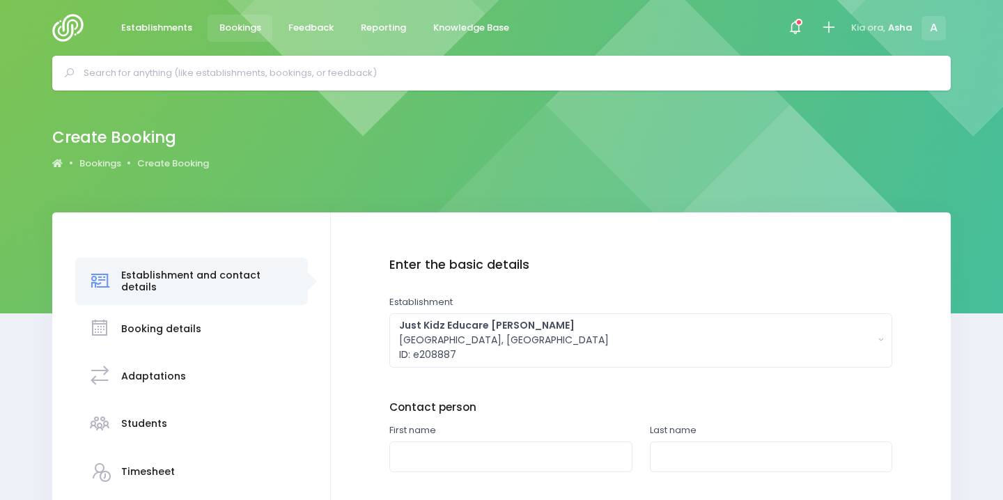
scroll to position [198, 0]
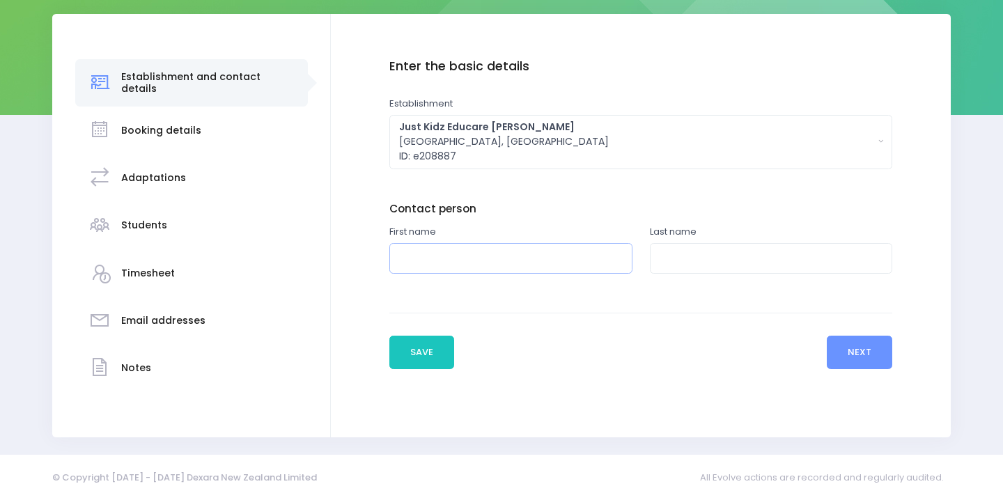
click at [511, 265] on input "text" at bounding box center [510, 258] width 243 height 31
type input "Angie"
click at [734, 259] on input "text" at bounding box center [771, 258] width 243 height 31
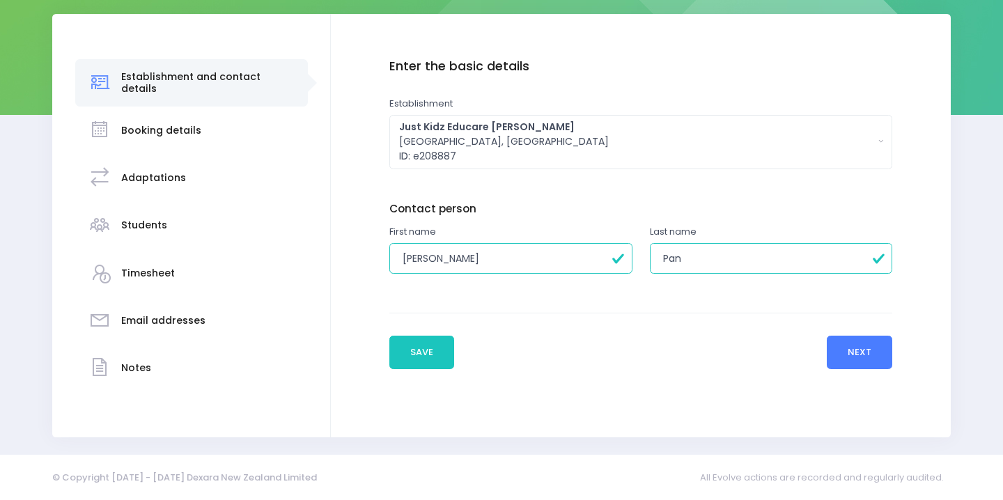
type input "Pan"
click at [864, 347] on button "Next" at bounding box center [860, 352] width 66 height 33
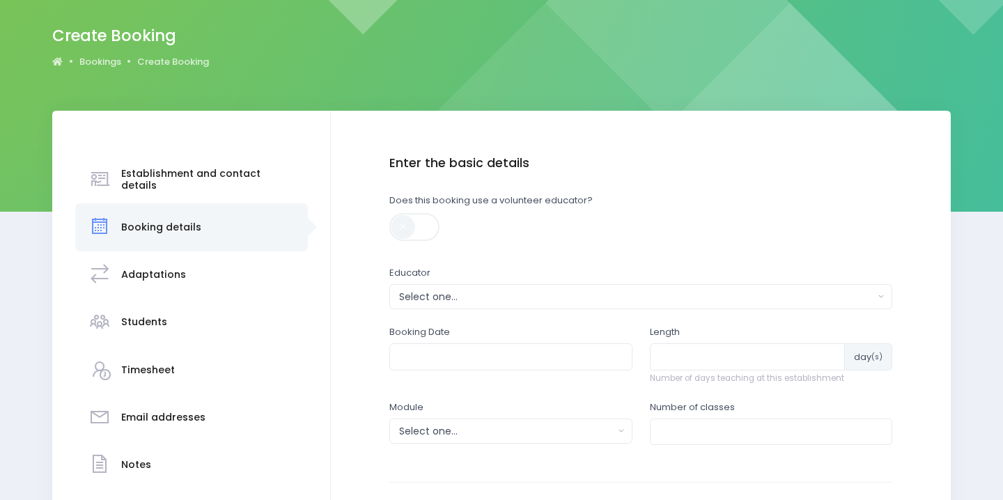
scroll to position [202, 0]
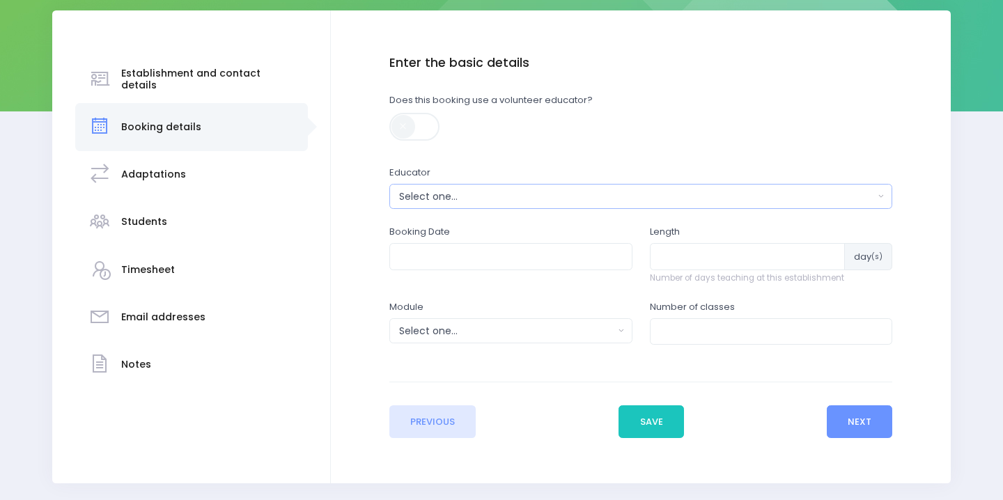
click at [625, 197] on div "Select one..." at bounding box center [636, 196] width 475 height 15
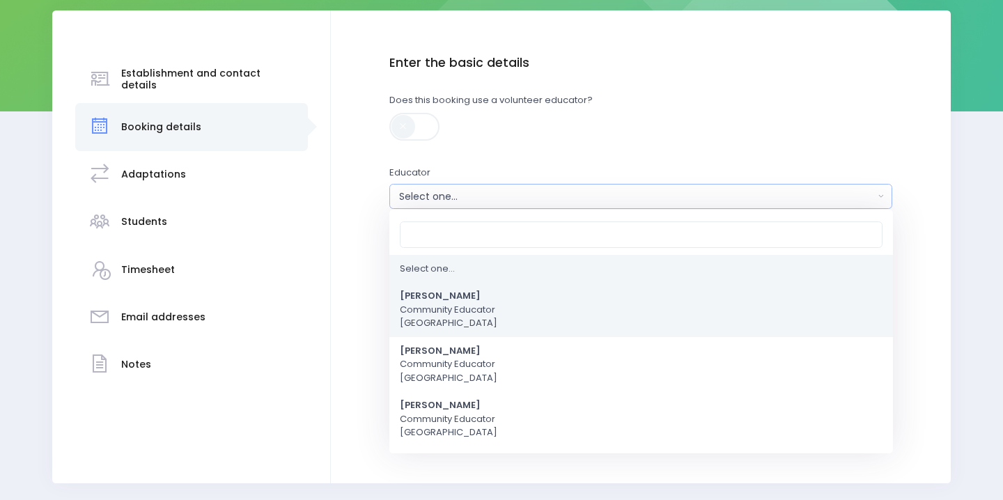
click at [523, 324] on link "Asha Bogdanowicz Community Educator Northern Region" at bounding box center [640, 310] width 503 height 55
select select "321315"
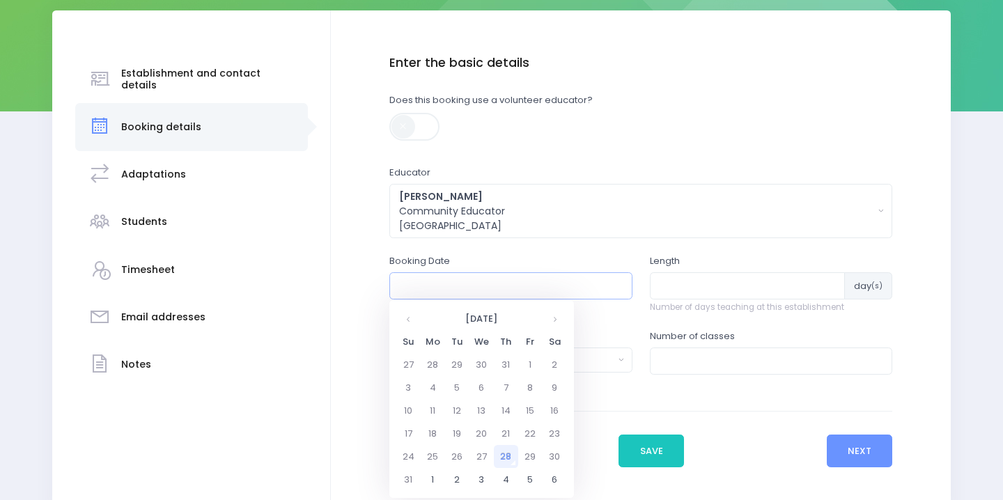
click at [501, 293] on input "text" at bounding box center [510, 285] width 243 height 26
click at [554, 318] on th at bounding box center [554, 318] width 24 height 23
click at [426, 455] on td "29" at bounding box center [433, 456] width 24 height 23
click at [520, 382] on span "10" at bounding box center [522, 384] width 24 height 18
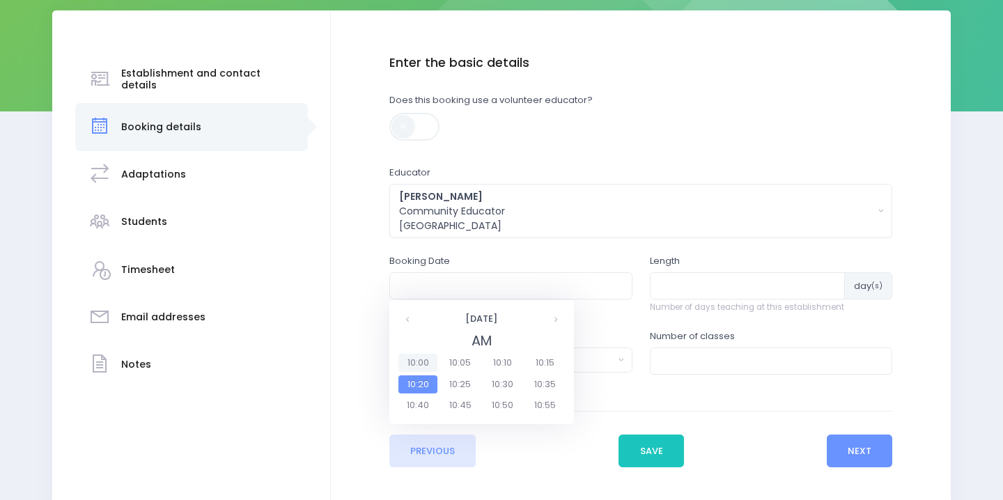
click at [428, 361] on span "10:00" at bounding box center [417, 363] width 39 height 18
type input "29/09/2025 10:00 AM"
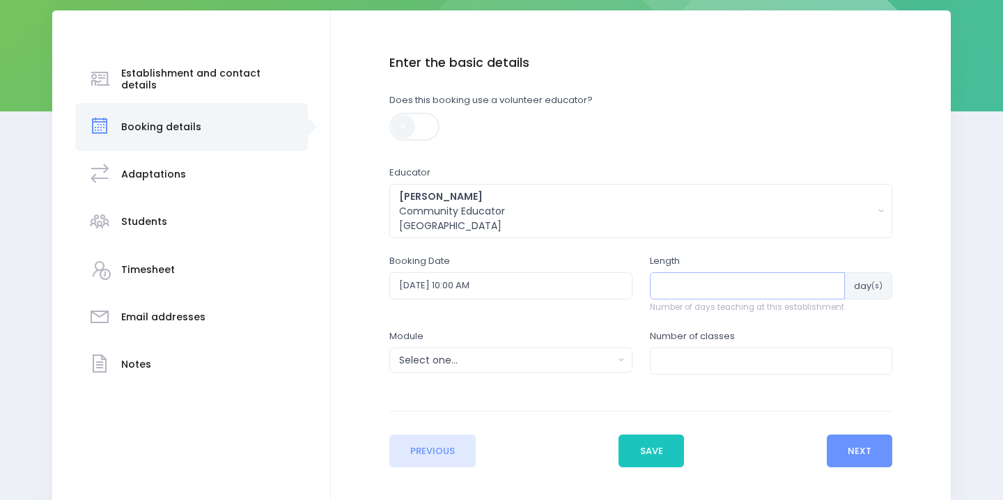
click at [734, 290] on input "number" at bounding box center [748, 285] width 196 height 26
type input "1"
click at [613, 360] on div "Select one..." at bounding box center [506, 360] width 214 height 15
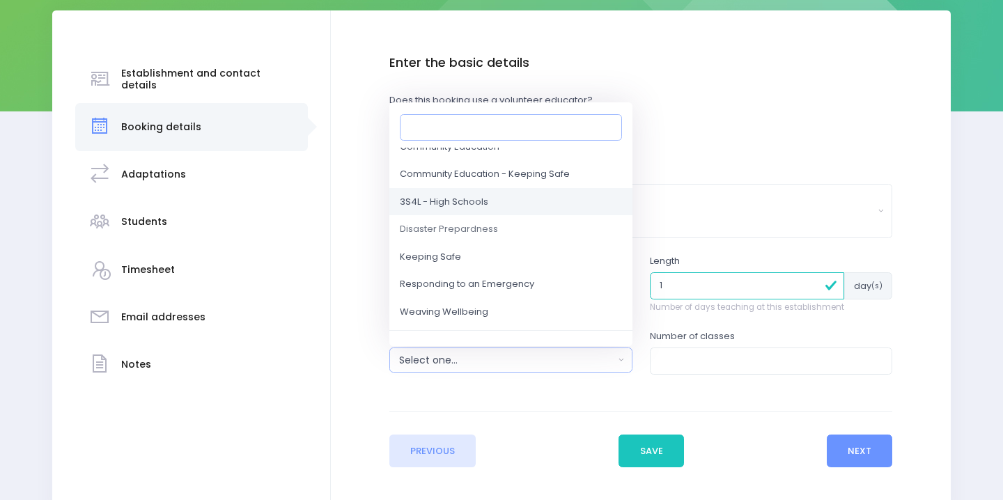
scroll to position [95, 0]
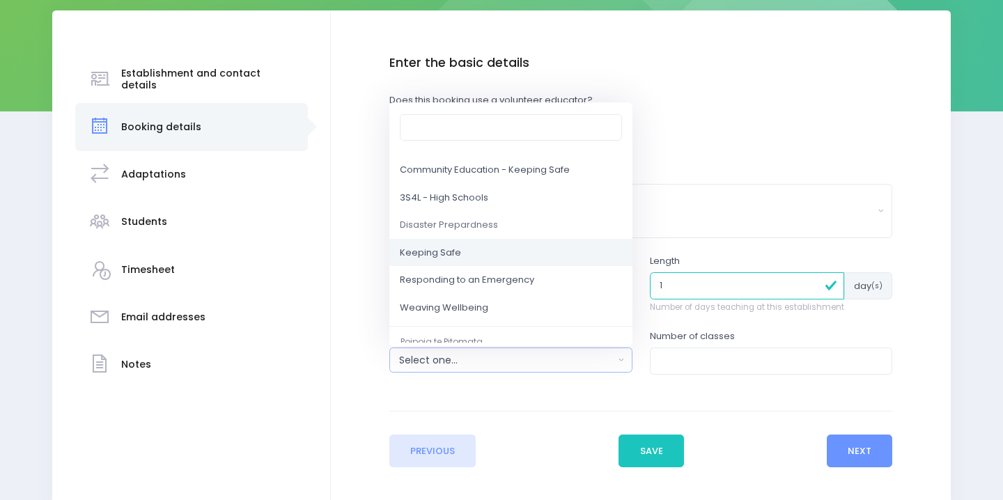
click at [520, 260] on link "Keeping Safe" at bounding box center [510, 253] width 243 height 28
select select "Keeping Safe"
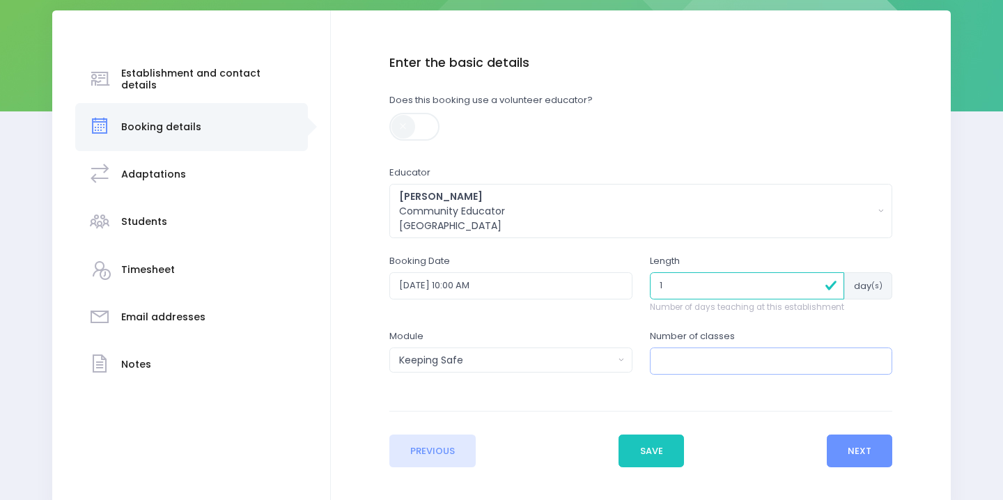
click at [714, 361] on input "number" at bounding box center [771, 360] width 243 height 26
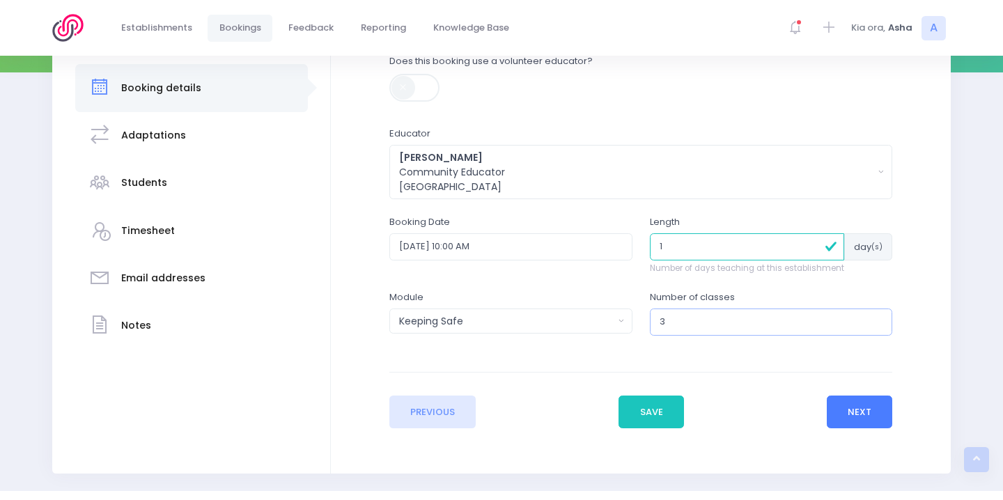
type input "3"
click at [845, 401] on button "Next" at bounding box center [860, 412] width 66 height 33
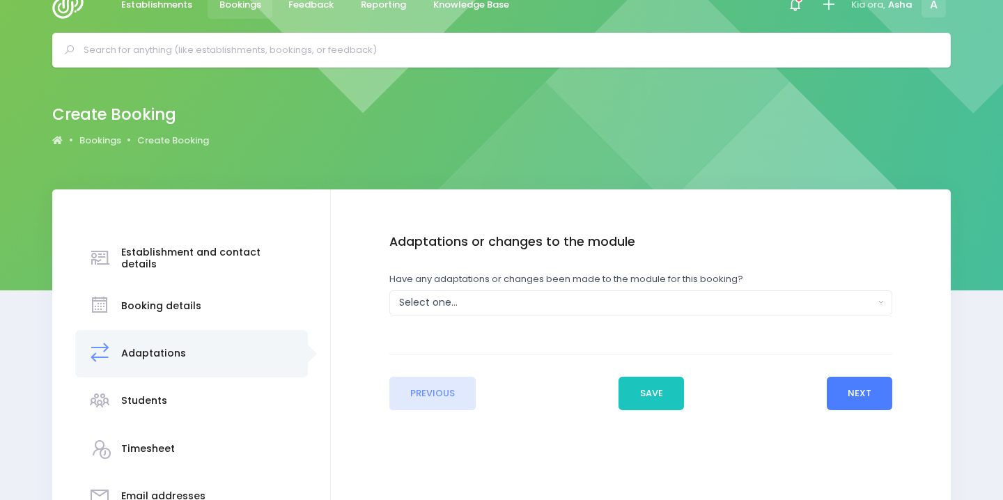
scroll to position [0, 0]
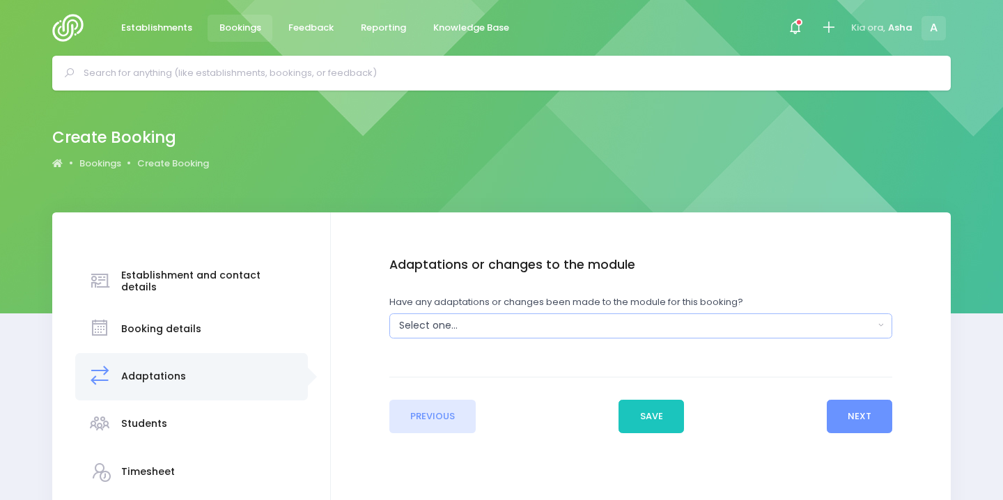
click at [708, 319] on div "Select one..." at bounding box center [636, 325] width 475 height 15
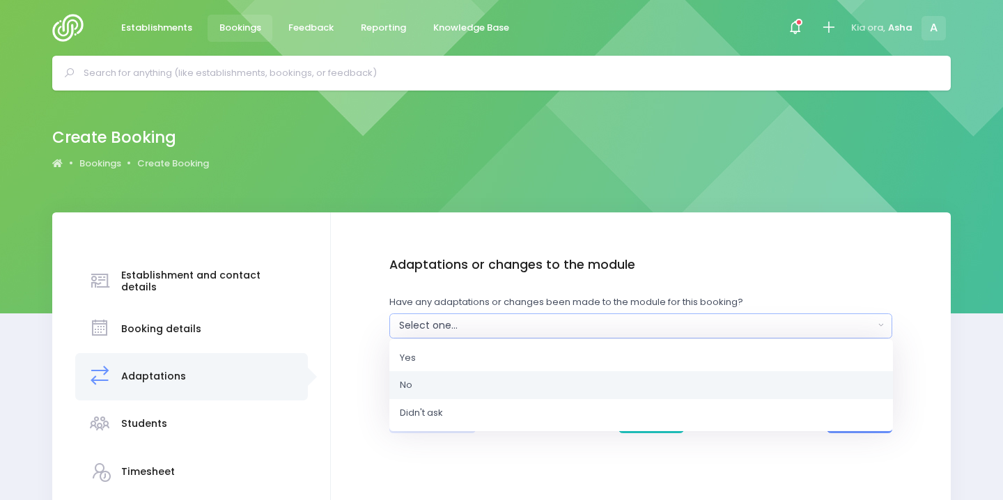
click at [692, 377] on link "No" at bounding box center [640, 385] width 503 height 28
select select "No"
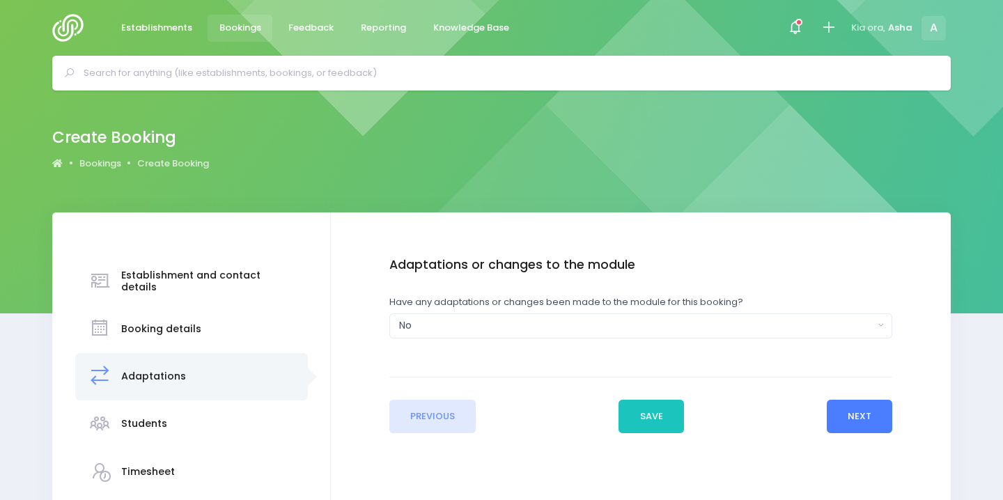
click at [831, 425] on button "Next" at bounding box center [860, 416] width 66 height 33
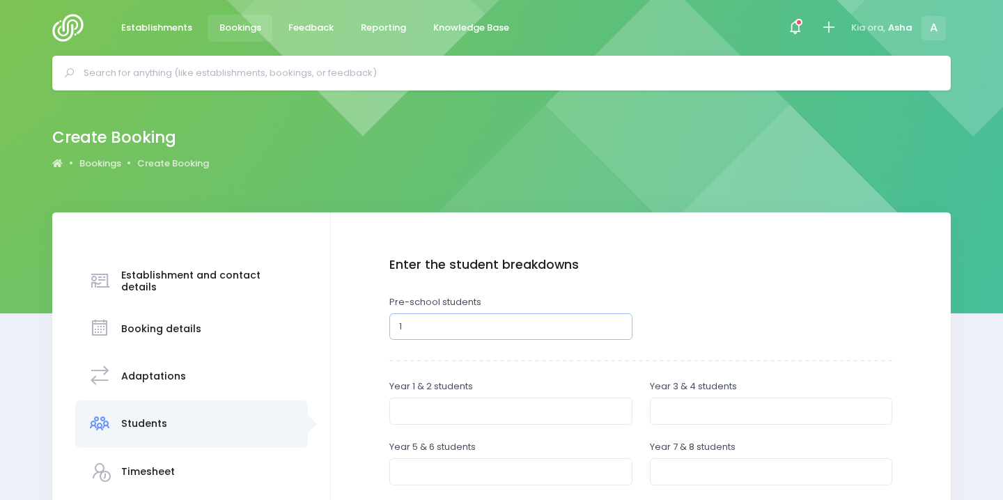
type input "1"
click at [618, 324] on input "1" at bounding box center [510, 326] width 243 height 26
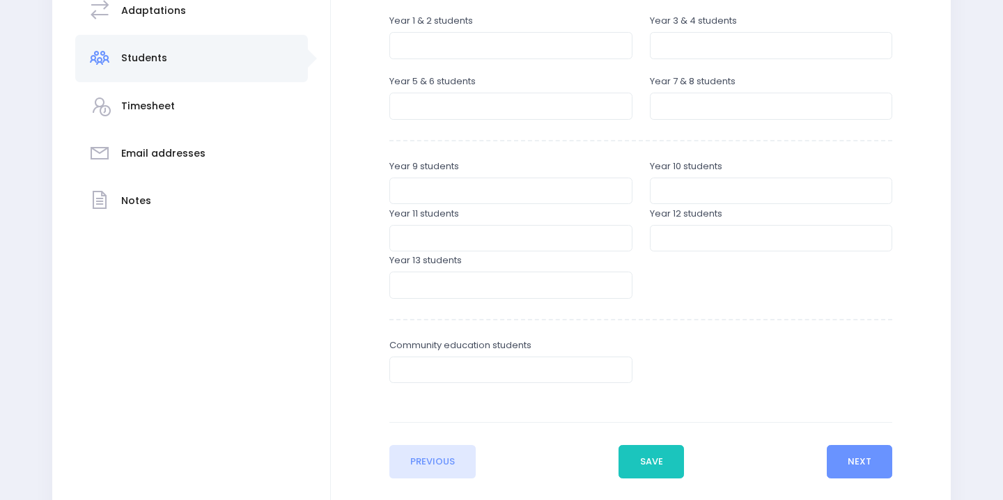
scroll to position [451, 0]
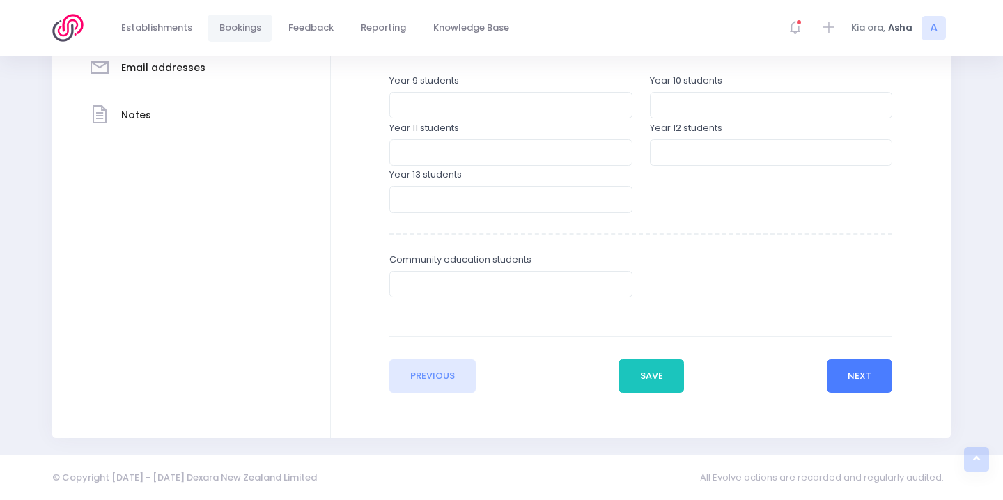
type input "61"
click at [836, 373] on button "Next" at bounding box center [860, 375] width 66 height 33
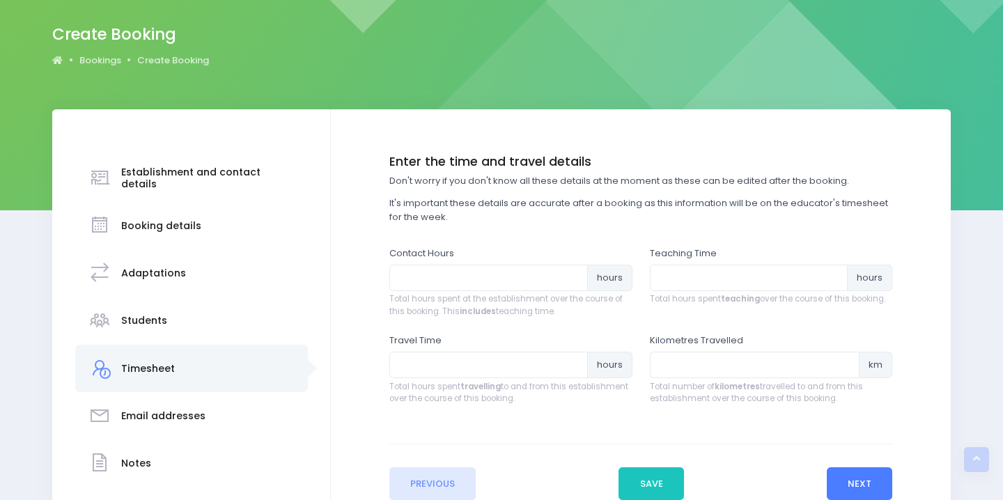
scroll to position [0, 0]
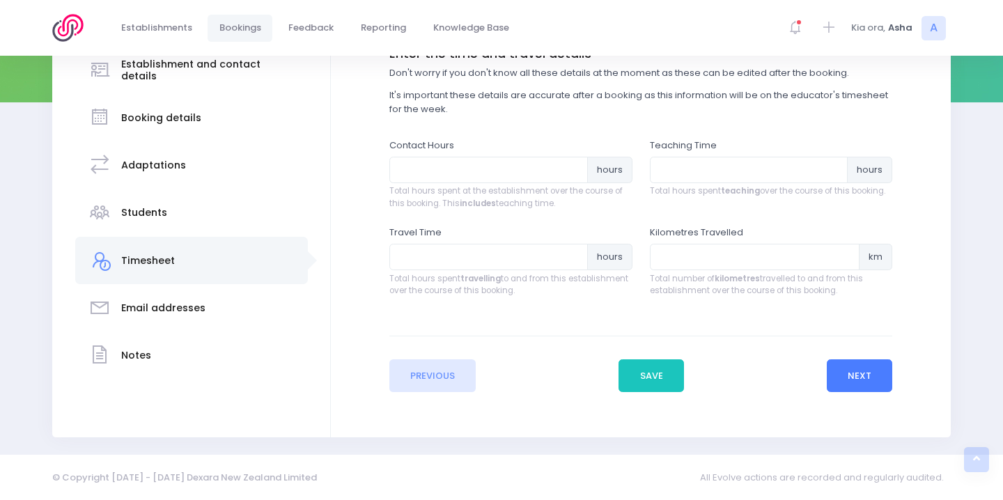
click at [871, 380] on button "Next" at bounding box center [860, 375] width 66 height 33
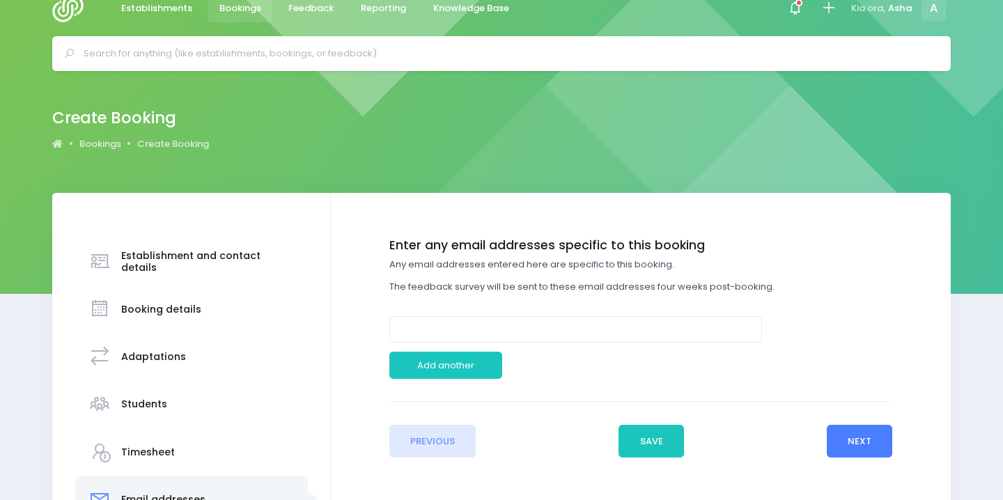
scroll to position [17, 0]
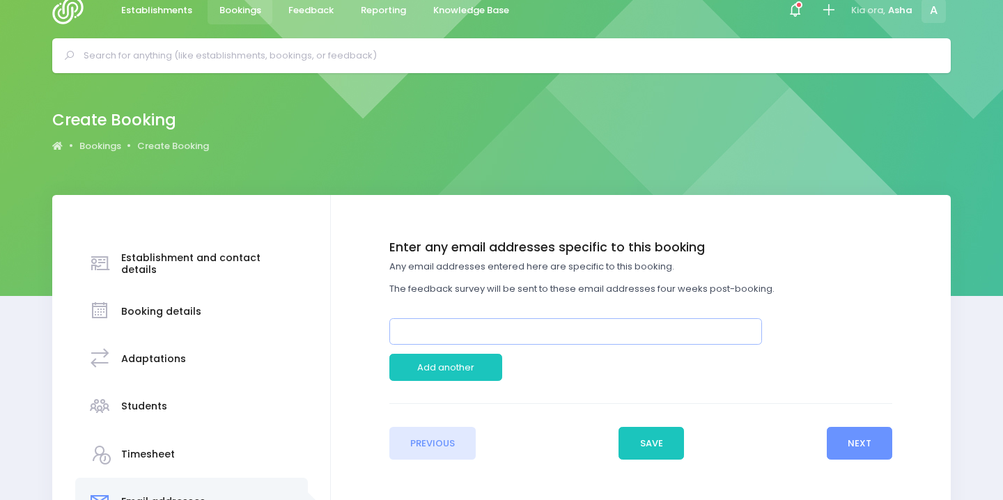
click at [694, 328] on input "email" at bounding box center [575, 331] width 373 height 26
paste input "[PERSON_NAME][EMAIL_ADDRESS][DOMAIN_NAME]"
type input "[PERSON_NAME][EMAIL_ADDRESS][DOMAIN_NAME]"
click at [874, 434] on button "Next" at bounding box center [860, 443] width 66 height 33
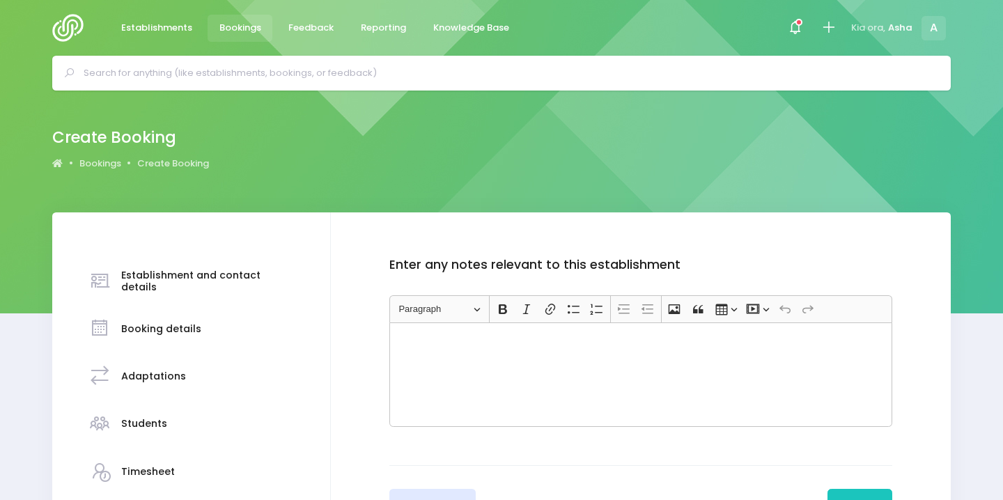
scroll to position [0, 0]
click at [862, 489] on button "Save" at bounding box center [859, 505] width 65 height 33
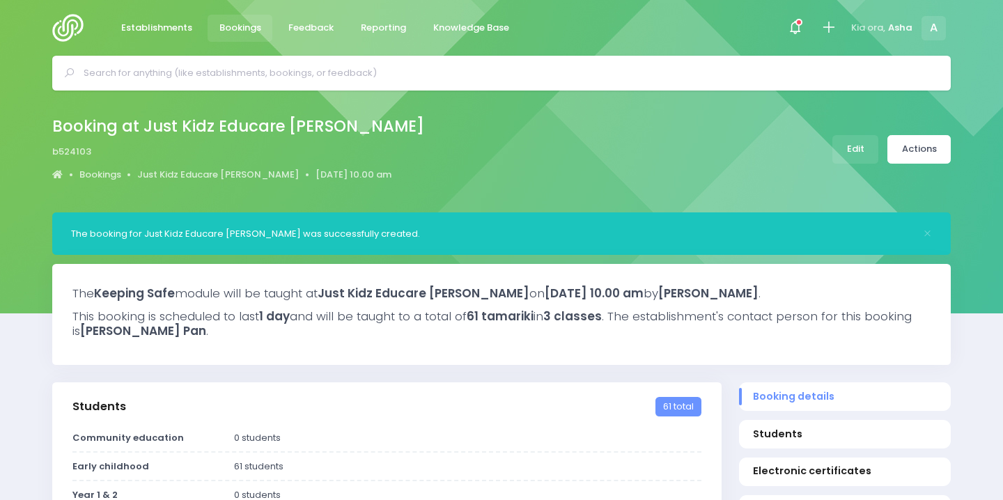
select select "5"
click at [917, 143] on link "Actions" at bounding box center [918, 149] width 63 height 29
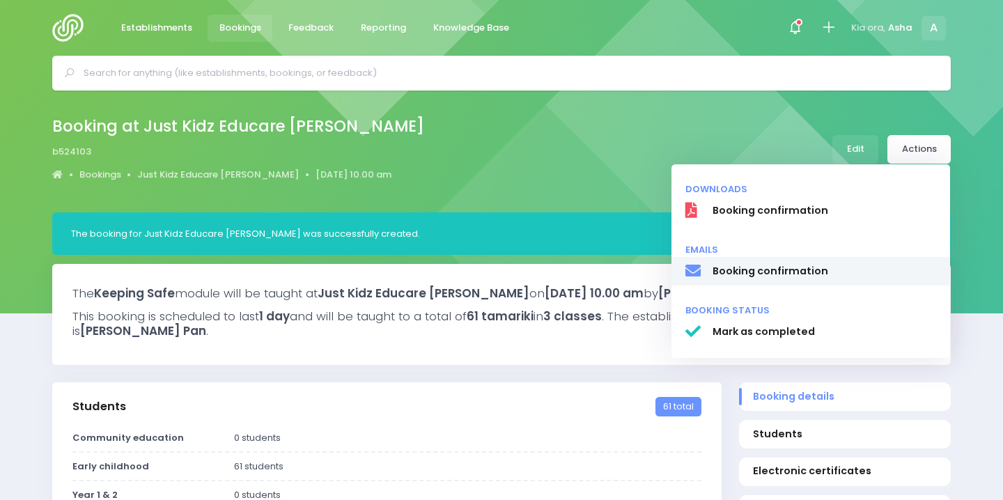
click at [811, 279] on span "Booking confirmation" at bounding box center [824, 271] width 224 height 15
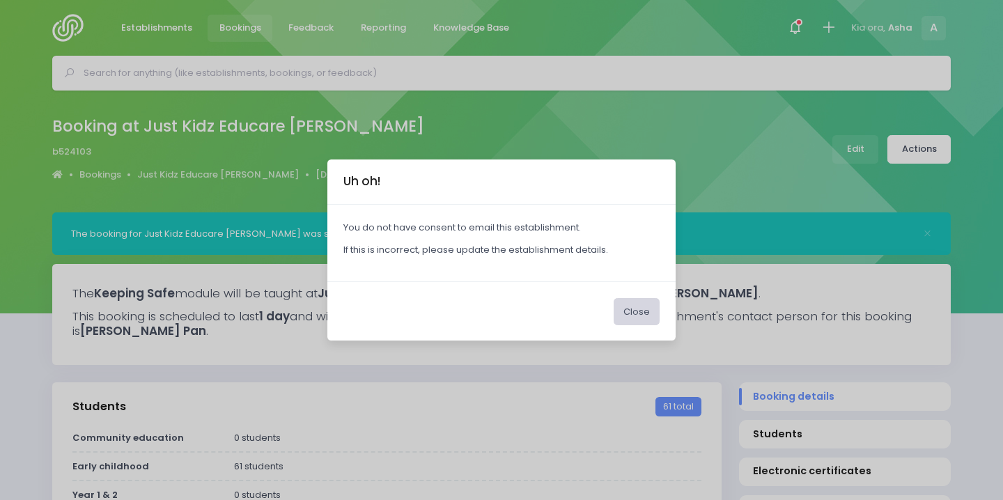
click at [649, 313] on button "Close" at bounding box center [636, 311] width 46 height 26
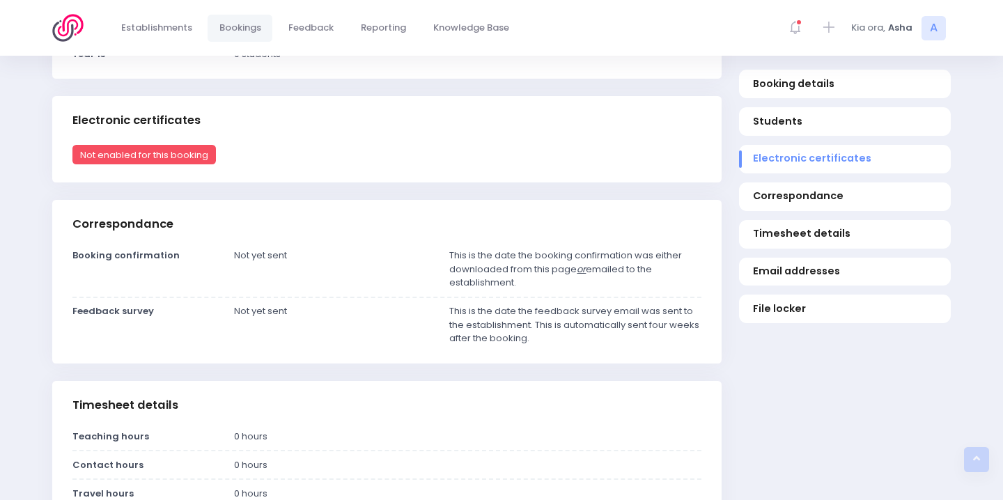
scroll to position [650, 0]
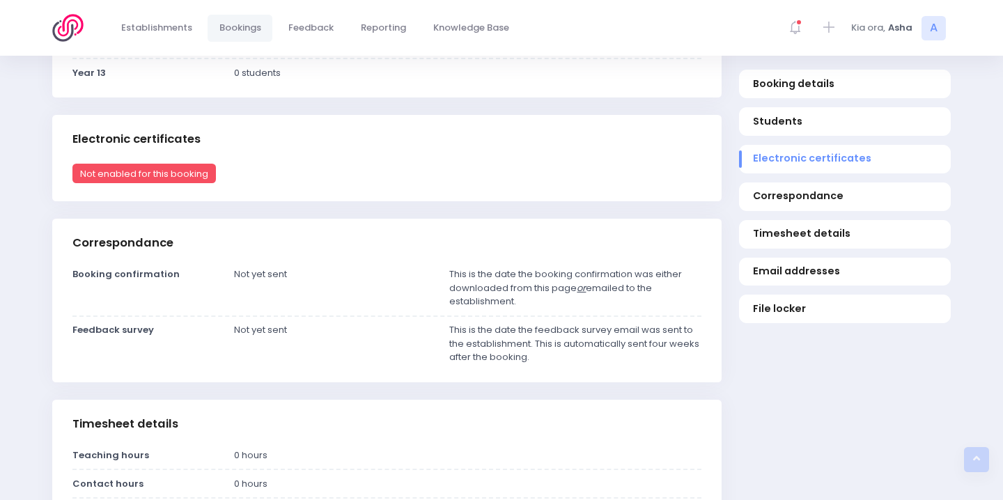
click at [198, 183] on span "Not enabled for this booking" at bounding box center [143, 173] width 143 height 19
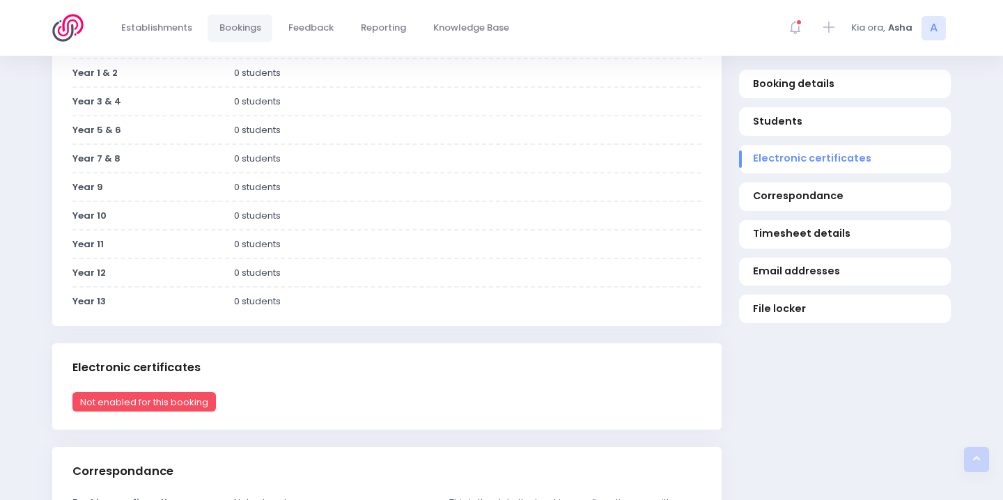
scroll to position [47, 0]
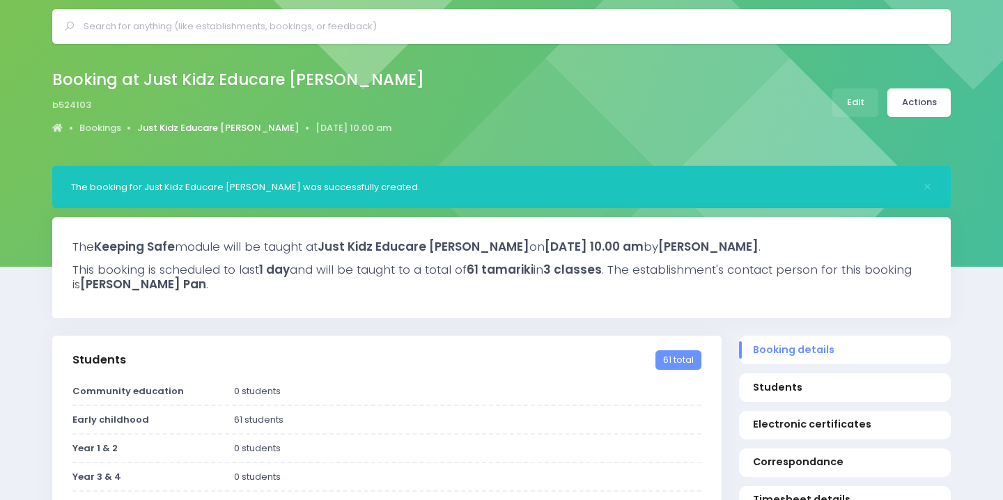
click at [217, 125] on link "Just Kidz Educare [PERSON_NAME]" at bounding box center [218, 128] width 162 height 14
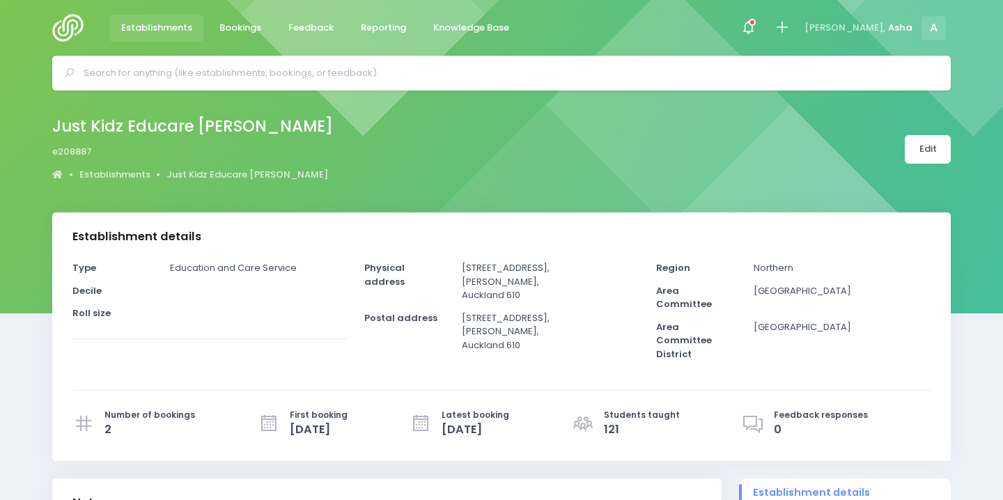
select select "5"
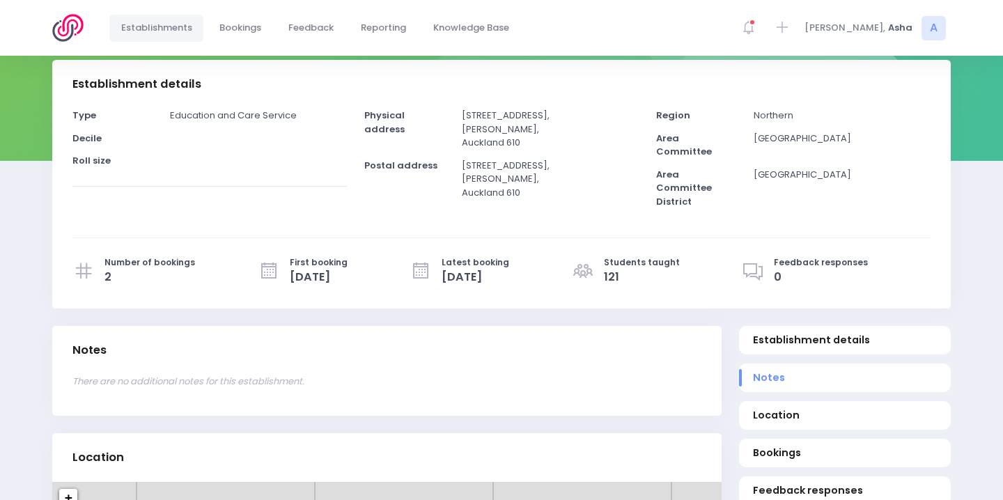
scroll to position [422, 0]
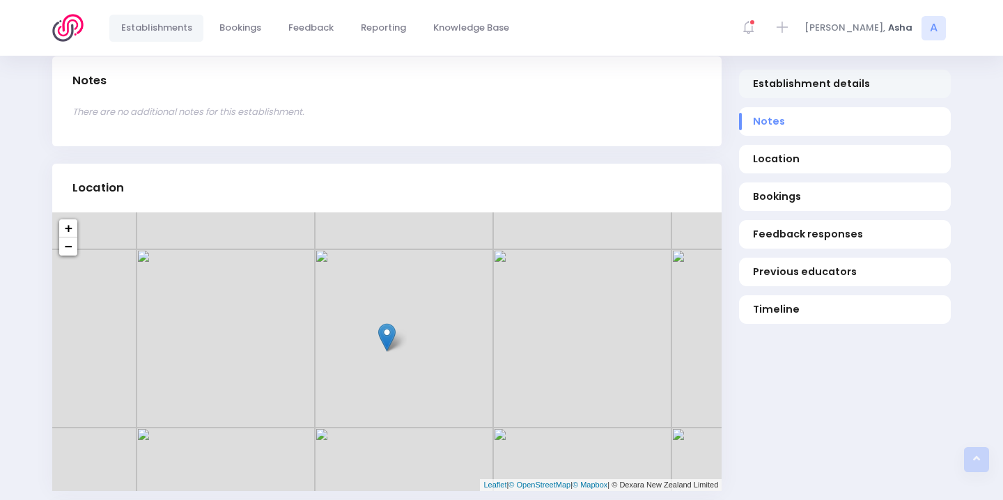
click at [781, 81] on span "Establishment details" at bounding box center [845, 84] width 185 height 15
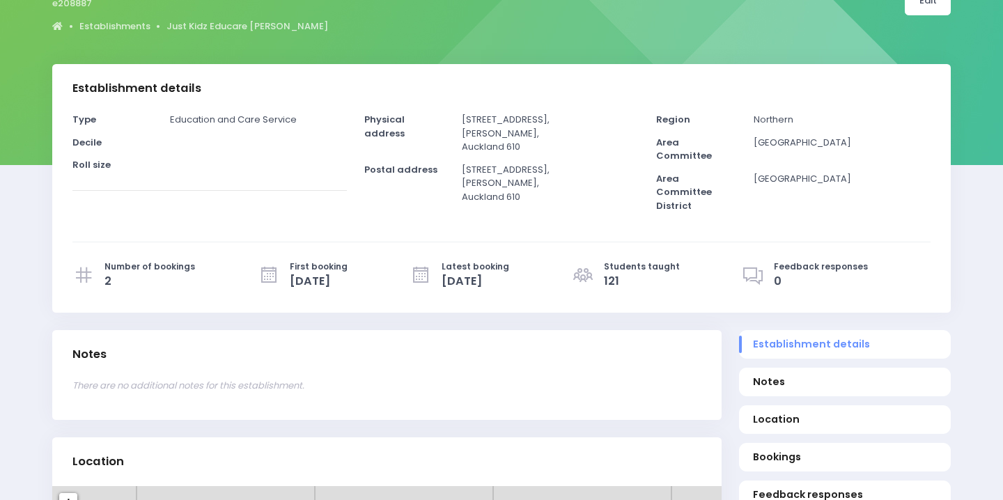
scroll to position [143, 0]
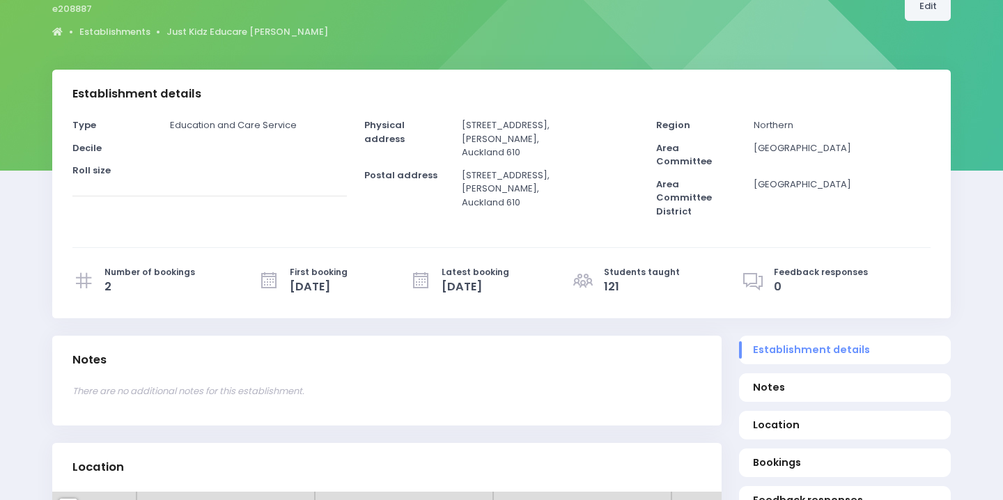
click at [926, 2] on link "Edit" at bounding box center [928, 6] width 46 height 29
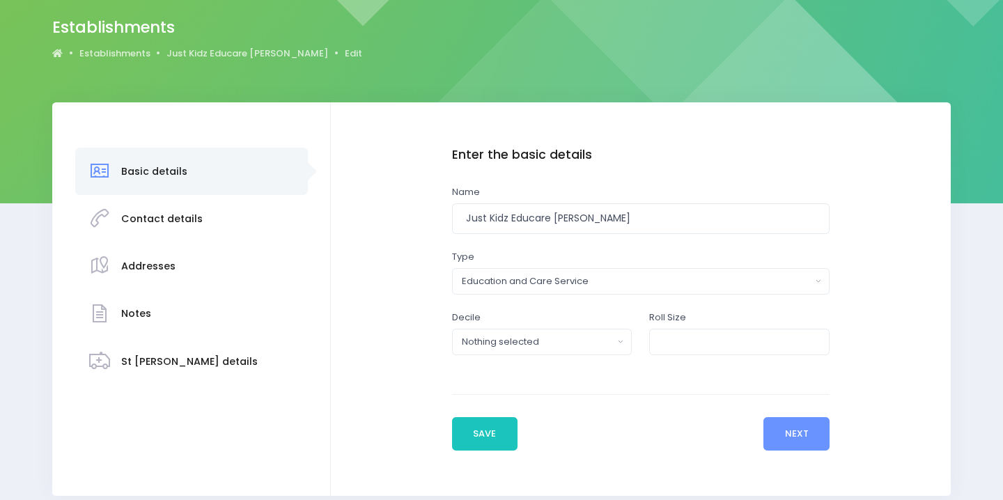
scroll to position [140, 0]
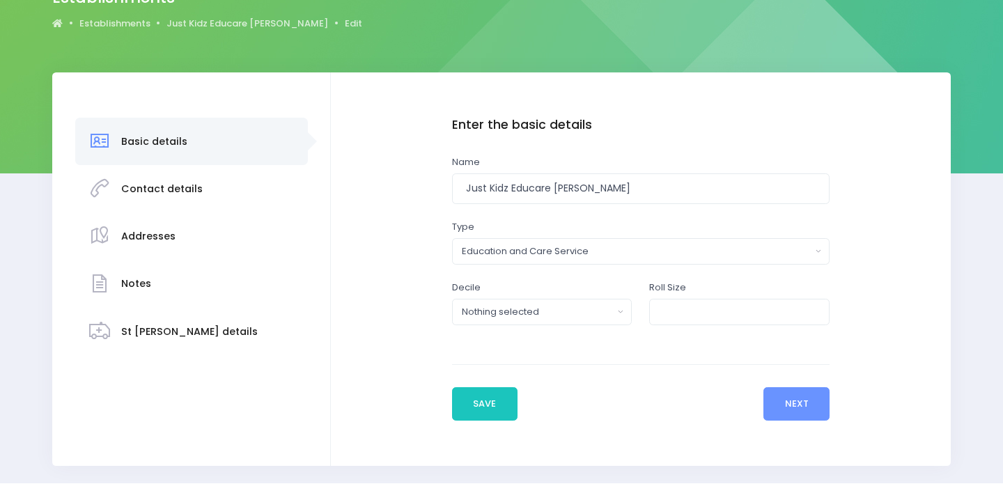
click at [170, 197] on div "Contact details" at bounding box center [161, 189] width 81 height 34
click at [792, 386] on div "Previous Save Next" at bounding box center [640, 392] width 377 height 56
click at [780, 409] on button "Next" at bounding box center [796, 403] width 66 height 33
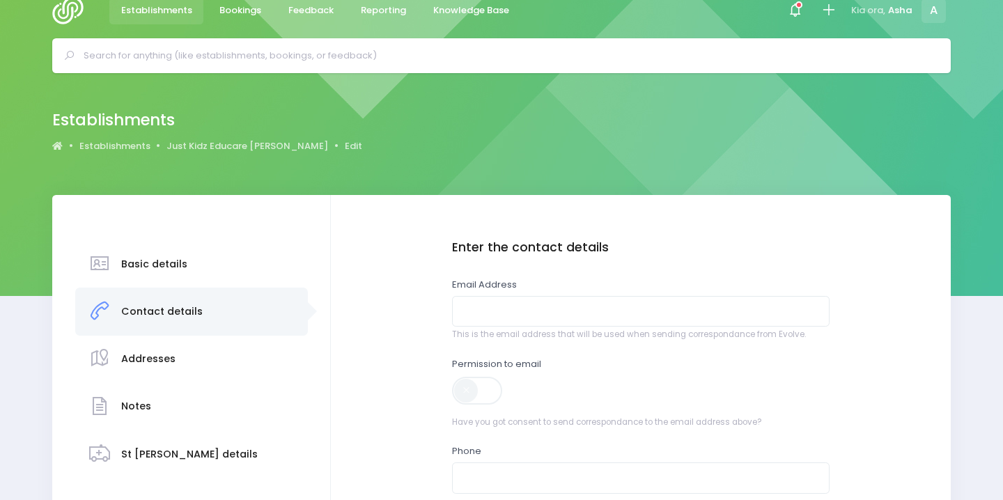
scroll to position [0, 0]
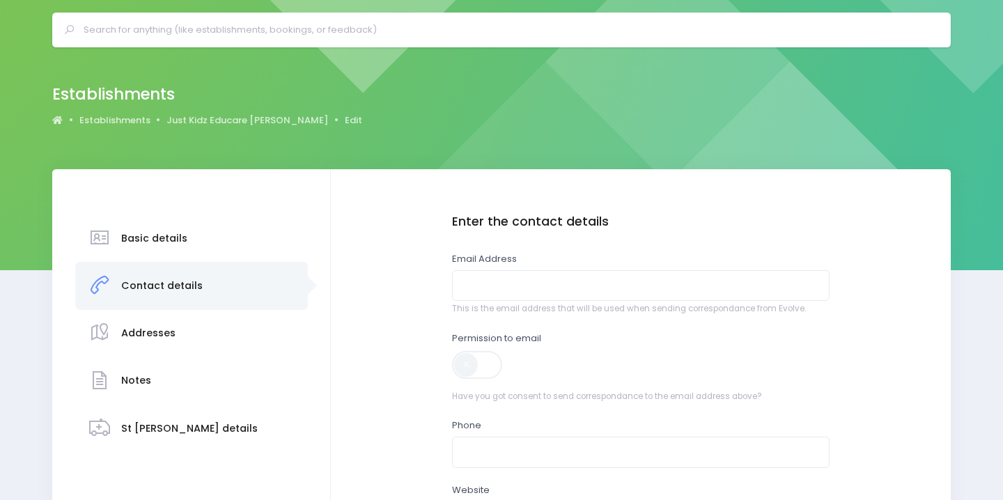
click at [470, 362] on span at bounding box center [478, 365] width 52 height 28
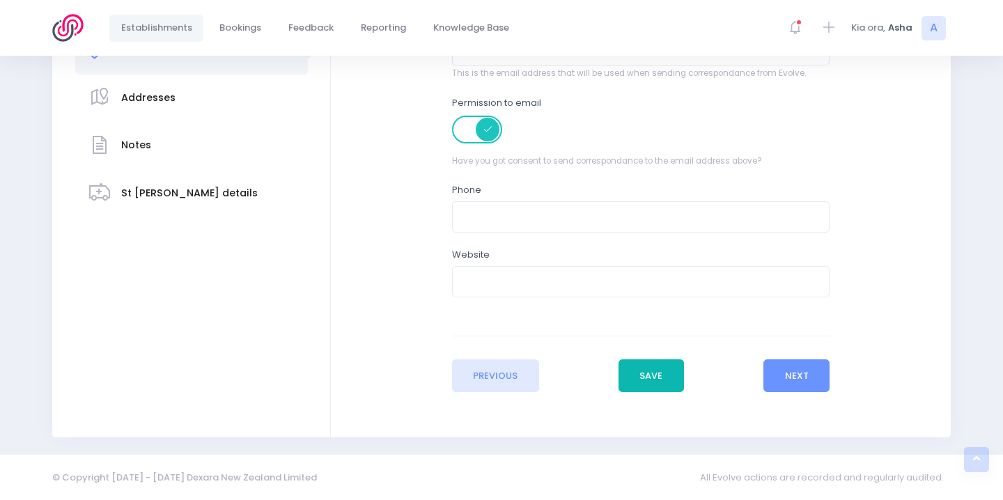
click at [652, 377] on button "Save" at bounding box center [650, 375] width 65 height 33
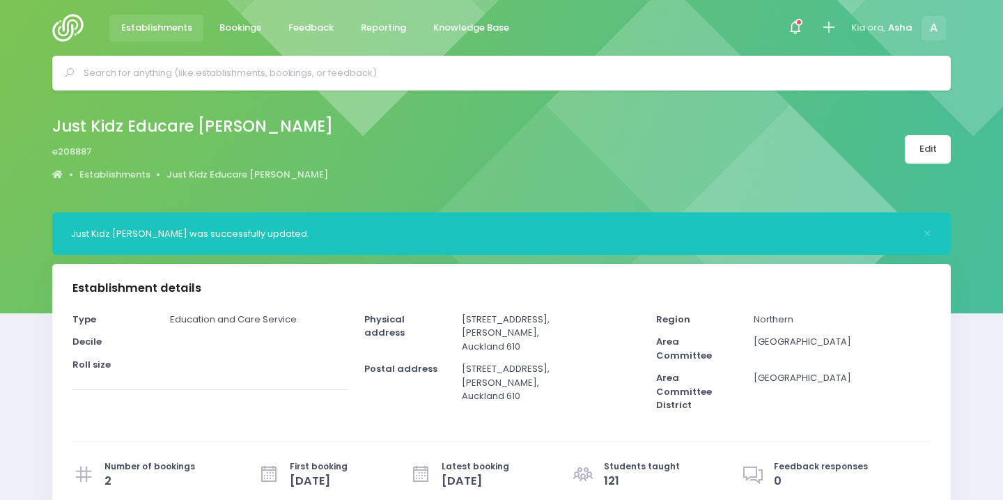
select select "5"
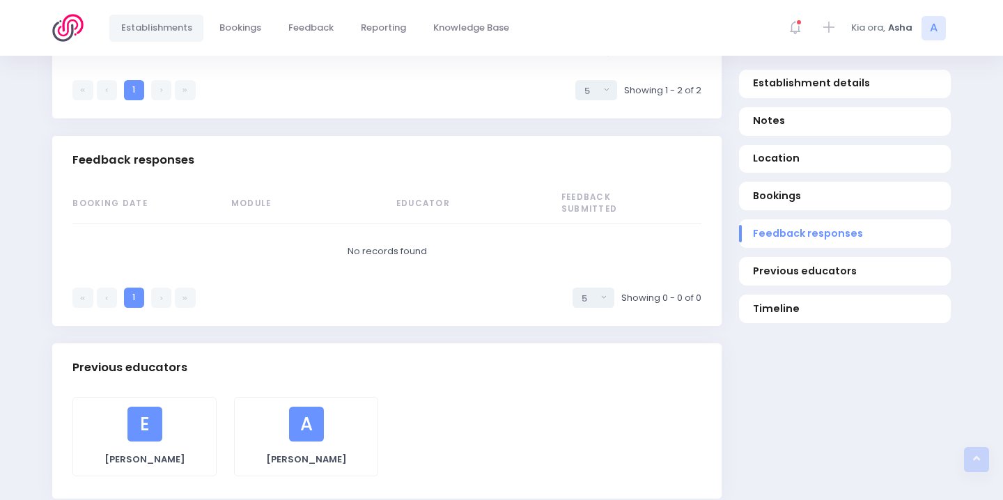
scroll to position [791, 0]
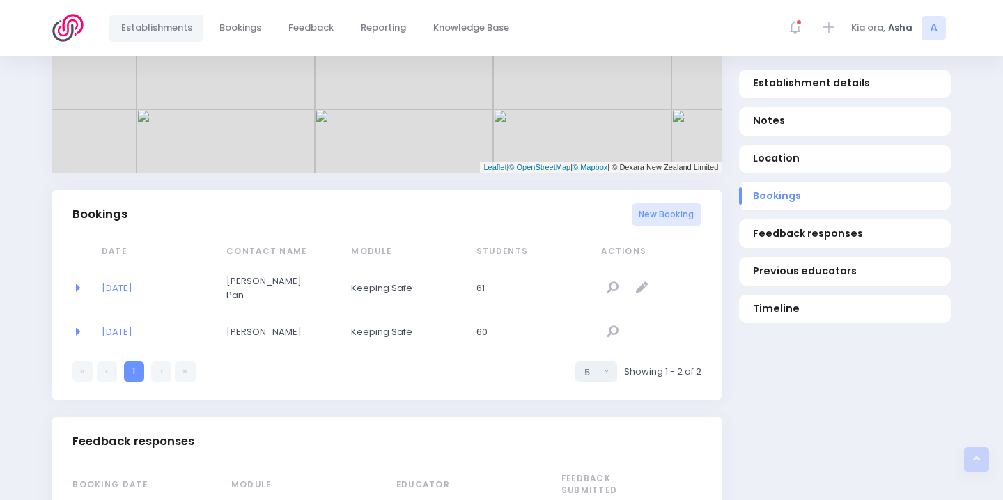
click at [258, 274] on span "[PERSON_NAME] Pan" at bounding box center [272, 287] width 92 height 27
click at [132, 281] on link "[DATE]" at bounding box center [117, 287] width 31 height 13
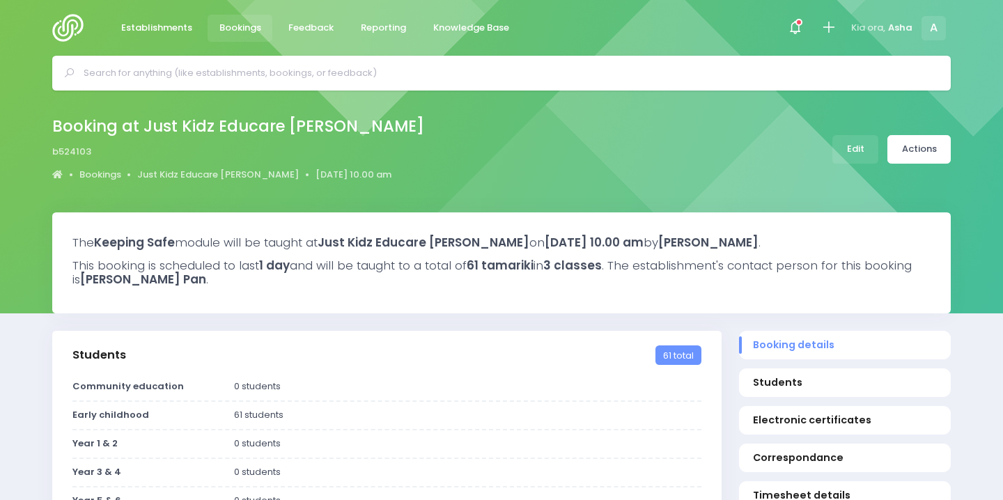
select select "5"
click at [924, 166] on div "Booking at Just Kidz Educare [PERSON_NAME] b524103 Bookings Just Kidz Educare […" at bounding box center [501, 149] width 933 height 73
click at [916, 147] on link "Actions" at bounding box center [918, 149] width 63 height 29
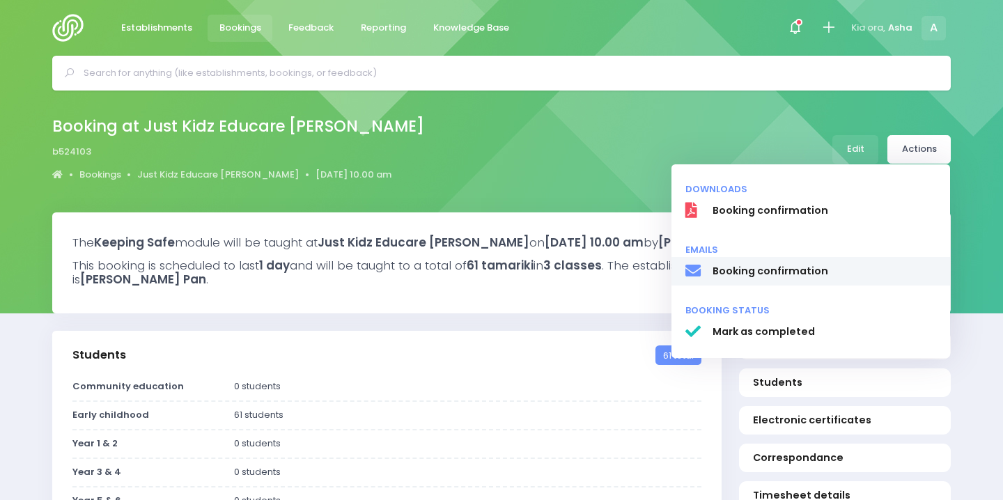
click at [788, 257] on link "Booking confirmation" at bounding box center [810, 271] width 279 height 29
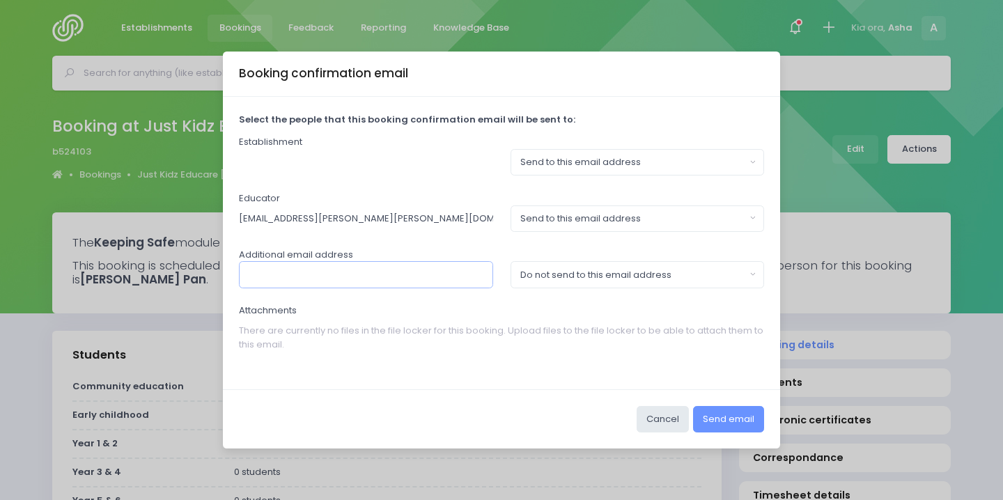
click at [359, 274] on input "text" at bounding box center [366, 274] width 254 height 26
paste input "[PERSON_NAME][EMAIL_ADDRESS][DOMAIN_NAME]"
type input "[PERSON_NAME][EMAIL_ADDRESS][DOMAIN_NAME]"
click at [590, 283] on button "Do not send to this email address" at bounding box center [637, 274] width 254 height 26
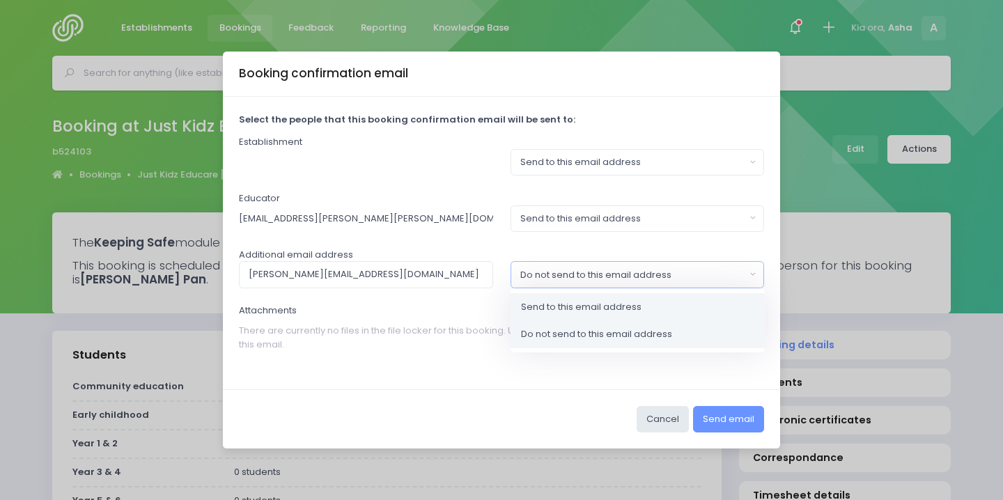
click at [590, 304] on span "Send to this email address" at bounding box center [581, 307] width 120 height 14
select select "send"
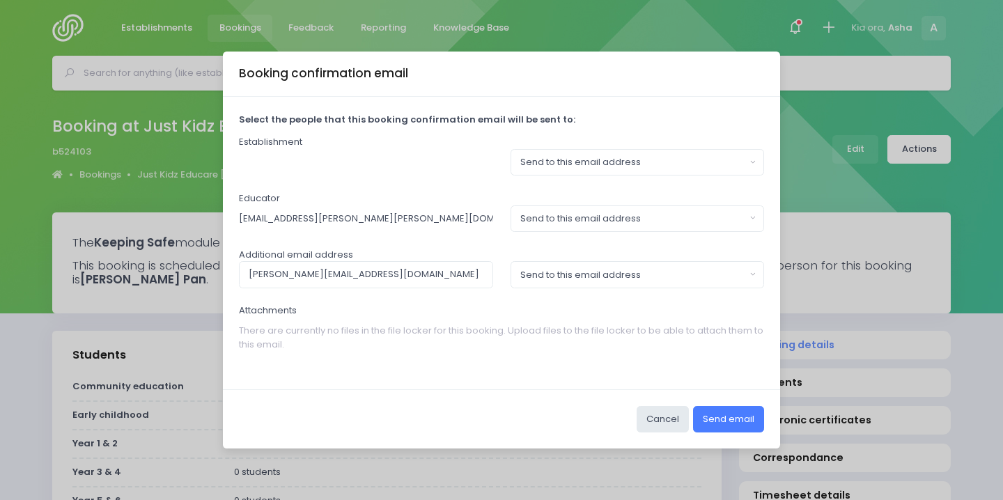
click at [732, 410] on button "Send email" at bounding box center [728, 419] width 71 height 26
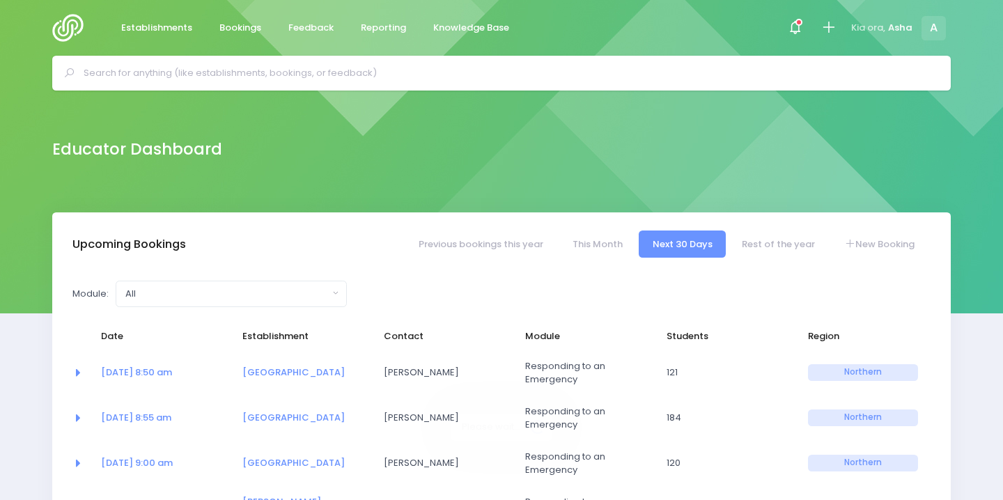
select select "5"
click at [308, 75] on input "text" at bounding box center [507, 73] width 847 height 21
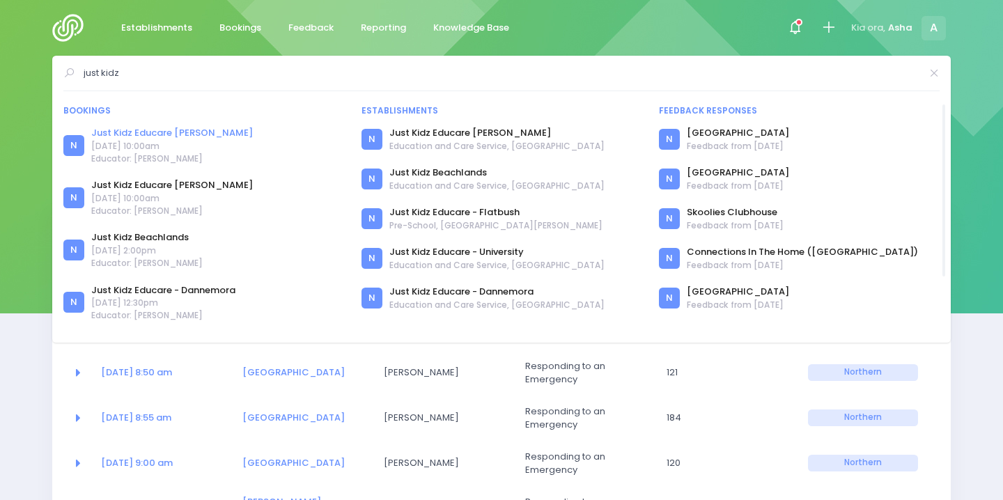
type input "just kidz"
click at [196, 129] on link "Just Kidz Educare [PERSON_NAME]" at bounding box center [172, 133] width 162 height 14
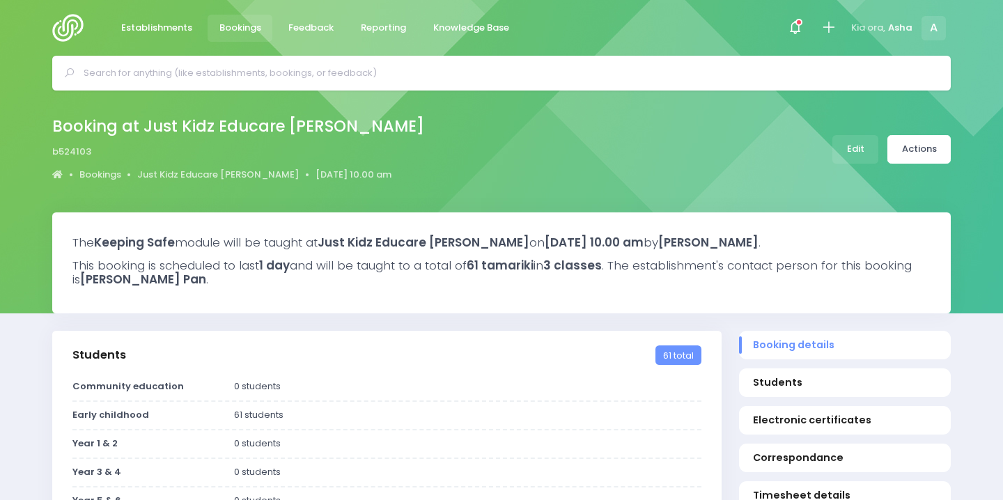
select select "5"
select select
click at [923, 153] on link "Actions" at bounding box center [918, 149] width 63 height 29
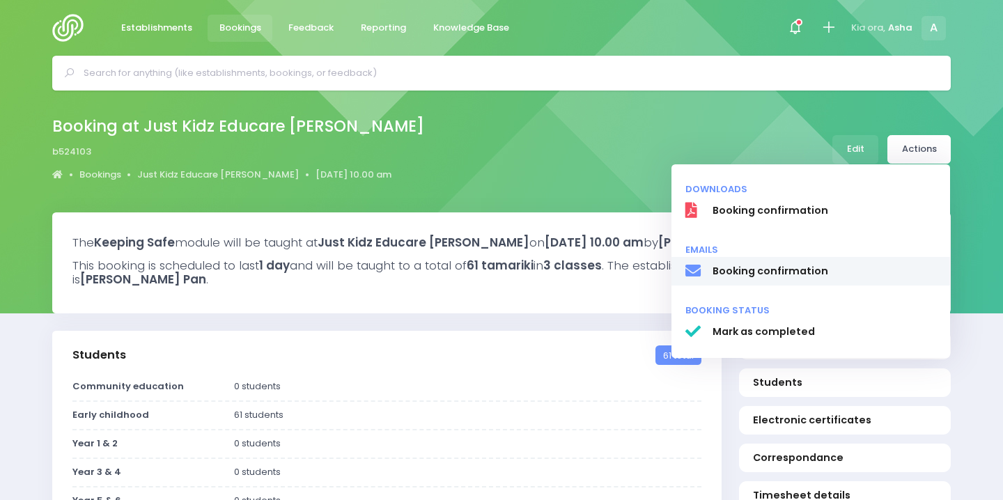
click at [790, 265] on span "Booking confirmation" at bounding box center [824, 271] width 224 height 15
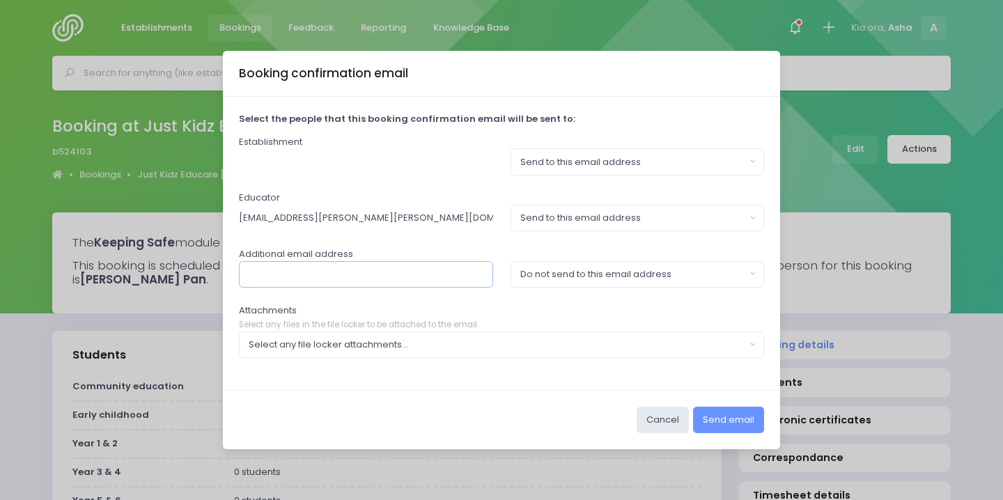
click at [453, 275] on input "text" at bounding box center [366, 274] width 254 height 26
paste input "[PERSON_NAME][EMAIL_ADDRESS][DOMAIN_NAME]"
type input "[PERSON_NAME][EMAIL_ADDRESS][DOMAIN_NAME]"
click at [570, 283] on button "Do not send to this email address" at bounding box center [637, 274] width 254 height 26
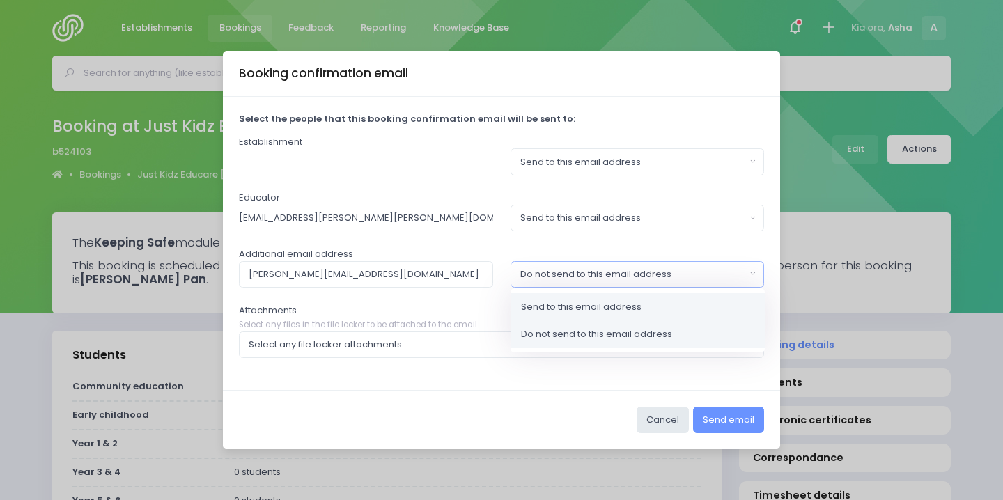
click at [592, 305] on span "Send to this email address" at bounding box center [581, 306] width 120 height 14
select select "send"
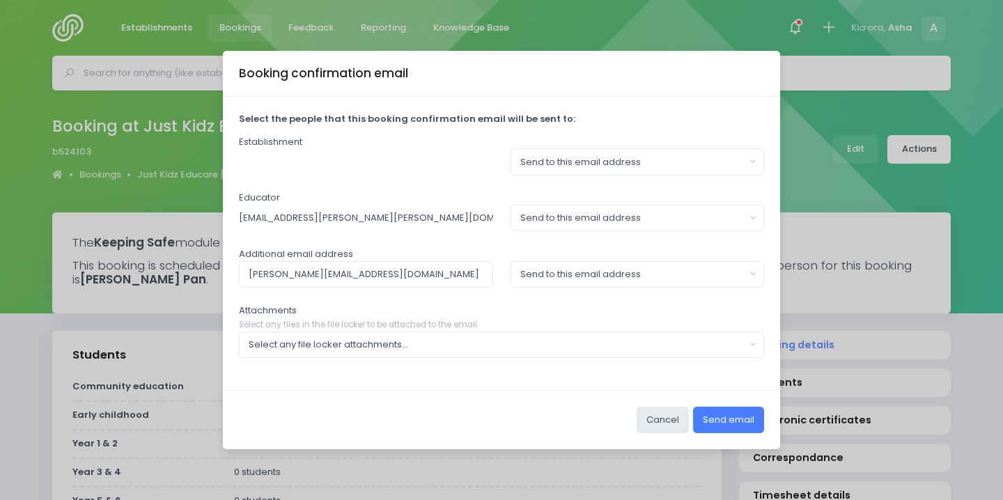
click at [744, 414] on button "Send email" at bounding box center [728, 420] width 71 height 26
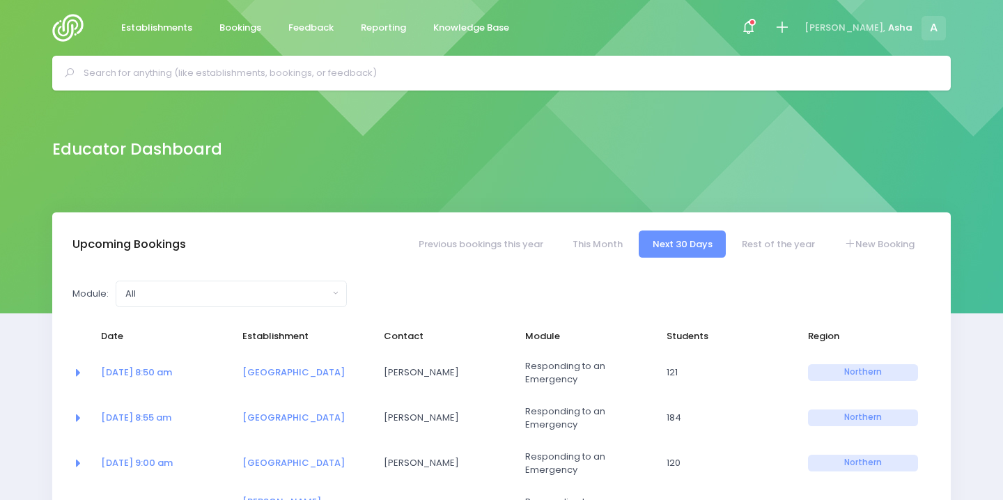
select select "5"
click at [228, 72] on input "text" at bounding box center [507, 73] width 847 height 21
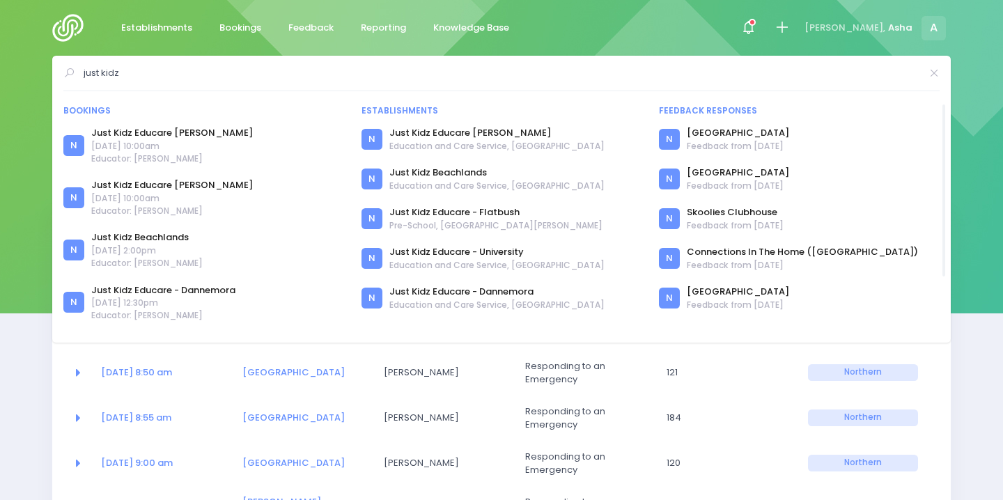
type input "just kidz"
click at [190, 141] on span "[DATE] 10:00am" at bounding box center [172, 146] width 162 height 13
click at [185, 132] on link "Just Kidz Educare [PERSON_NAME]" at bounding box center [172, 133] width 162 height 14
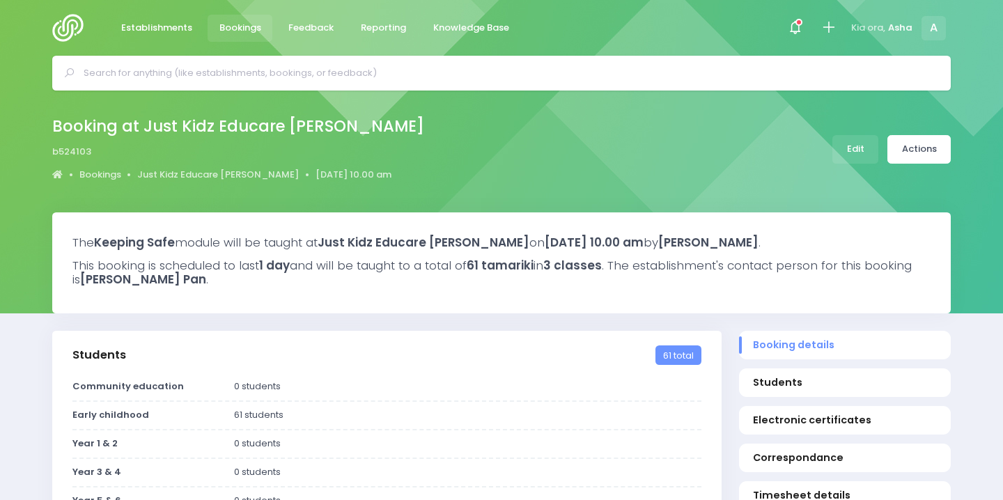
select select "5"
select select
click at [928, 135] on div "Actions Downloads Booking confirmation Emails Booking confirmation" at bounding box center [918, 149] width 63 height 29
click at [925, 151] on link "Actions" at bounding box center [918, 149] width 63 height 29
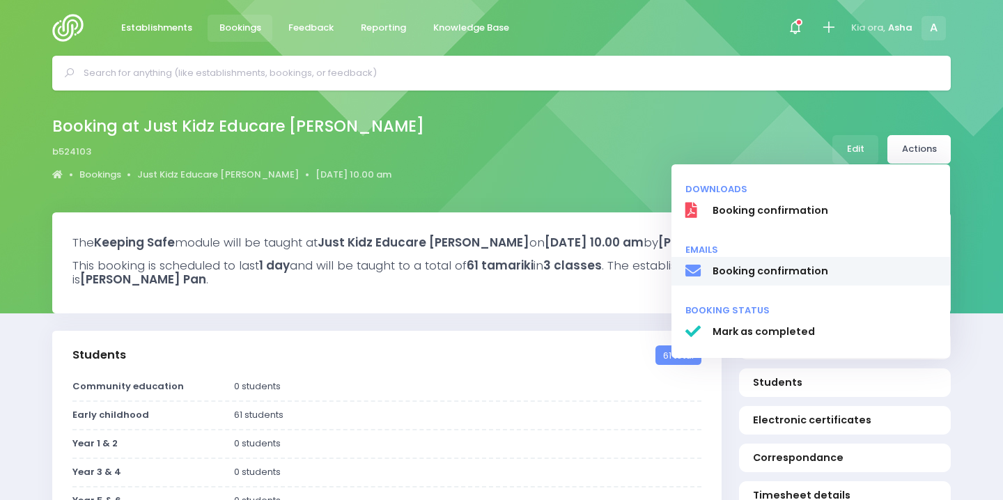
click at [803, 274] on span "Booking confirmation" at bounding box center [824, 271] width 224 height 15
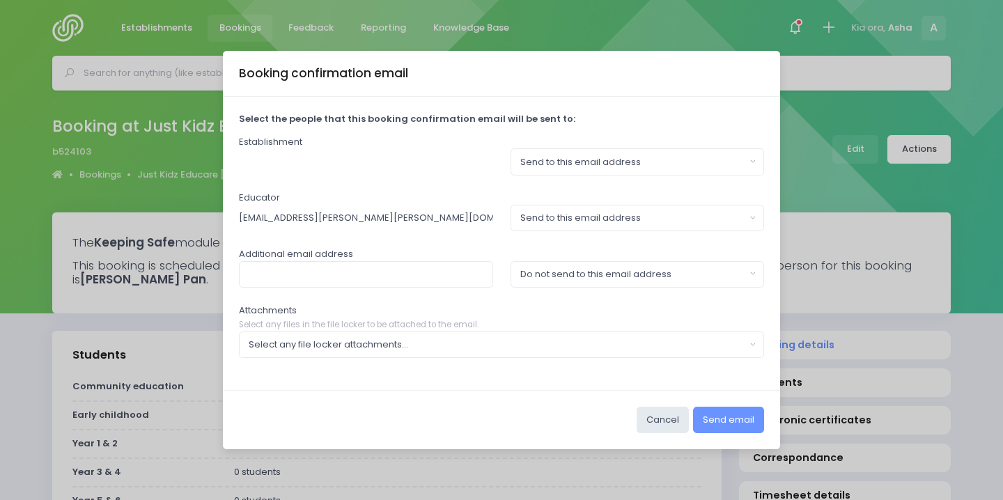
click at [364, 159] on input "text" at bounding box center [366, 161] width 254 height 26
click at [382, 162] on input "text" at bounding box center [366, 161] width 254 height 26
click at [382, 160] on input "text" at bounding box center [366, 161] width 254 height 26
click at [414, 162] on input "text" at bounding box center [366, 161] width 254 height 26
click at [407, 178] on div "Select the people that this booking confirmation email will be sent to: Establi…" at bounding box center [501, 243] width 557 height 293
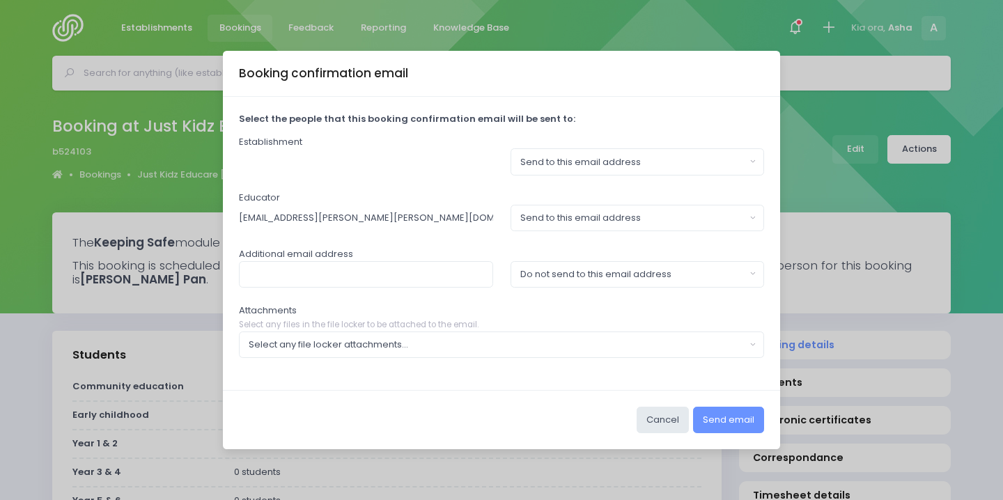
click at [407, 164] on input "text" at bounding box center [366, 161] width 254 height 26
click at [372, 283] on input "text" at bounding box center [366, 274] width 254 height 26
paste input "[PERSON_NAME][EMAIL_ADDRESS][DOMAIN_NAME]"
type input "[PERSON_NAME][EMAIL_ADDRESS][DOMAIN_NAME]"
click at [604, 270] on div "Do not send to this email address" at bounding box center [633, 274] width 226 height 14
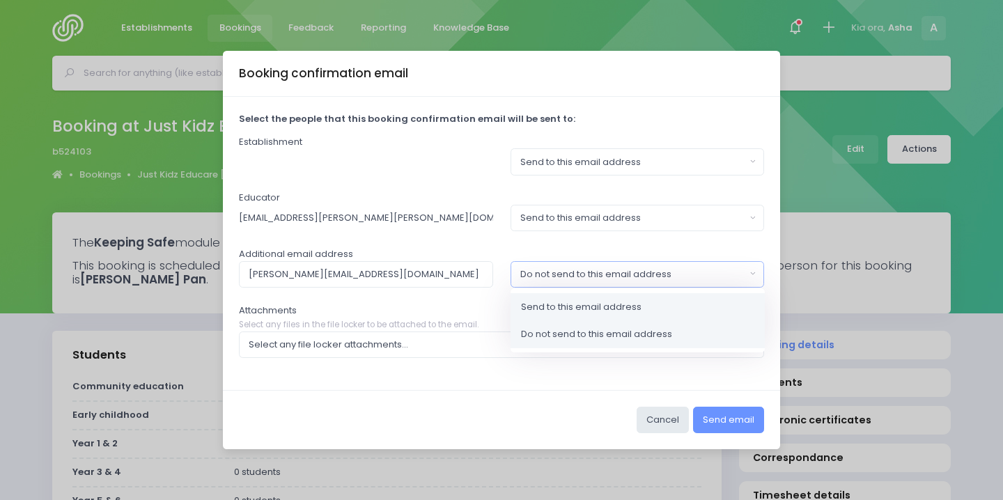
click at [607, 306] on span "Send to this email address" at bounding box center [581, 306] width 120 height 14
select select "send"
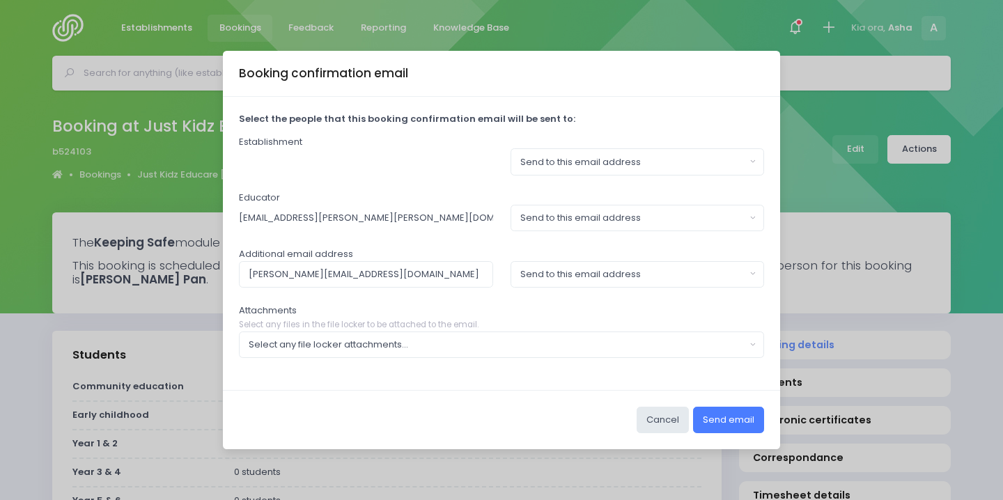
click at [717, 414] on button "Send email" at bounding box center [728, 420] width 71 height 26
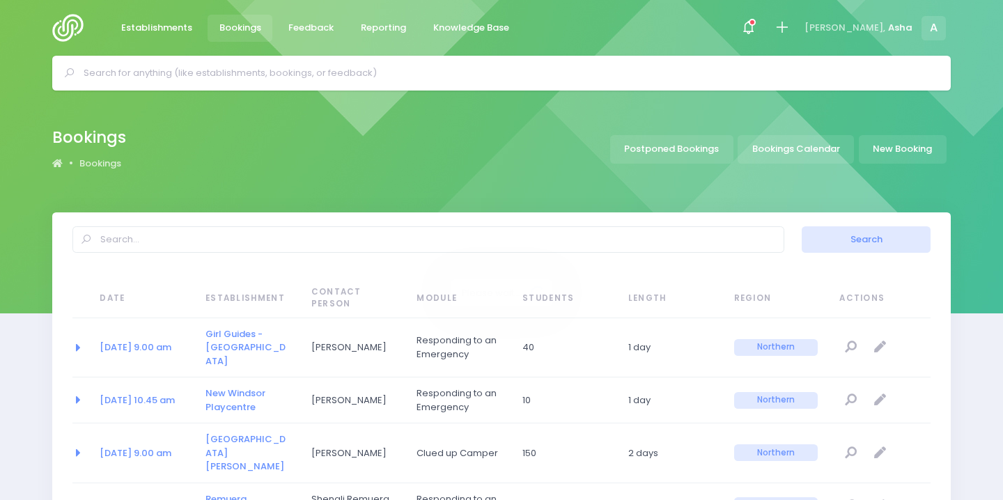
select select "20"
click at [281, 70] on input "text" at bounding box center [507, 73] width 847 height 21
type input "just kidz"
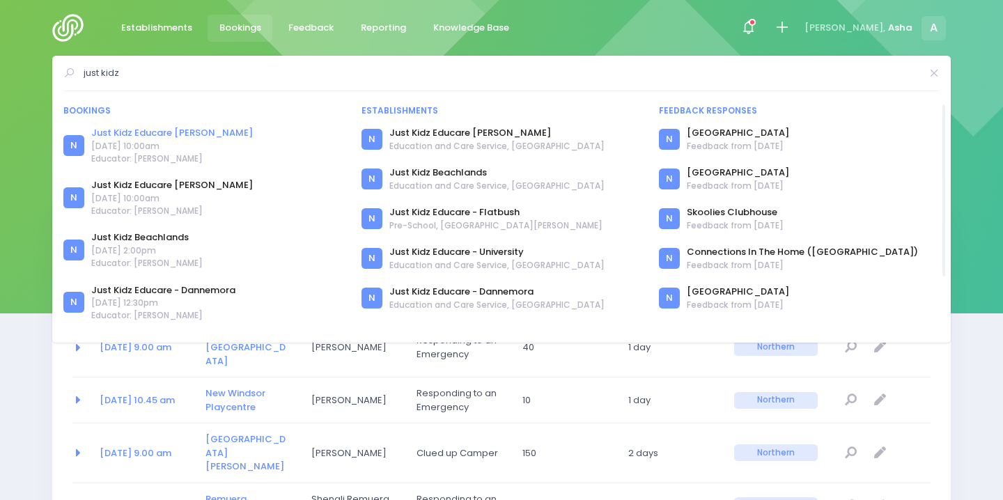
click at [219, 130] on link "Just Kidz Educare [PERSON_NAME]" at bounding box center [172, 133] width 162 height 14
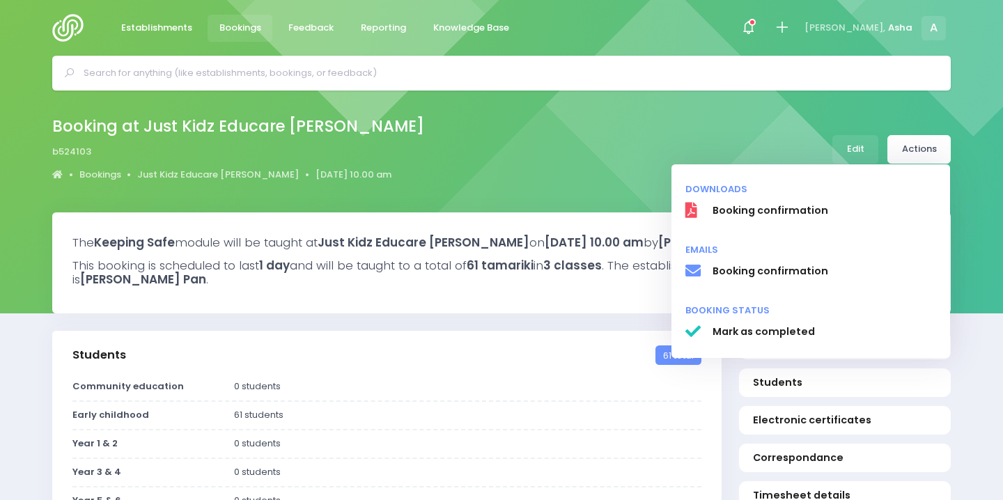
select select "5"
click at [790, 214] on span "Booking confirmation" at bounding box center [824, 210] width 224 height 15
